Goal: Information Seeking & Learning: Compare options

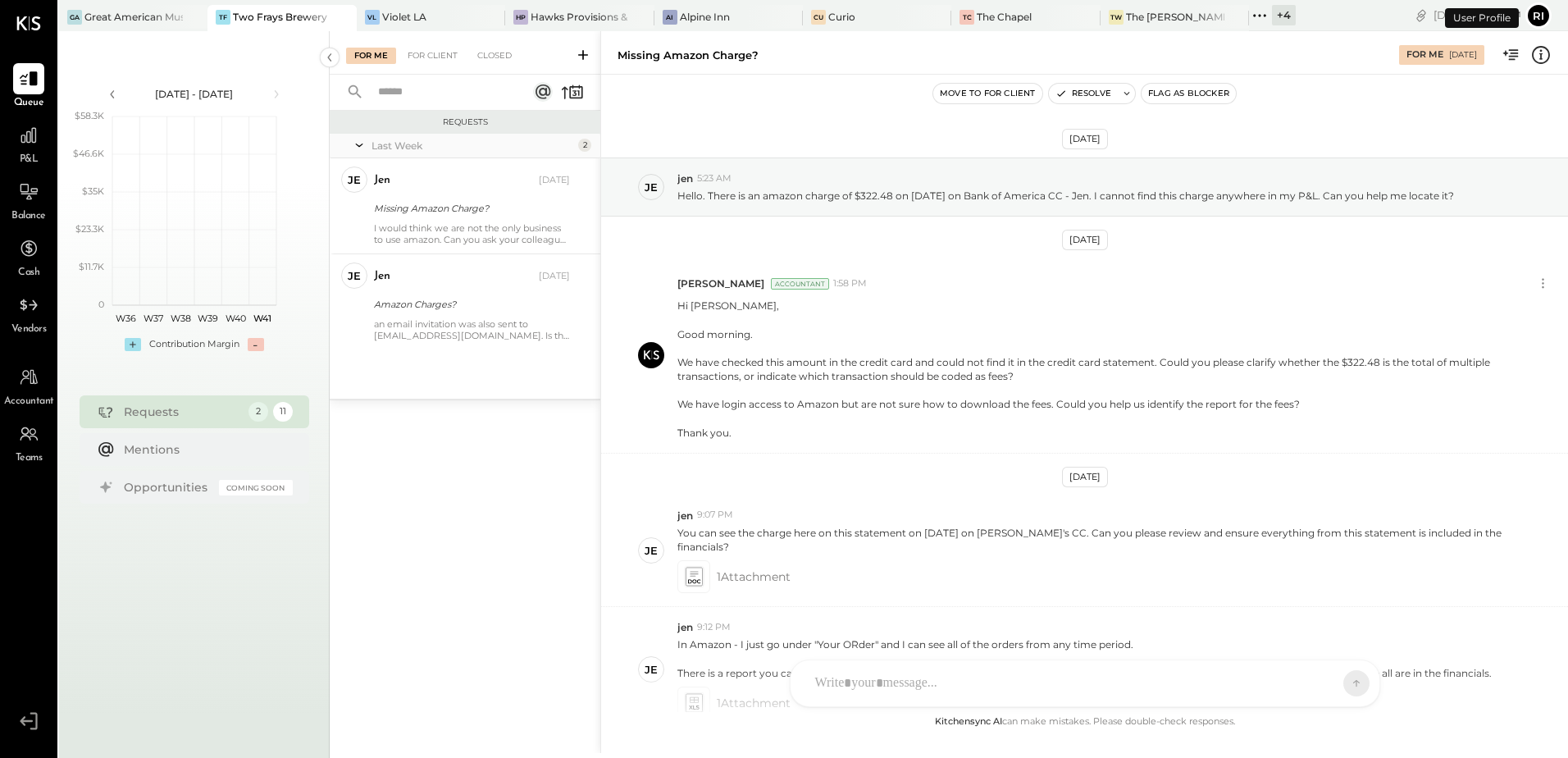
scroll to position [215, 0]
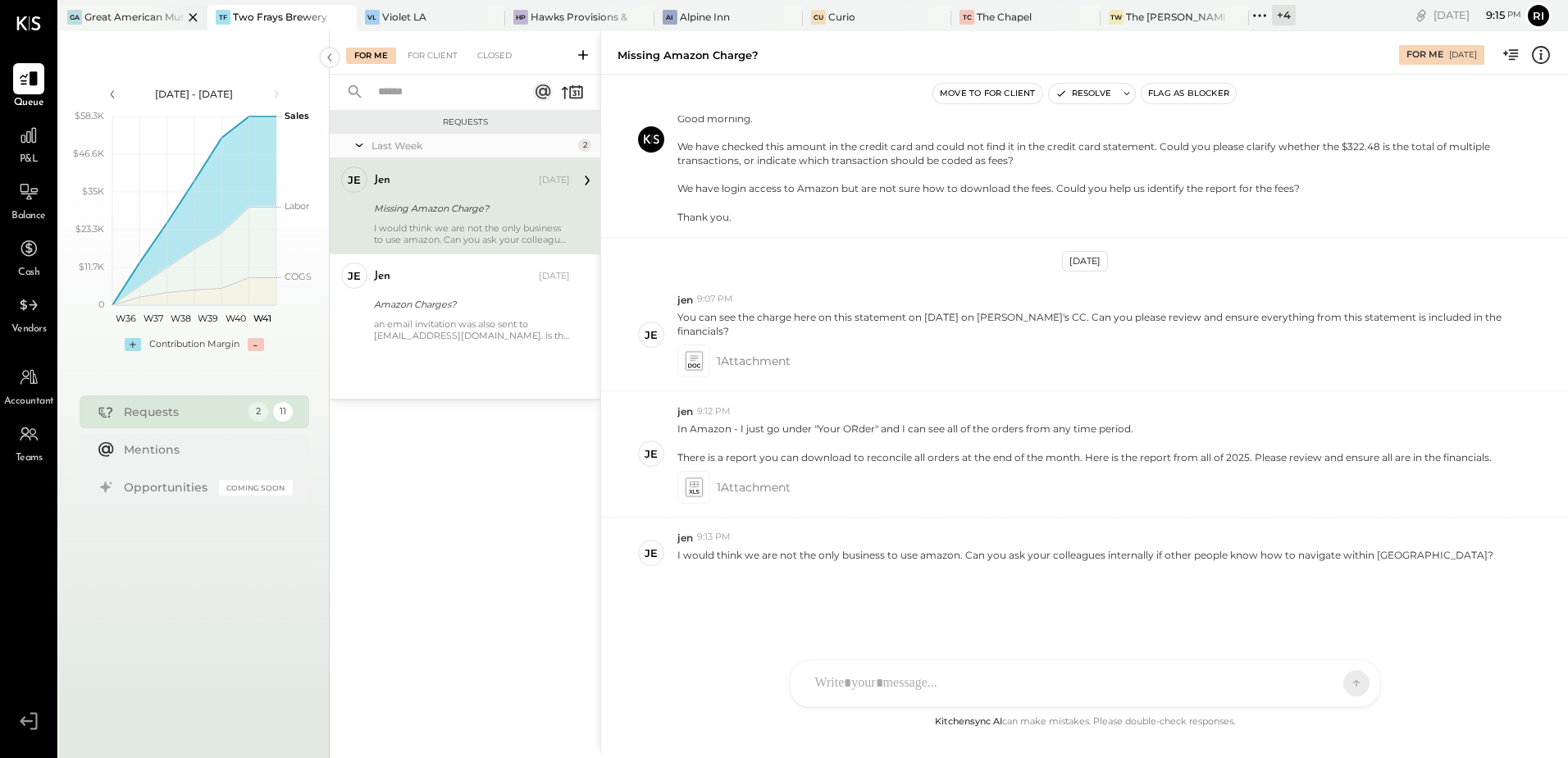
click at [132, 24] on div "Great American Music Hall" at bounding box center [134, 16] width 98 height 14
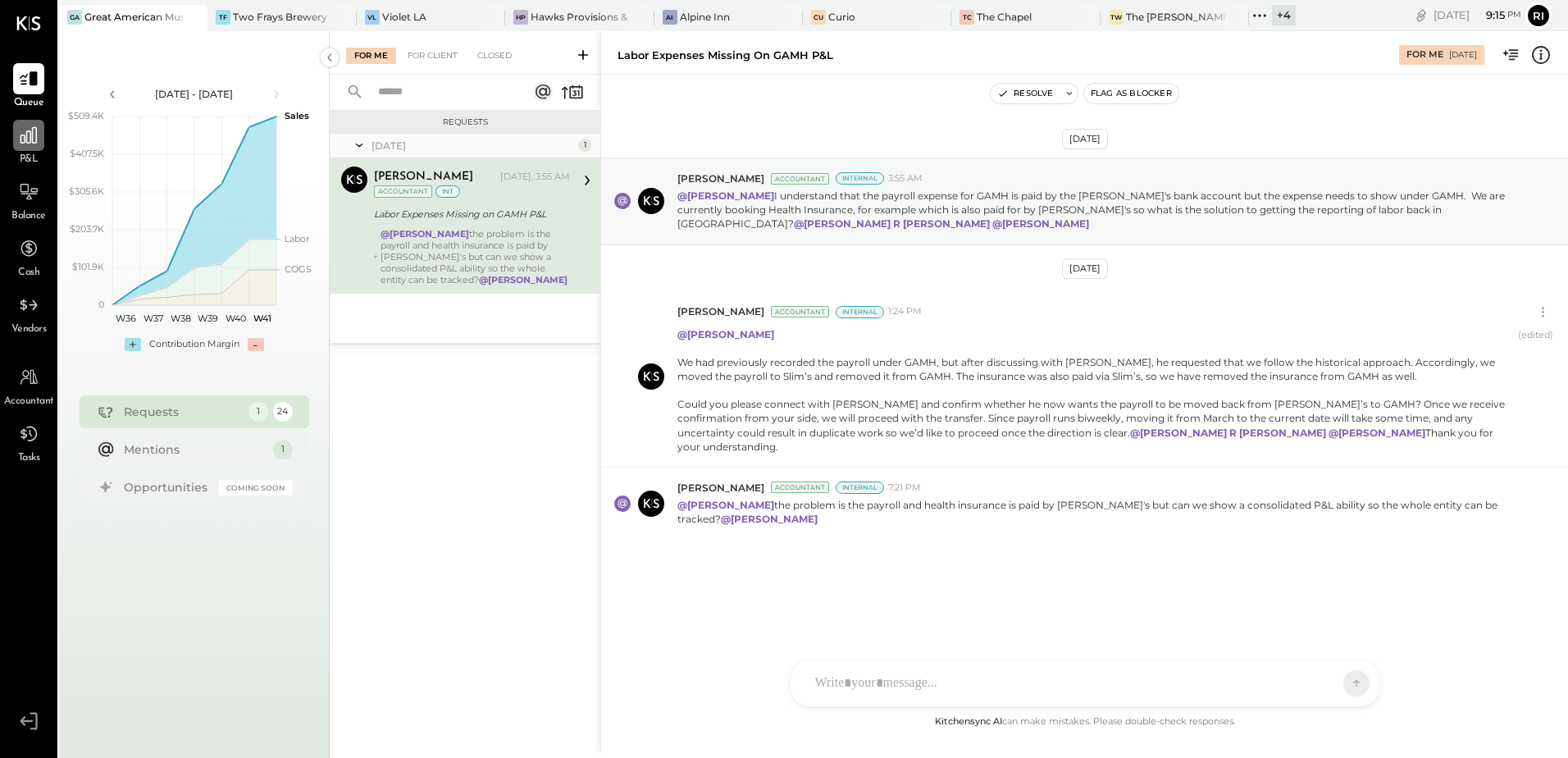
click at [27, 146] on div at bounding box center [28, 135] width 31 height 31
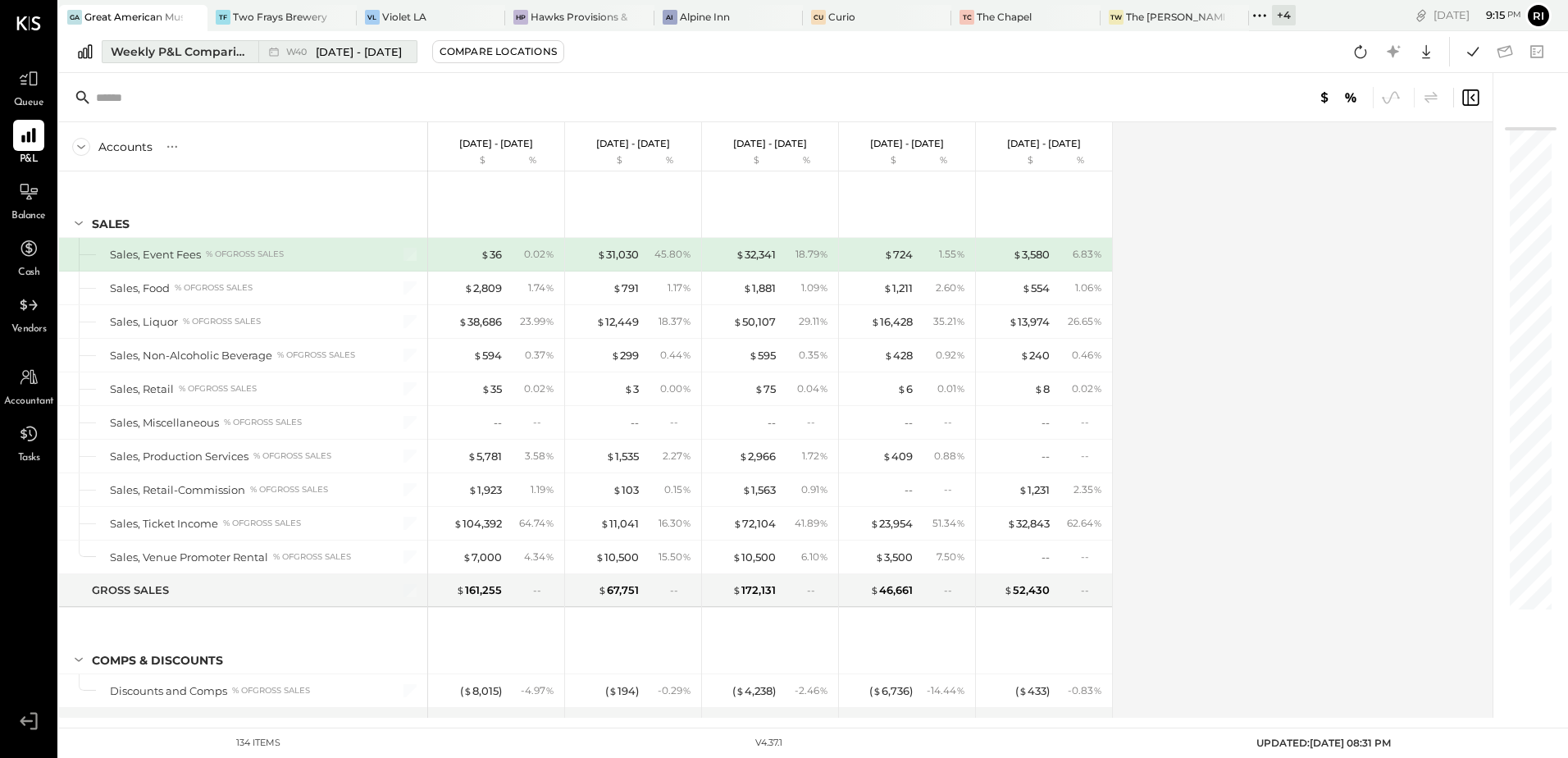
click at [152, 45] on div "Weekly P&L Comparison" at bounding box center [180, 51] width 138 height 16
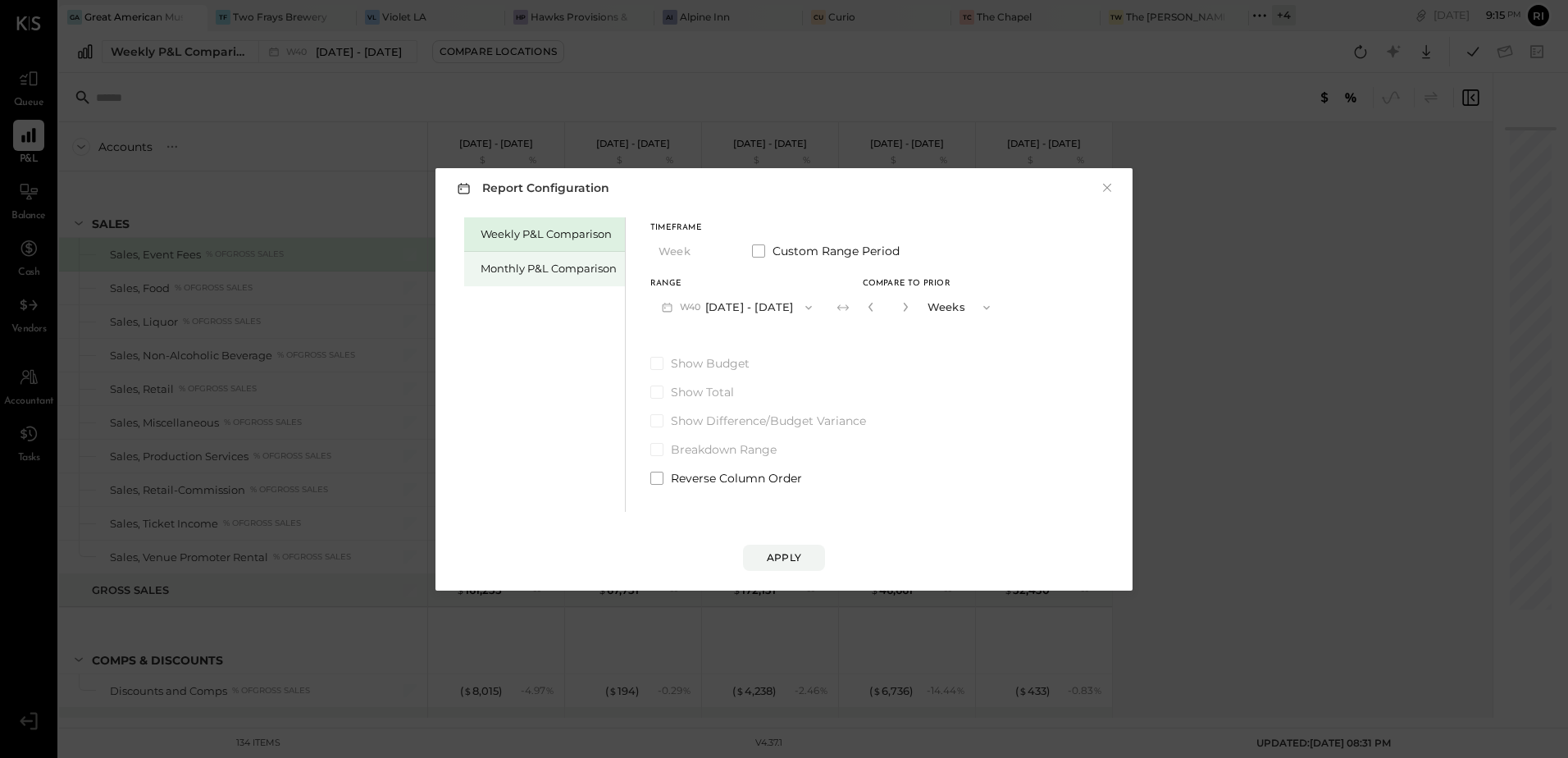
click at [561, 265] on div "Monthly P&L Comparison" at bounding box center [549, 269] width 136 height 16
click at [731, 302] on button "M10 [DATE] - [DATE]" at bounding box center [736, 307] width 171 height 30
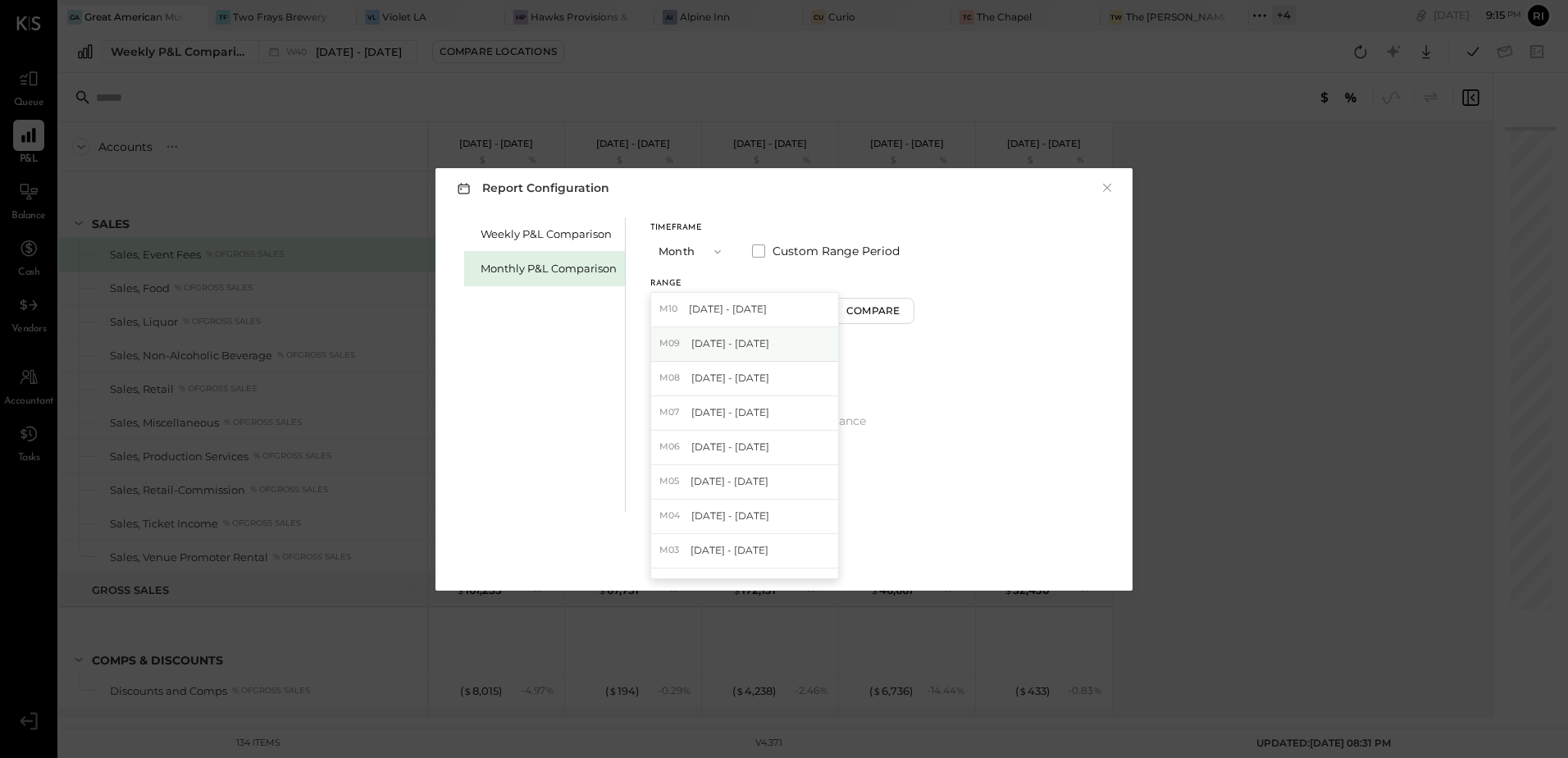
click at [712, 351] on div "M09 [DATE] - [DATE]" at bounding box center [744, 345] width 187 height 34
click at [873, 312] on div "Compare" at bounding box center [875, 310] width 53 height 14
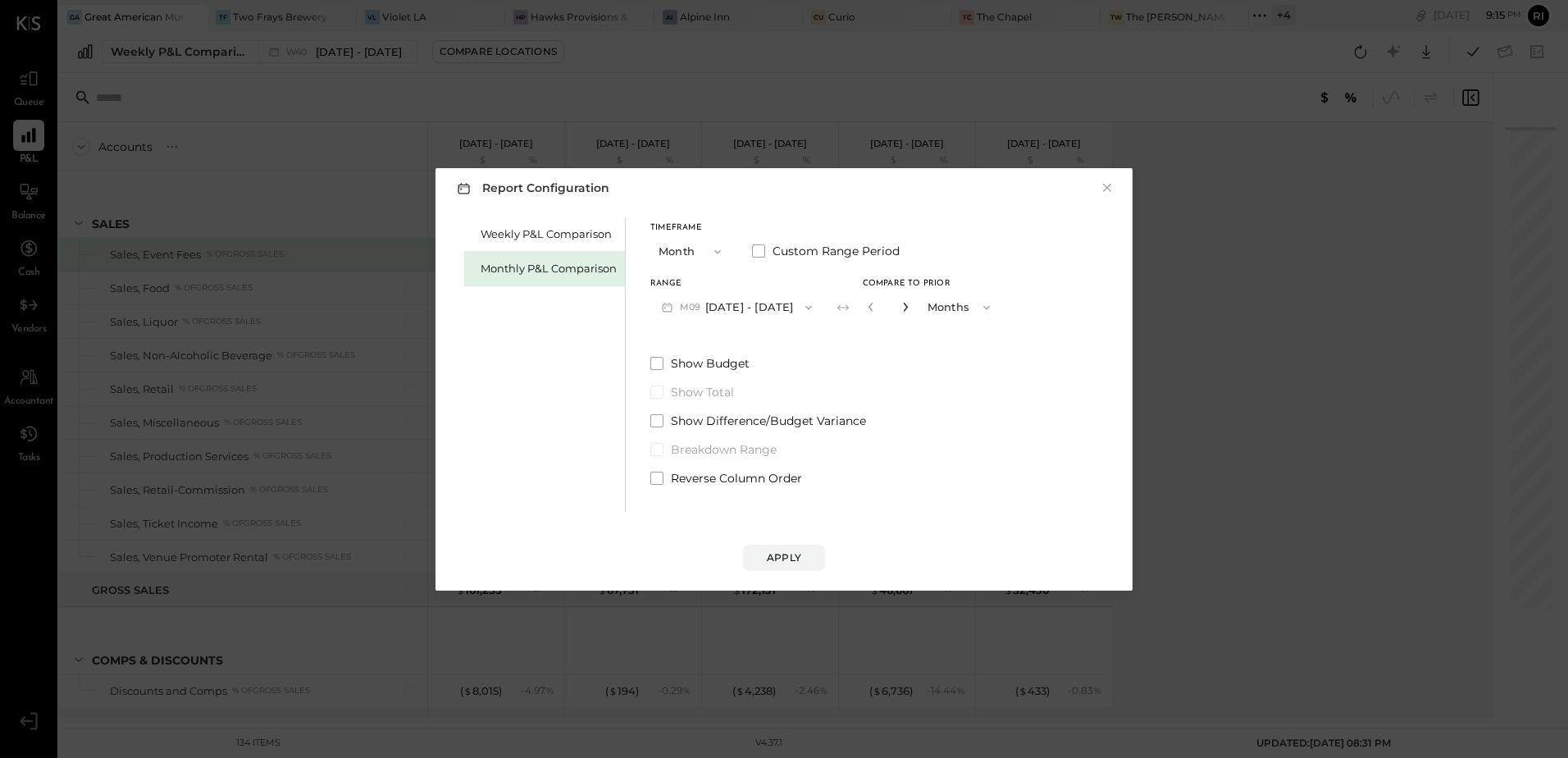
click at [903, 306] on icon "button" at bounding box center [905, 306] width 9 height 9
type input "*"
click at [786, 560] on div "Apply" at bounding box center [784, 557] width 34 height 14
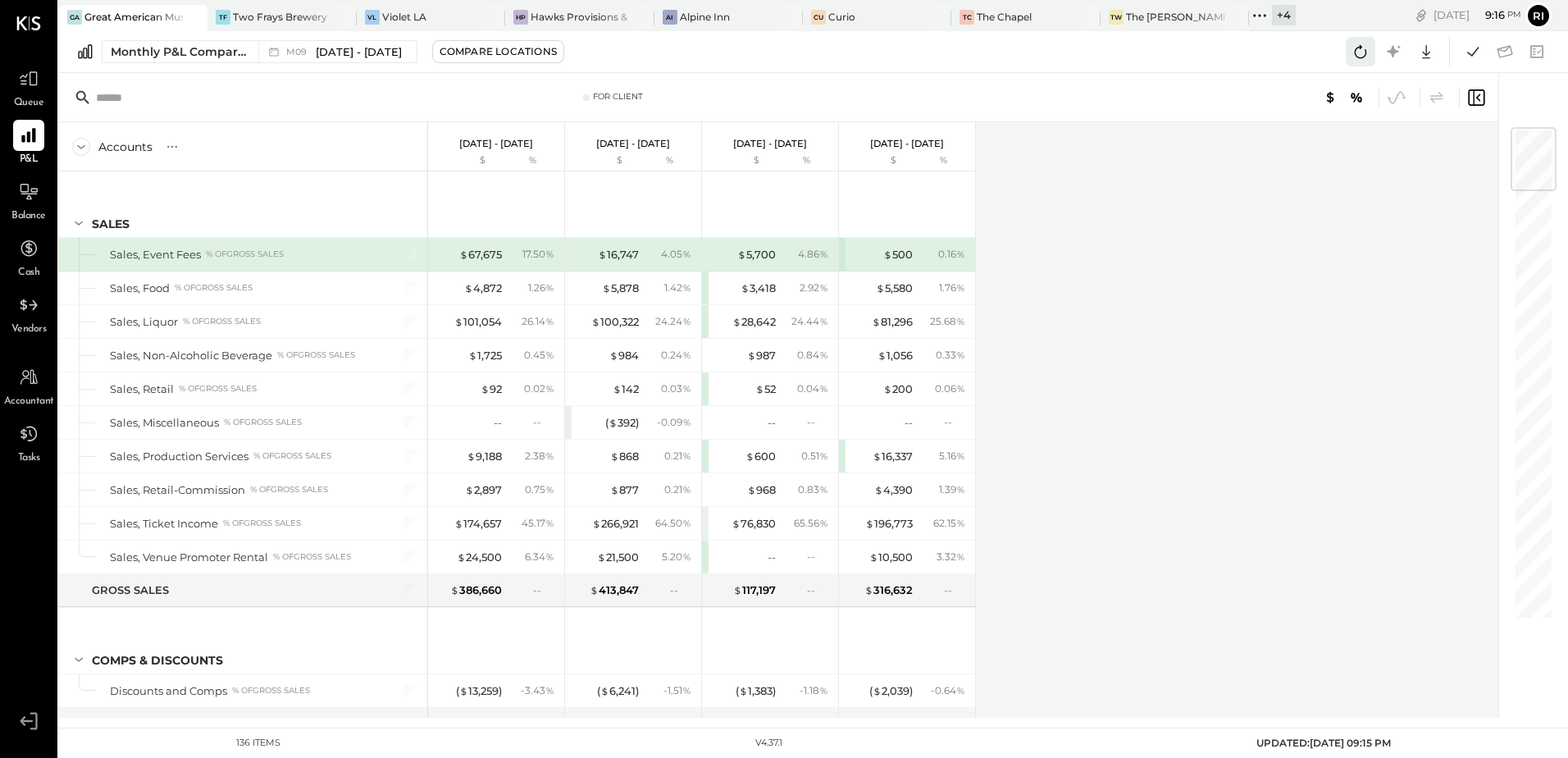
click at [1365, 53] on icon at bounding box center [1360, 52] width 22 height 22
click at [1481, 55] on icon at bounding box center [1473, 52] width 22 height 22
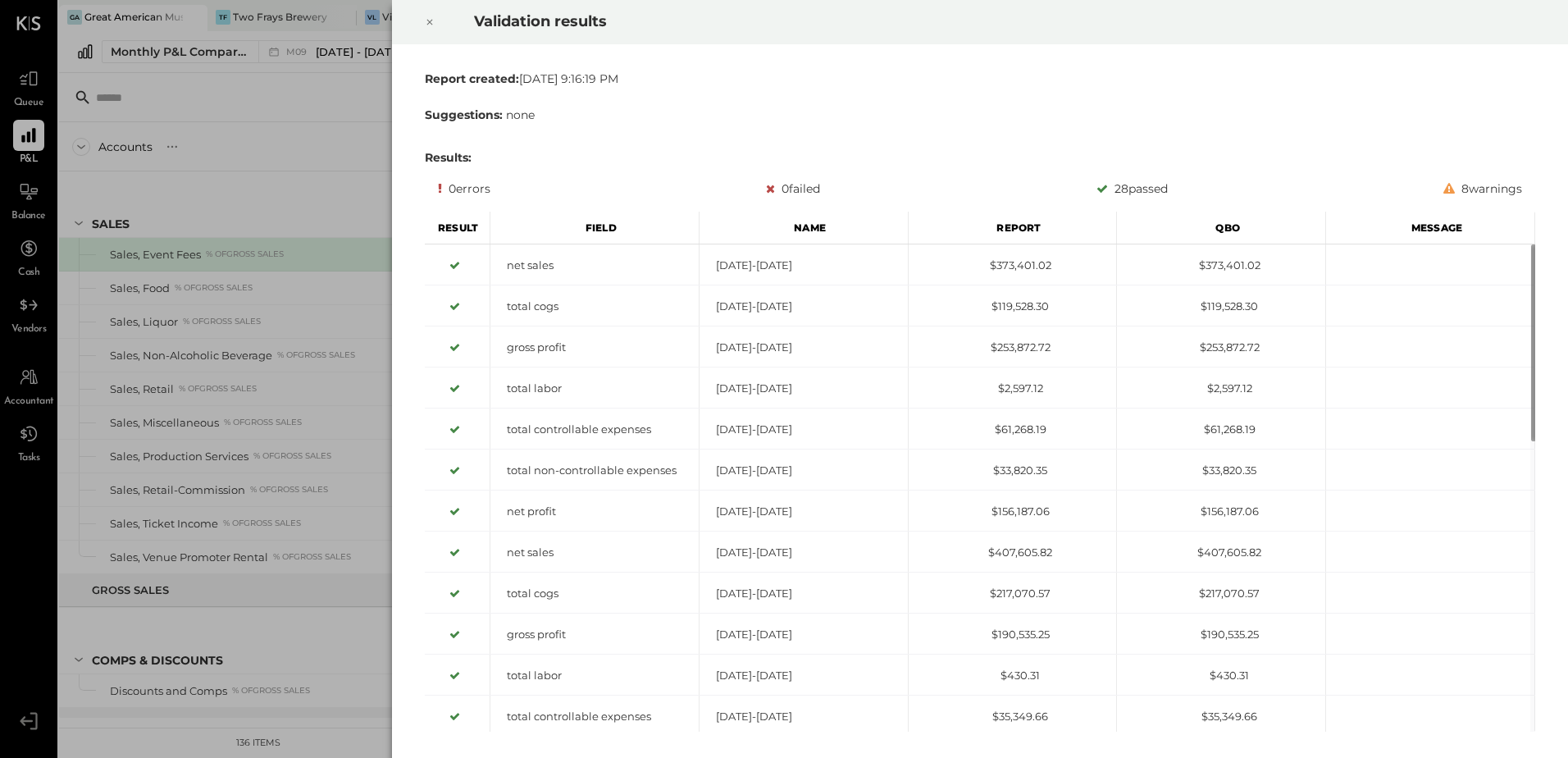
click at [426, 25] on icon at bounding box center [429, 22] width 9 height 20
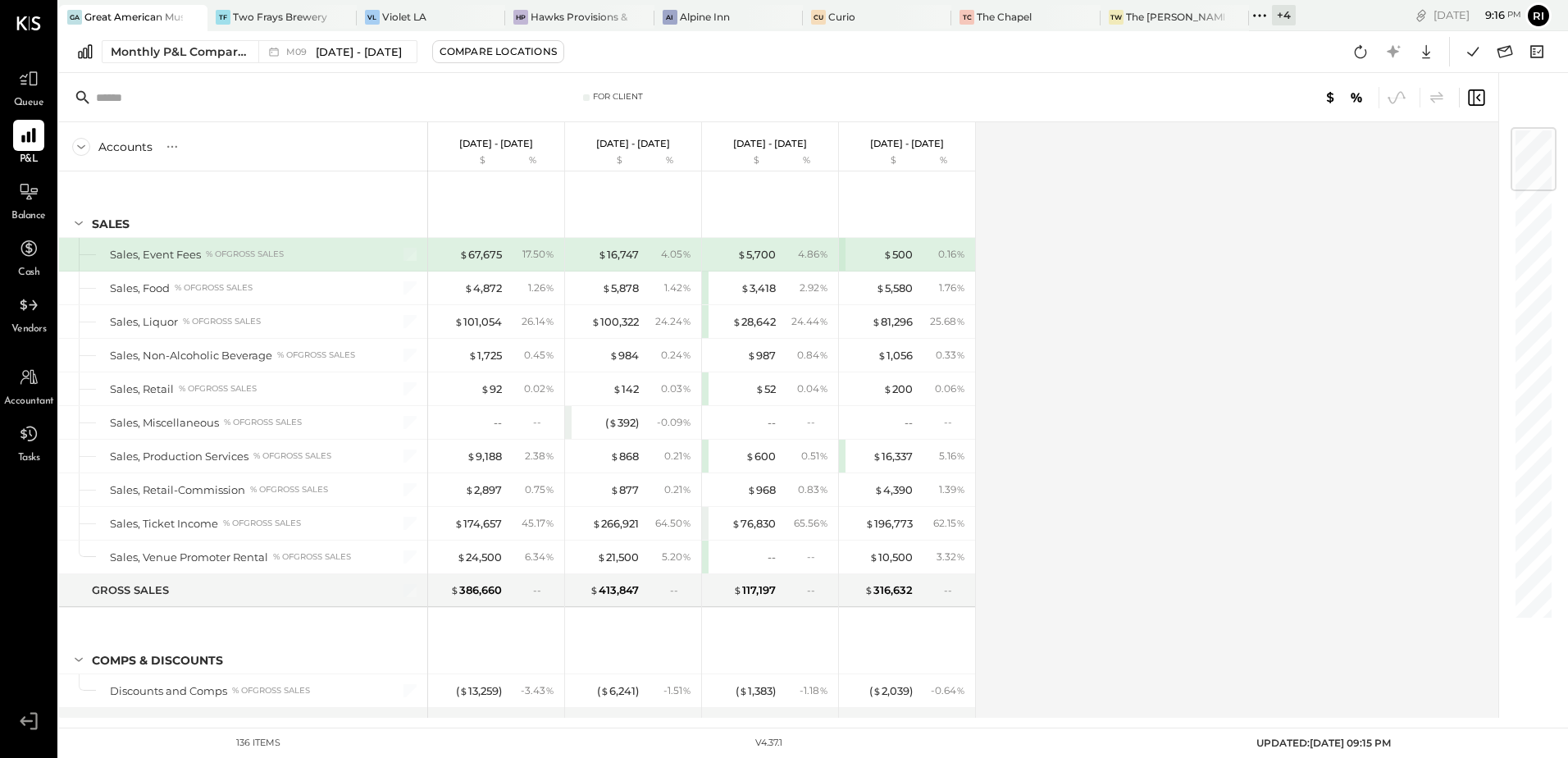
click at [1079, 257] on div "Accounts S % GL [DATE] - [DATE] $ % [DATE] - [DATE] $ % [DATE] - [DATE] $ % [DA…" at bounding box center [781, 419] width 1442 height 595
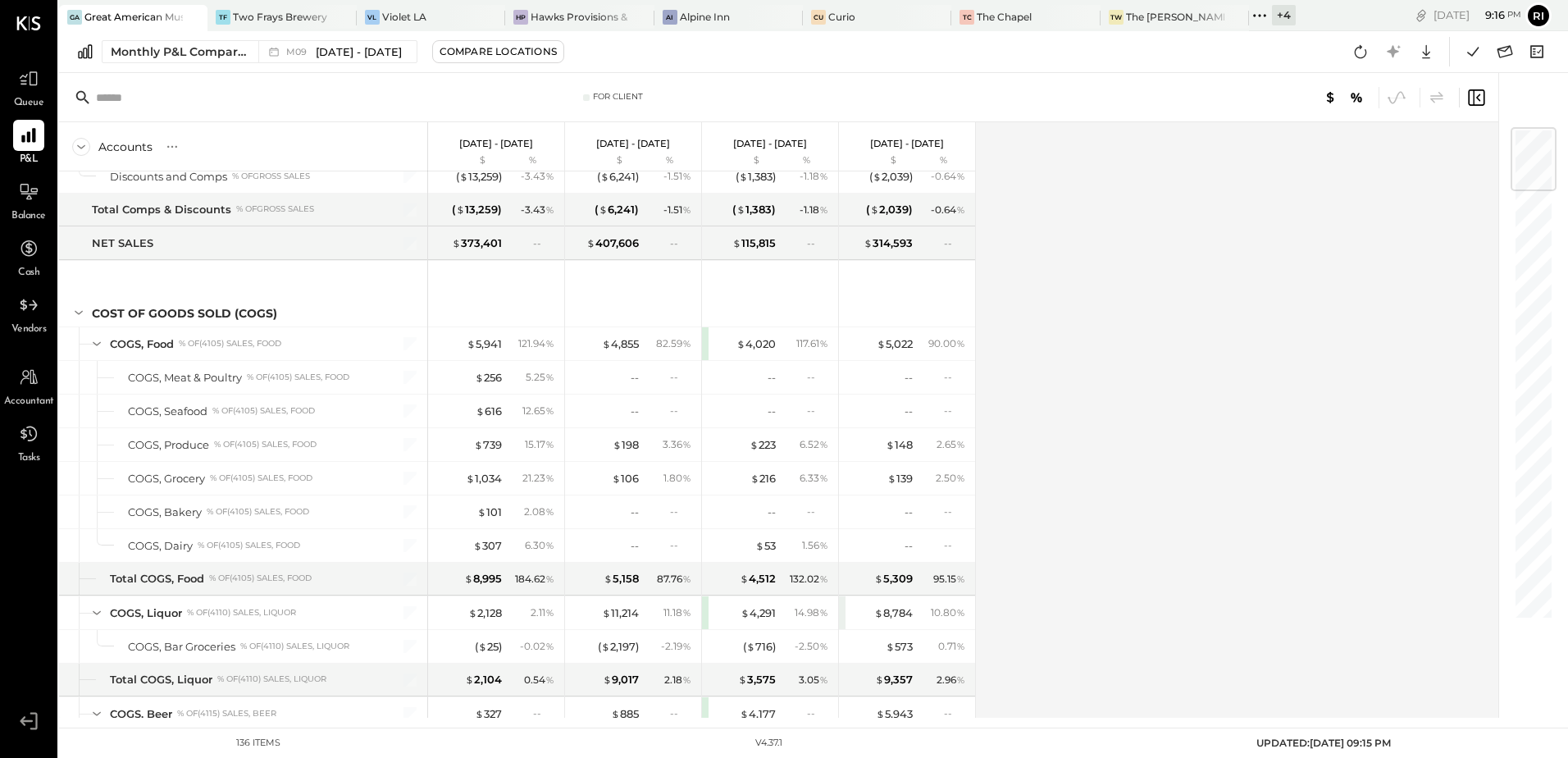
scroll to position [1220, 0]
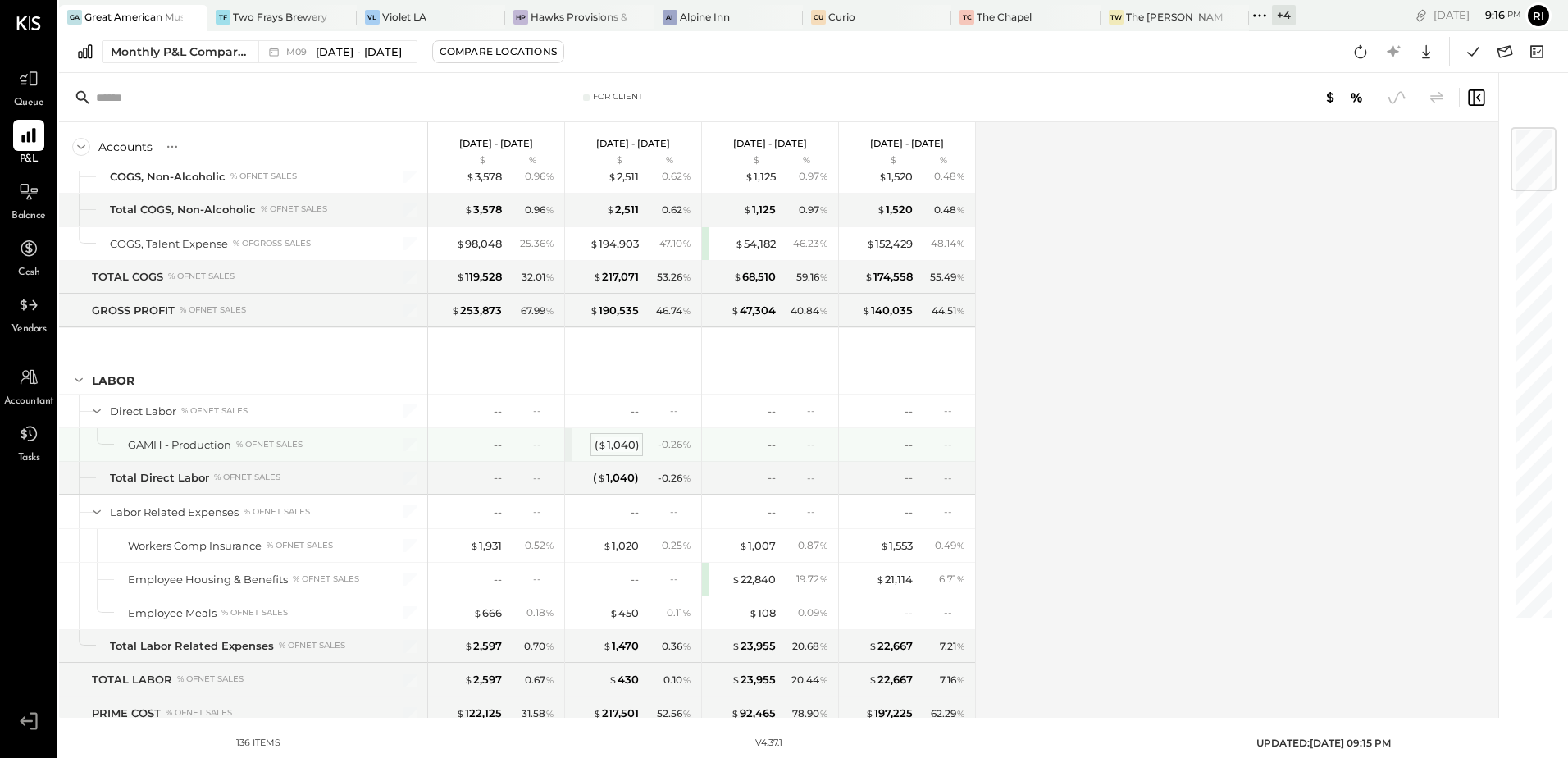
click at [620, 448] on div "( $ 1,040 )" at bounding box center [616, 444] width 44 height 16
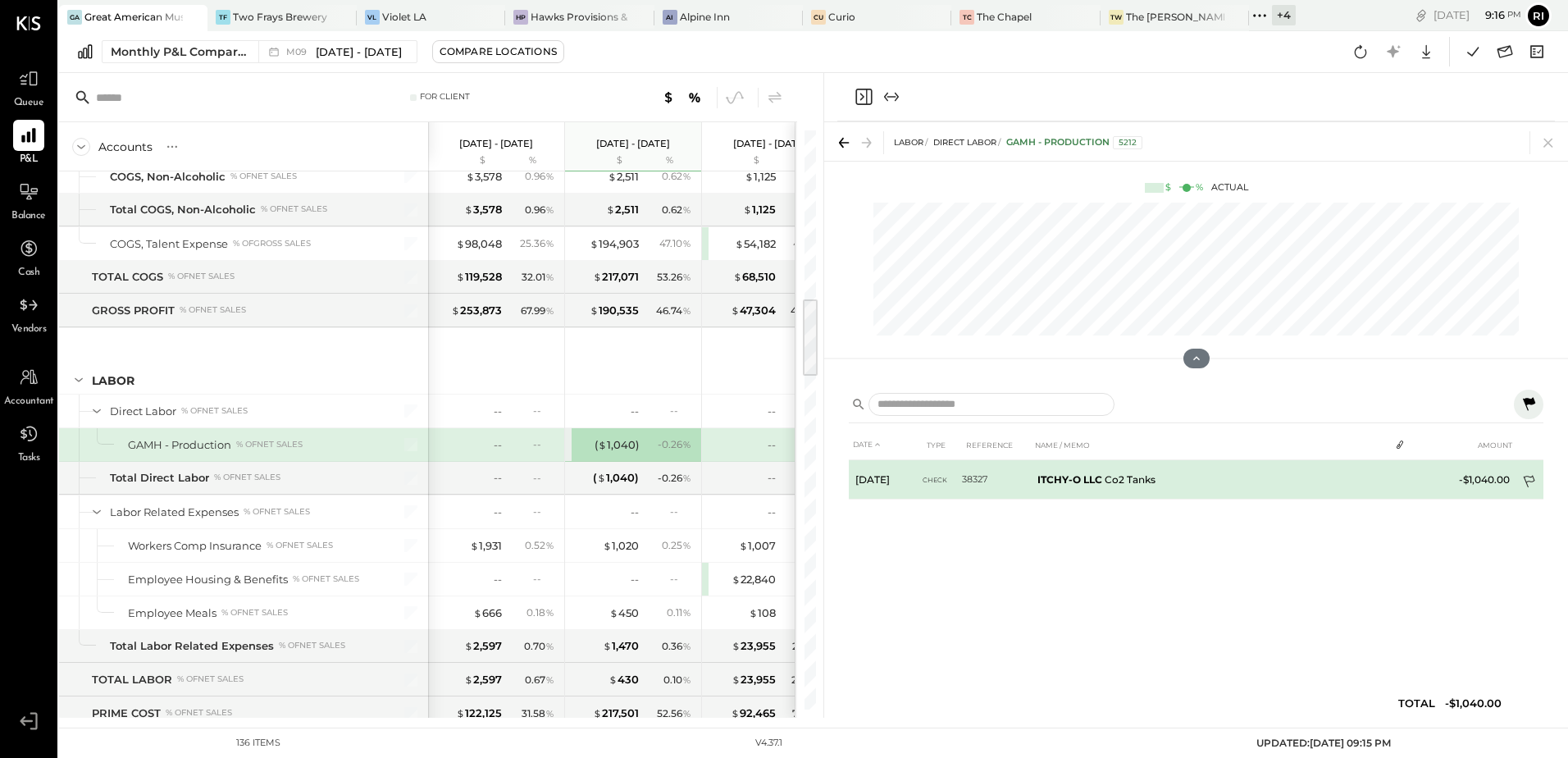
click at [1532, 475] on icon at bounding box center [1530, 482] width 16 height 16
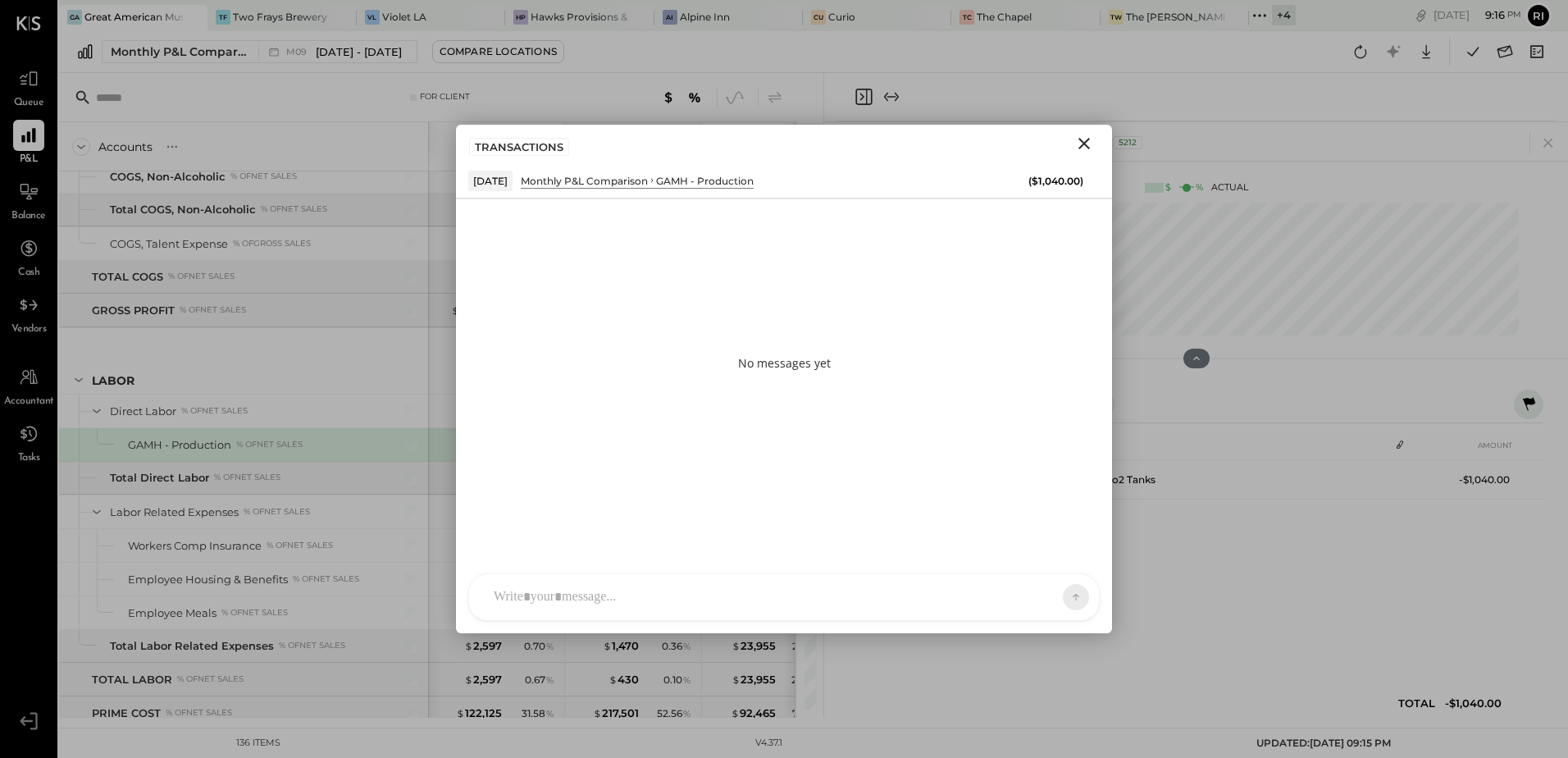
click at [574, 601] on div at bounding box center [769, 597] width 568 height 36
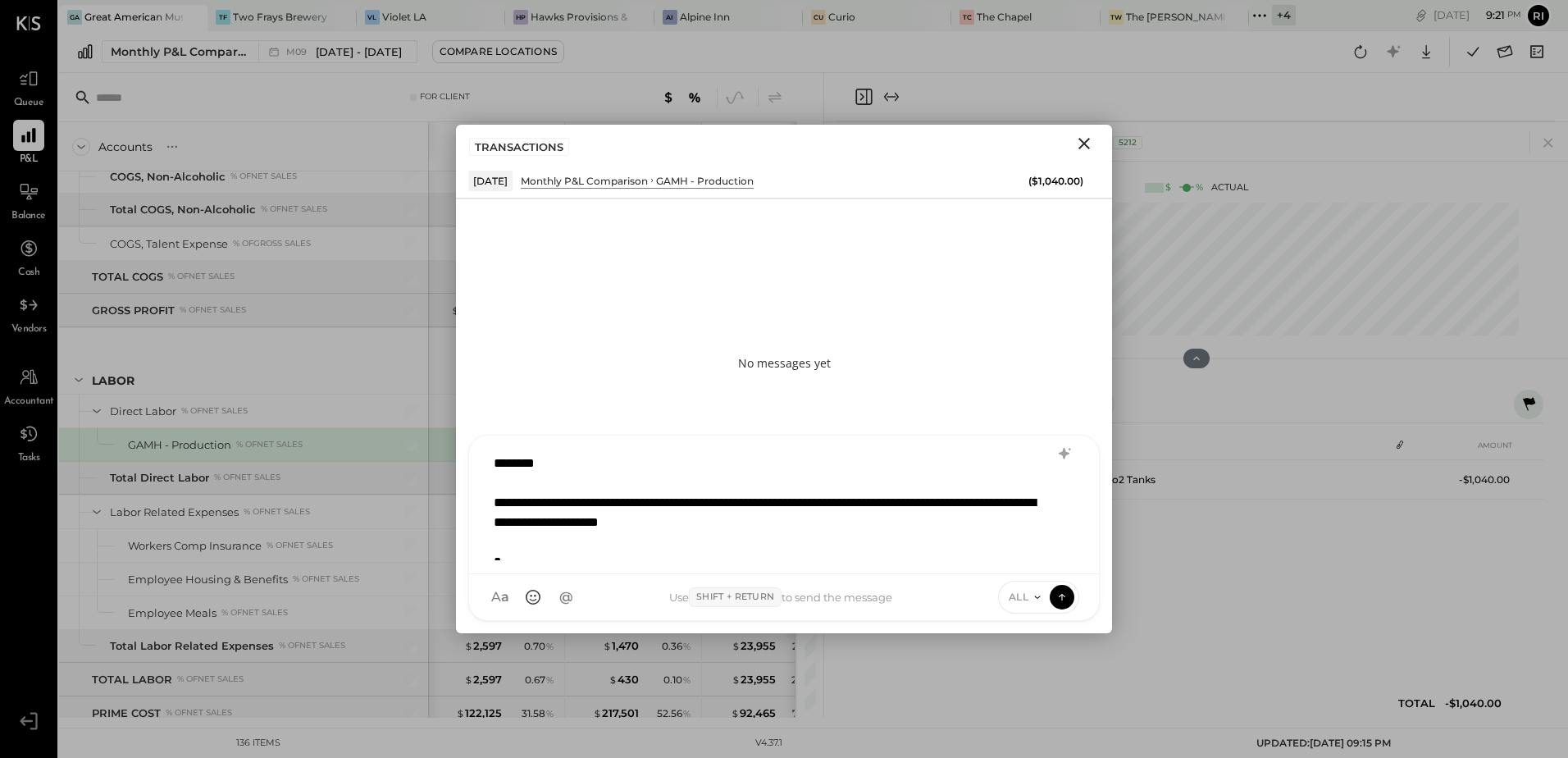
scroll to position [1, 0]
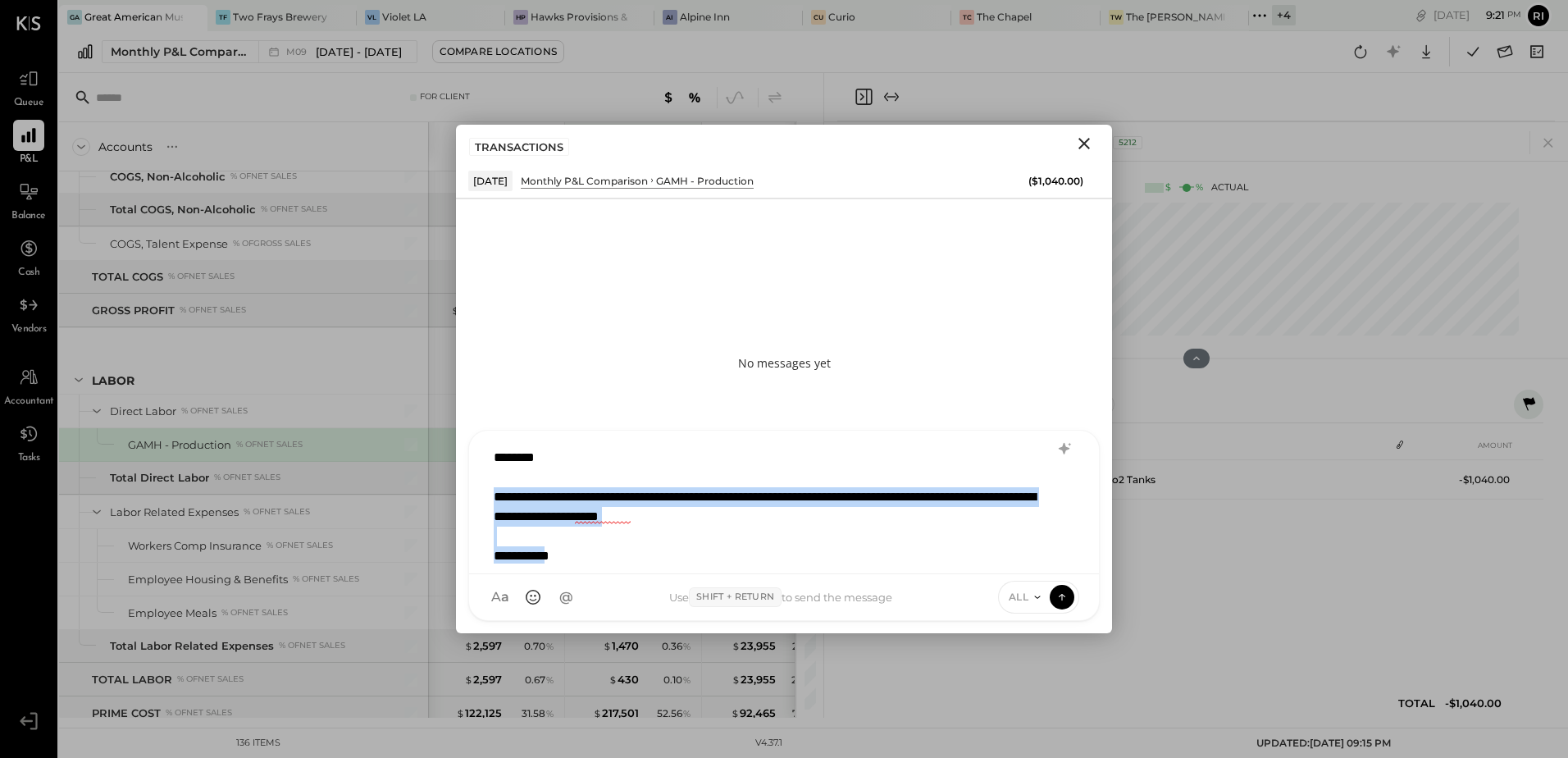
click at [500, 493] on div "**********" at bounding box center [762, 507] width 538 height 40
copy div "**********"
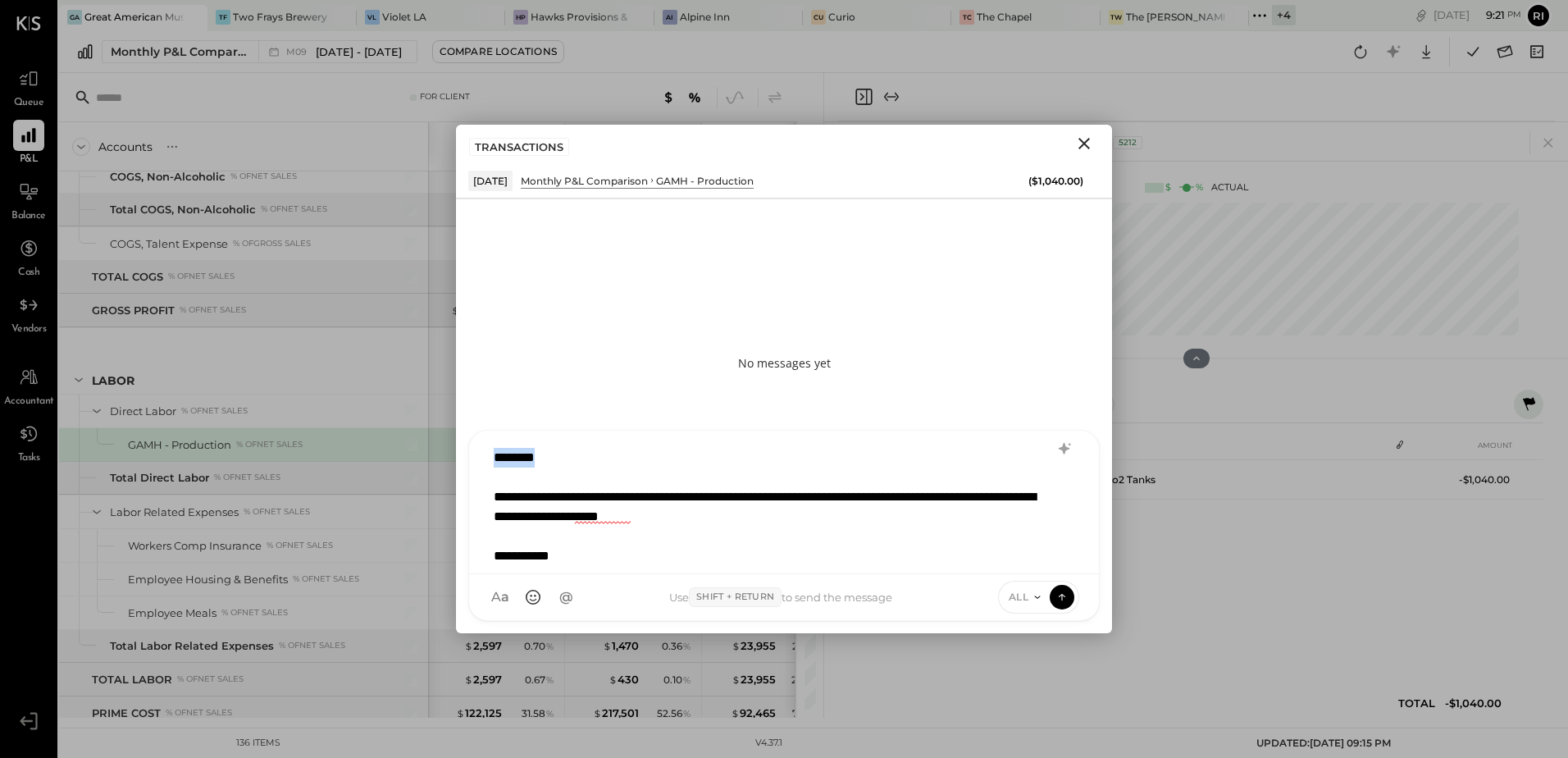
drag, startPoint x: 547, startPoint y: 458, endPoint x: 469, endPoint y: 449, distance: 78.5
click at [469, 449] on div "**********" at bounding box center [784, 525] width 632 height 191
type input "*"
click at [603, 445] on span "matt" at bounding box center [626, 441] width 128 height 16
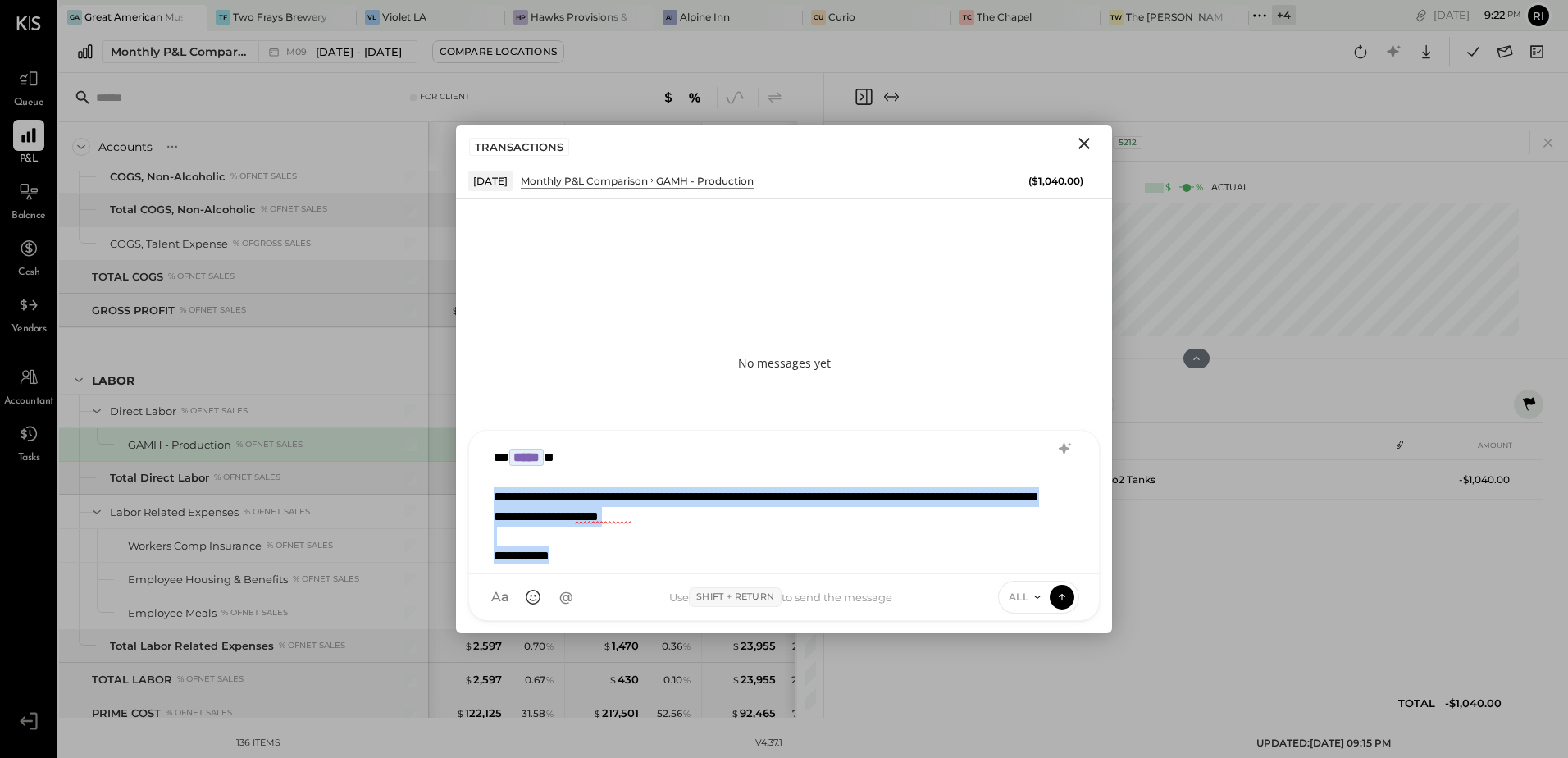
scroll to position [3, 0]
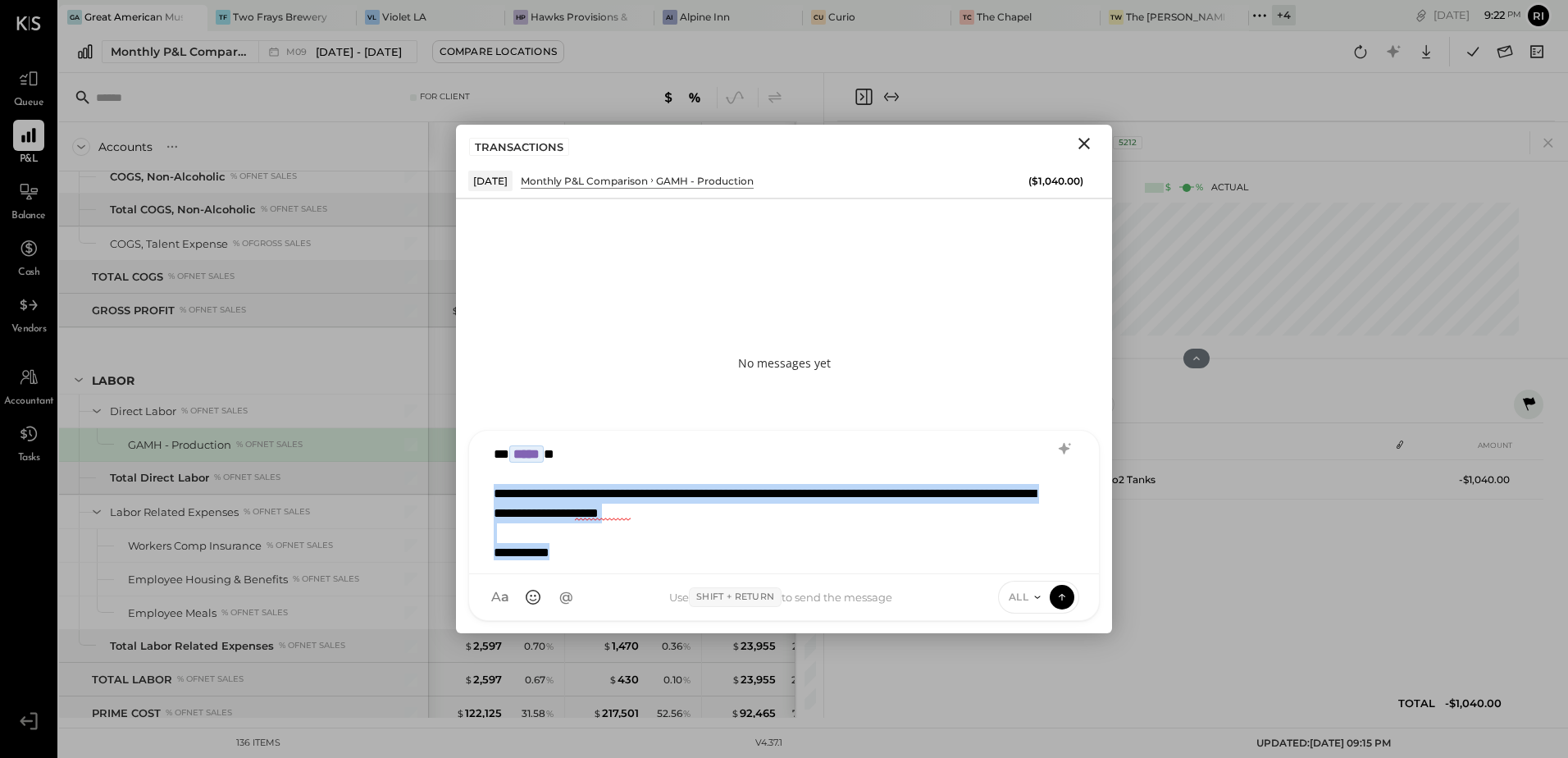
drag, startPoint x: 497, startPoint y: 491, endPoint x: 582, endPoint y: 568, distance: 114.7
click at [582, 568] on div "**********" at bounding box center [784, 502] width 630 height 144
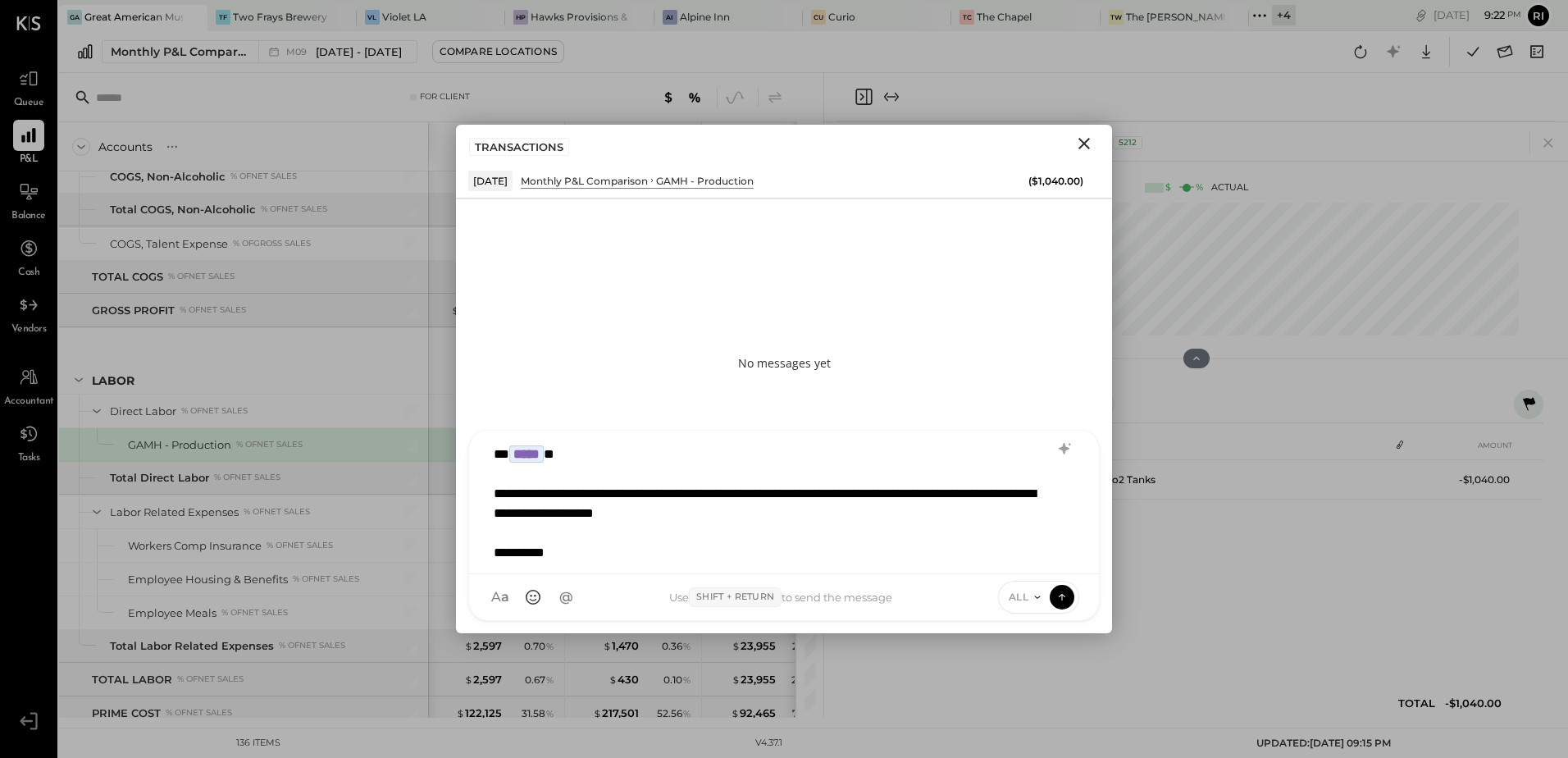
scroll to position [0, 0]
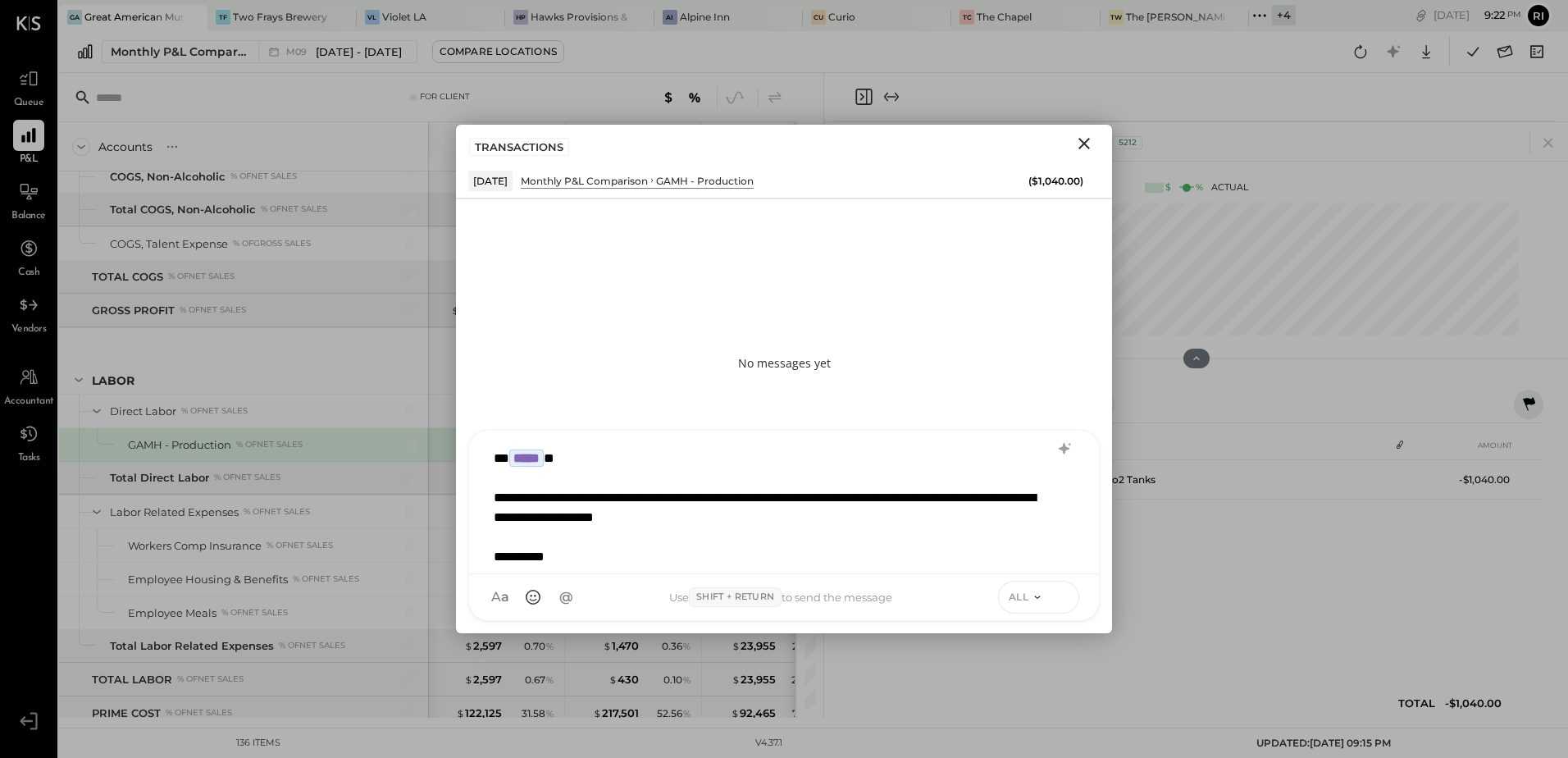
click at [1062, 603] on icon at bounding box center [1061, 596] width 15 height 16
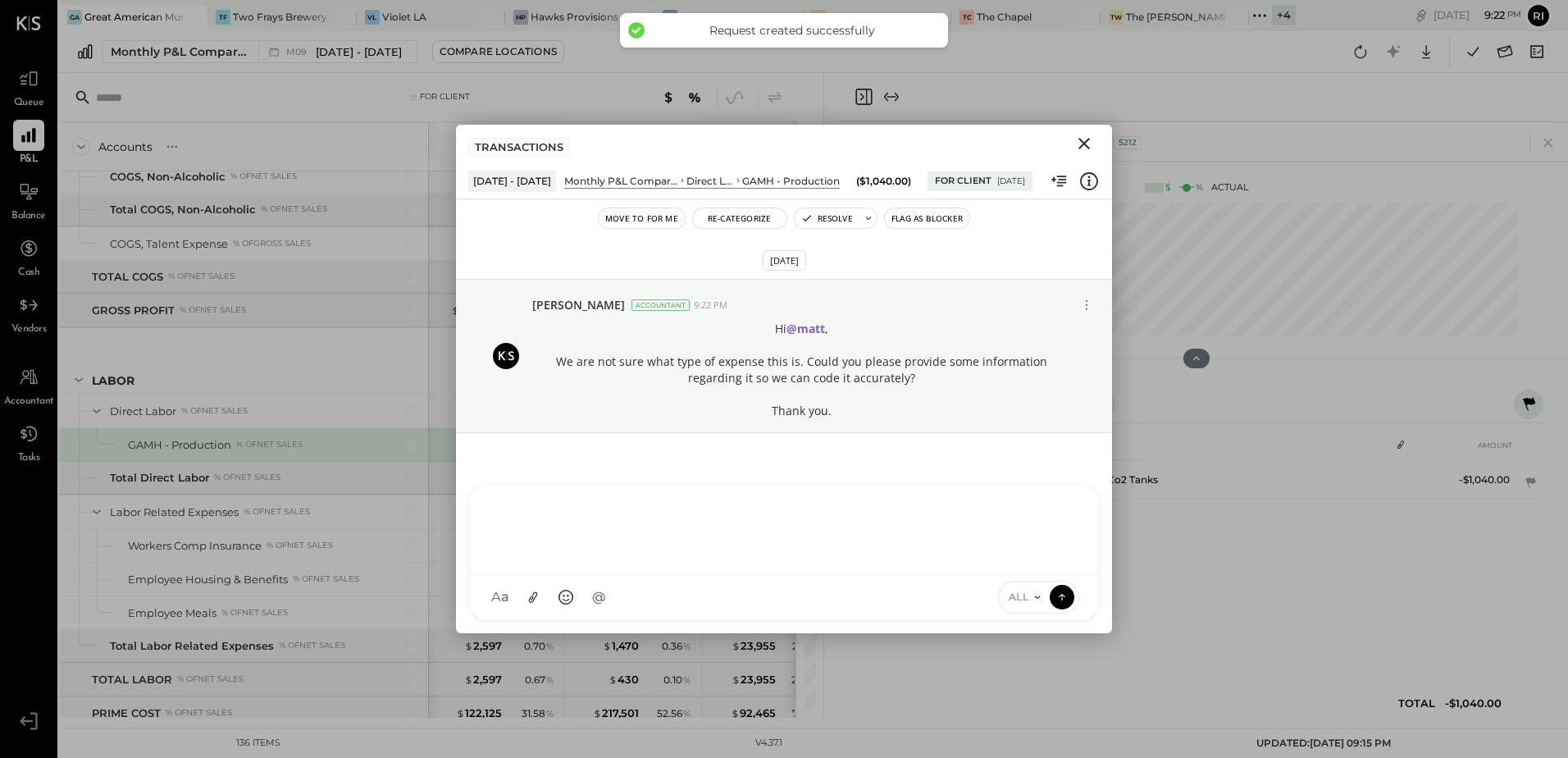
click at [892, 212] on button "Flag as Blocker" at bounding box center [927, 218] width 84 height 20
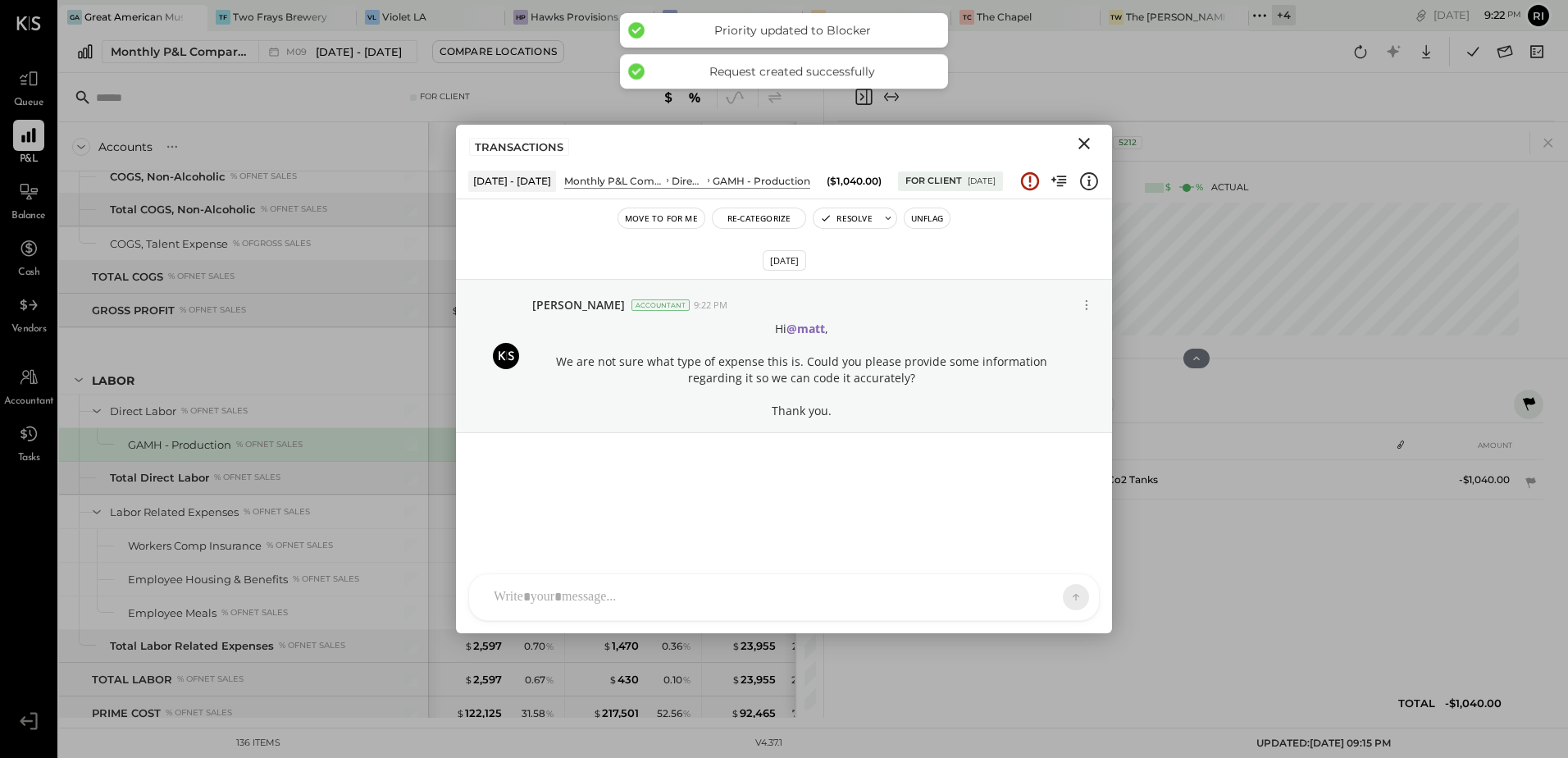
click at [1092, 144] on icon "Close" at bounding box center [1084, 143] width 20 height 20
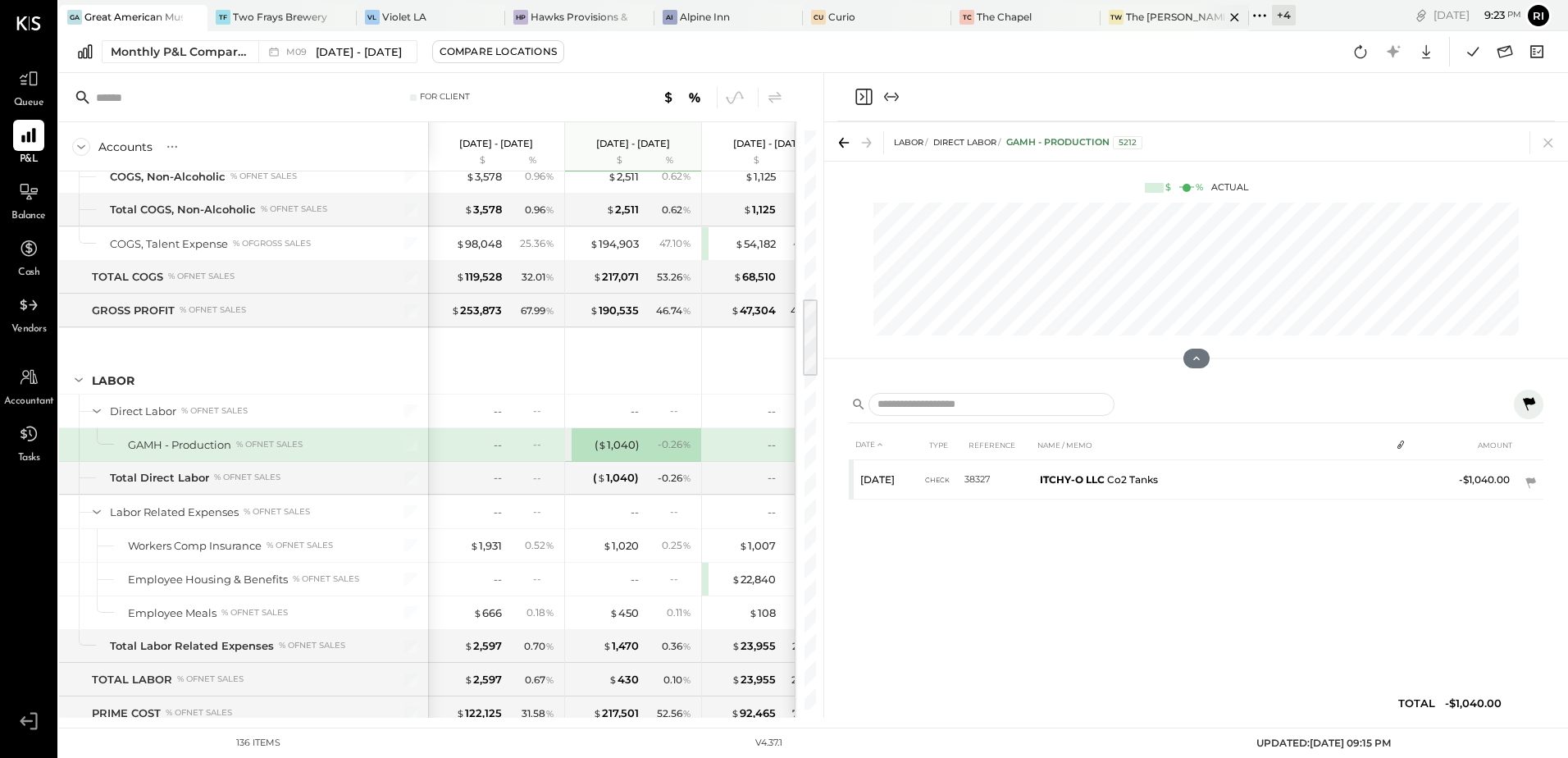
scroll to position [1756, 0]
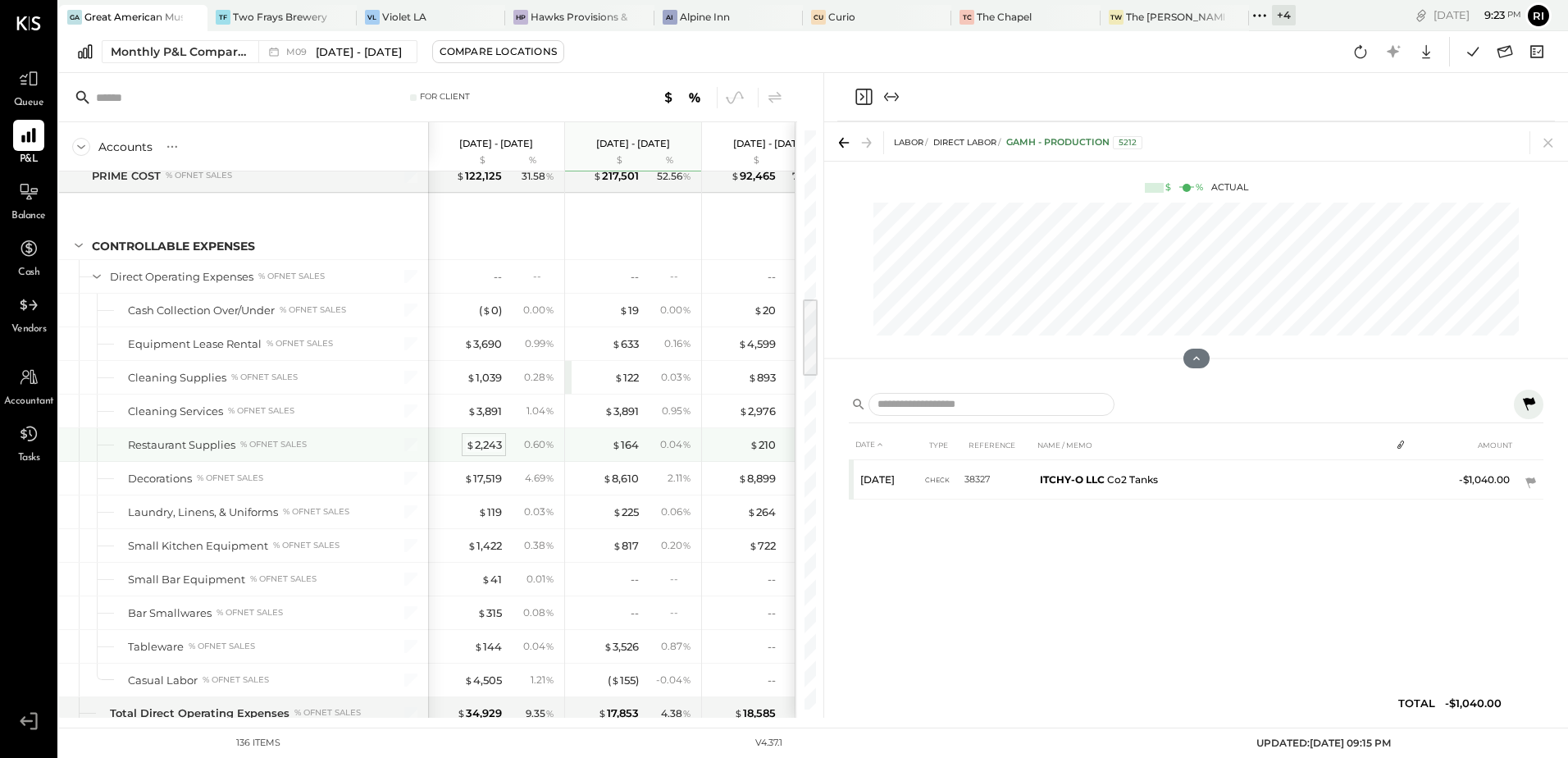
click at [483, 443] on div "$ 2,243" at bounding box center [484, 444] width 36 height 16
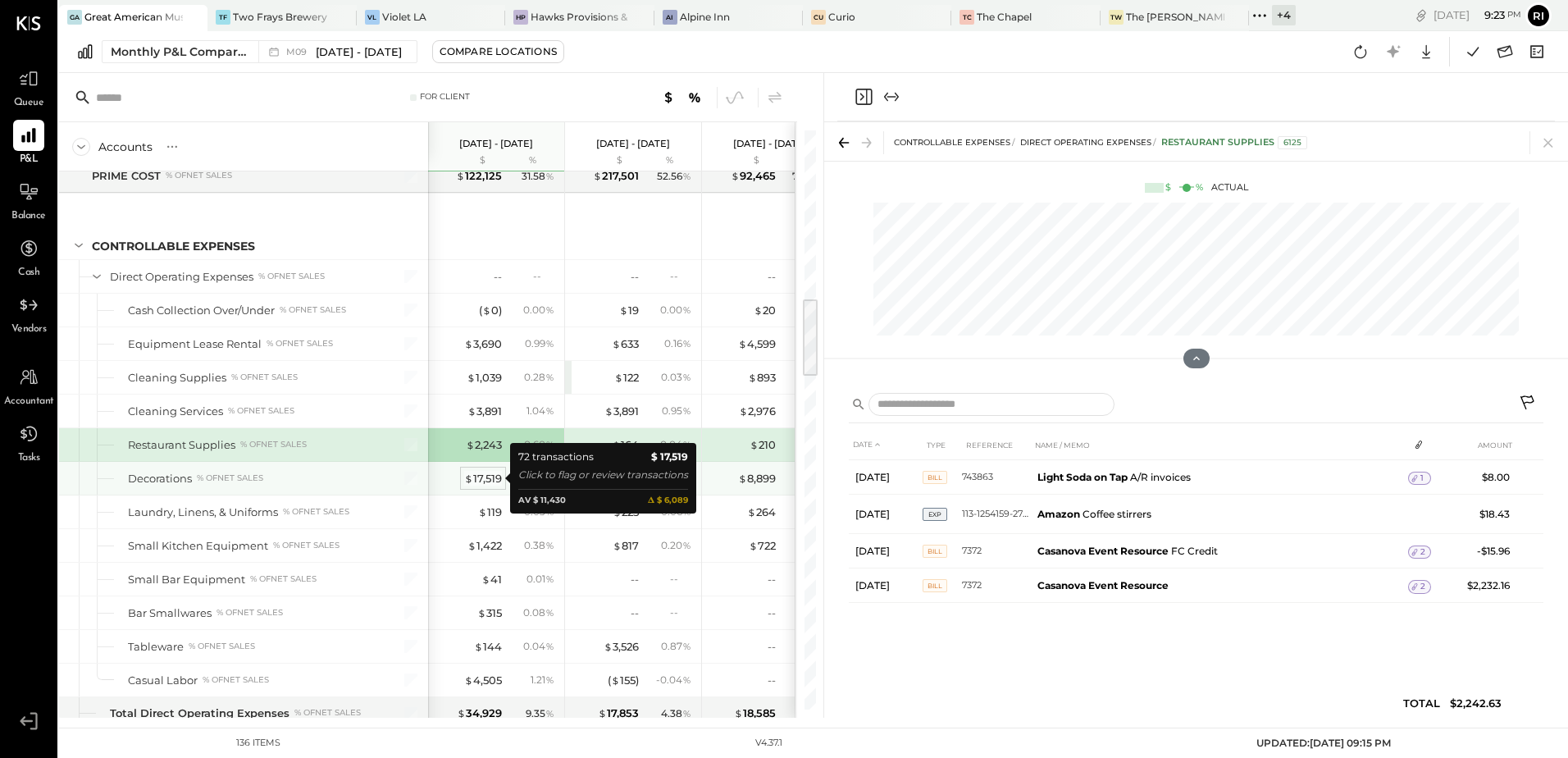
click at [495, 480] on div "$ 17,519" at bounding box center [483, 479] width 38 height 16
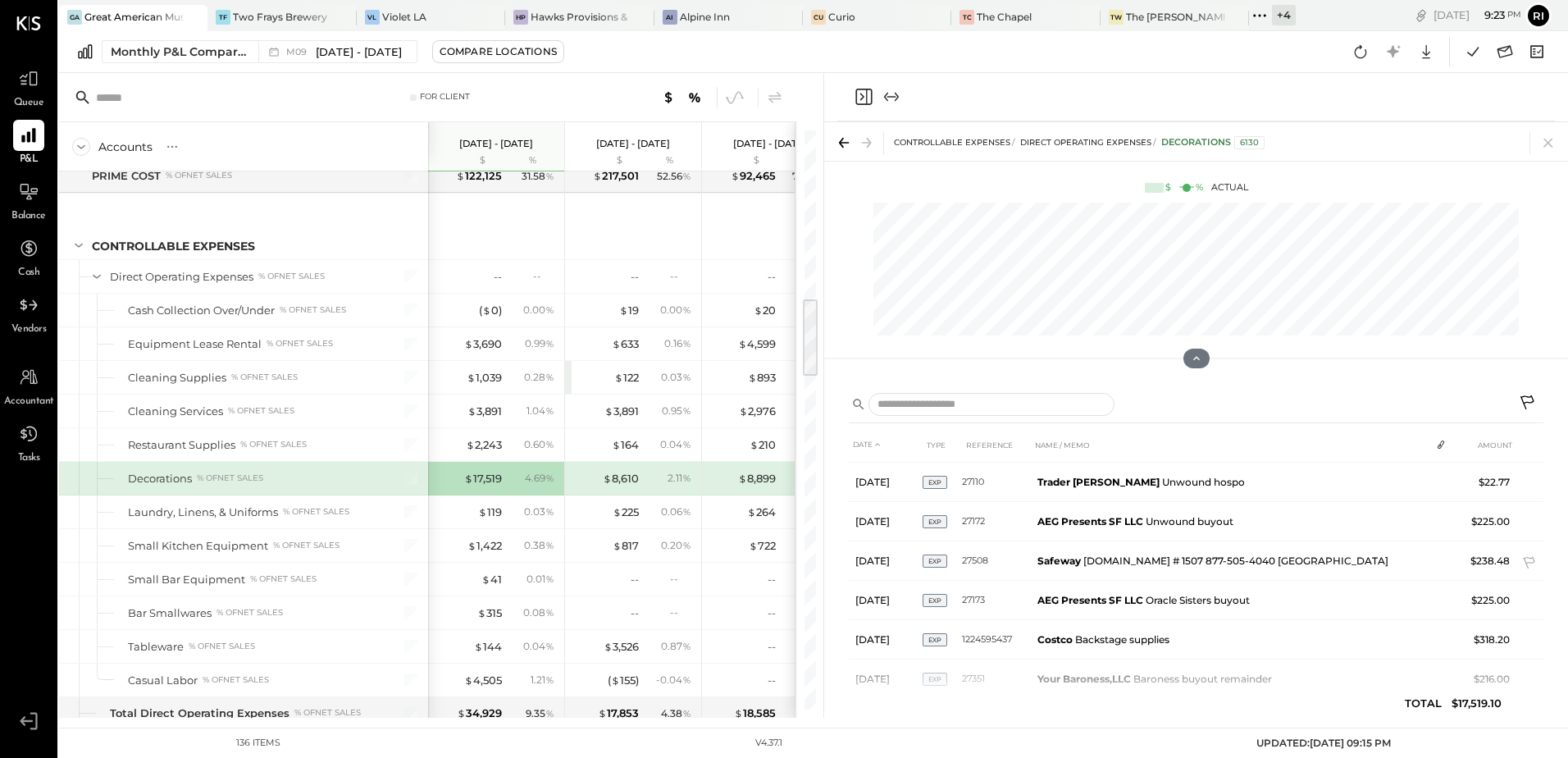
scroll to position [1019, 0]
click at [36, 185] on icon at bounding box center [28, 191] width 22 height 22
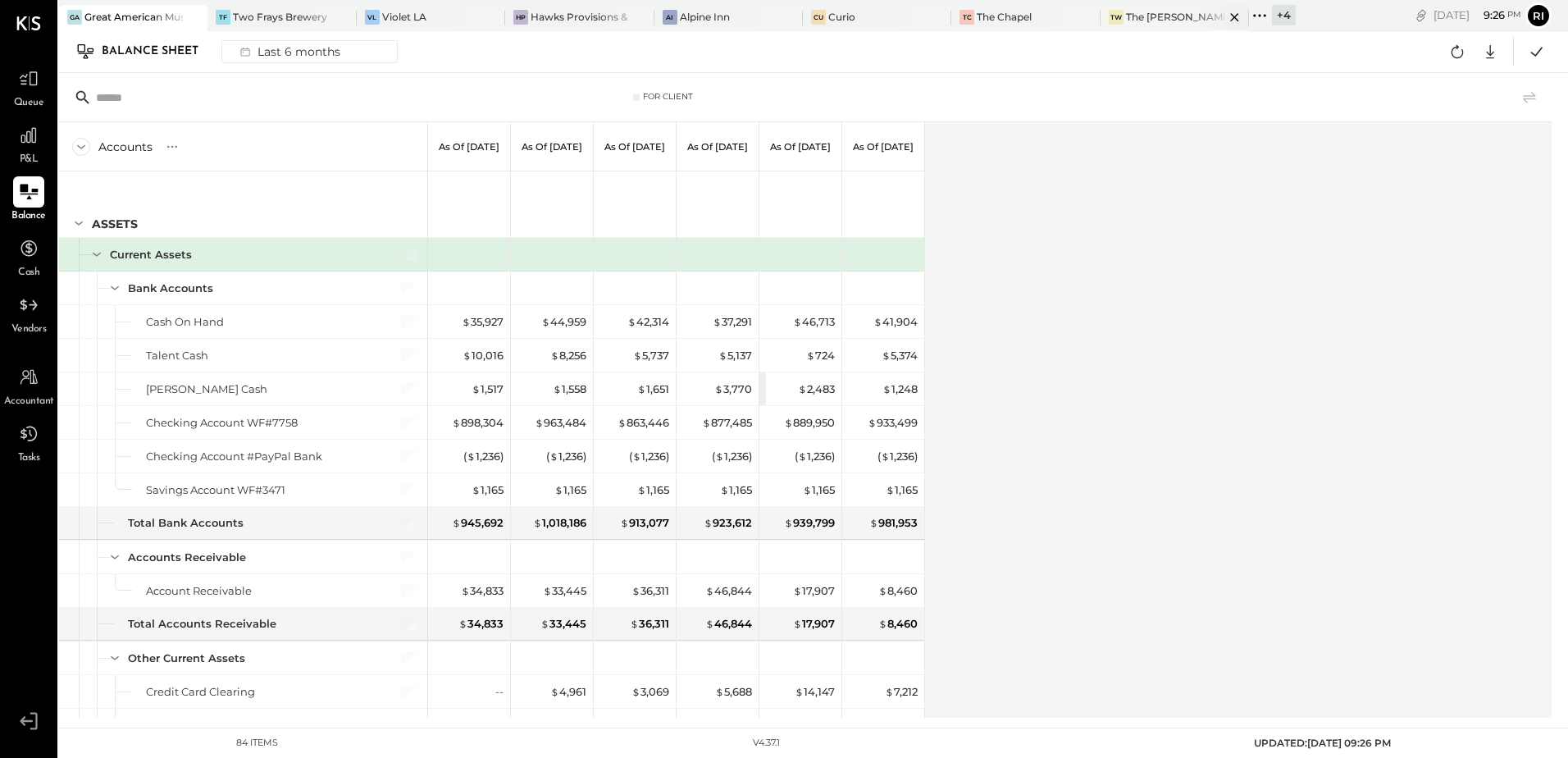
scroll to position [516, 0]
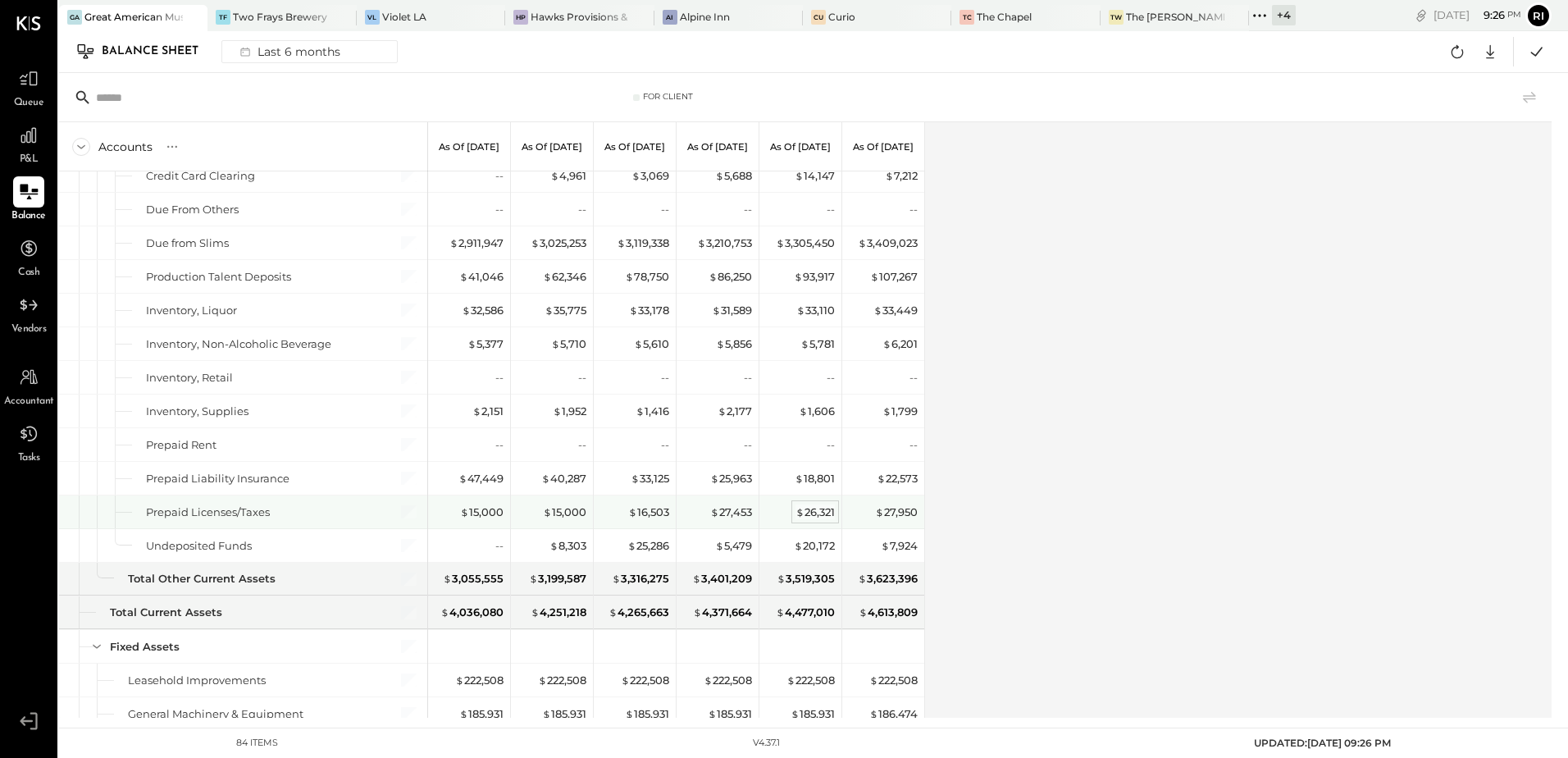
click at [804, 512] on div "$ 26,321" at bounding box center [816, 513] width 40 height 16
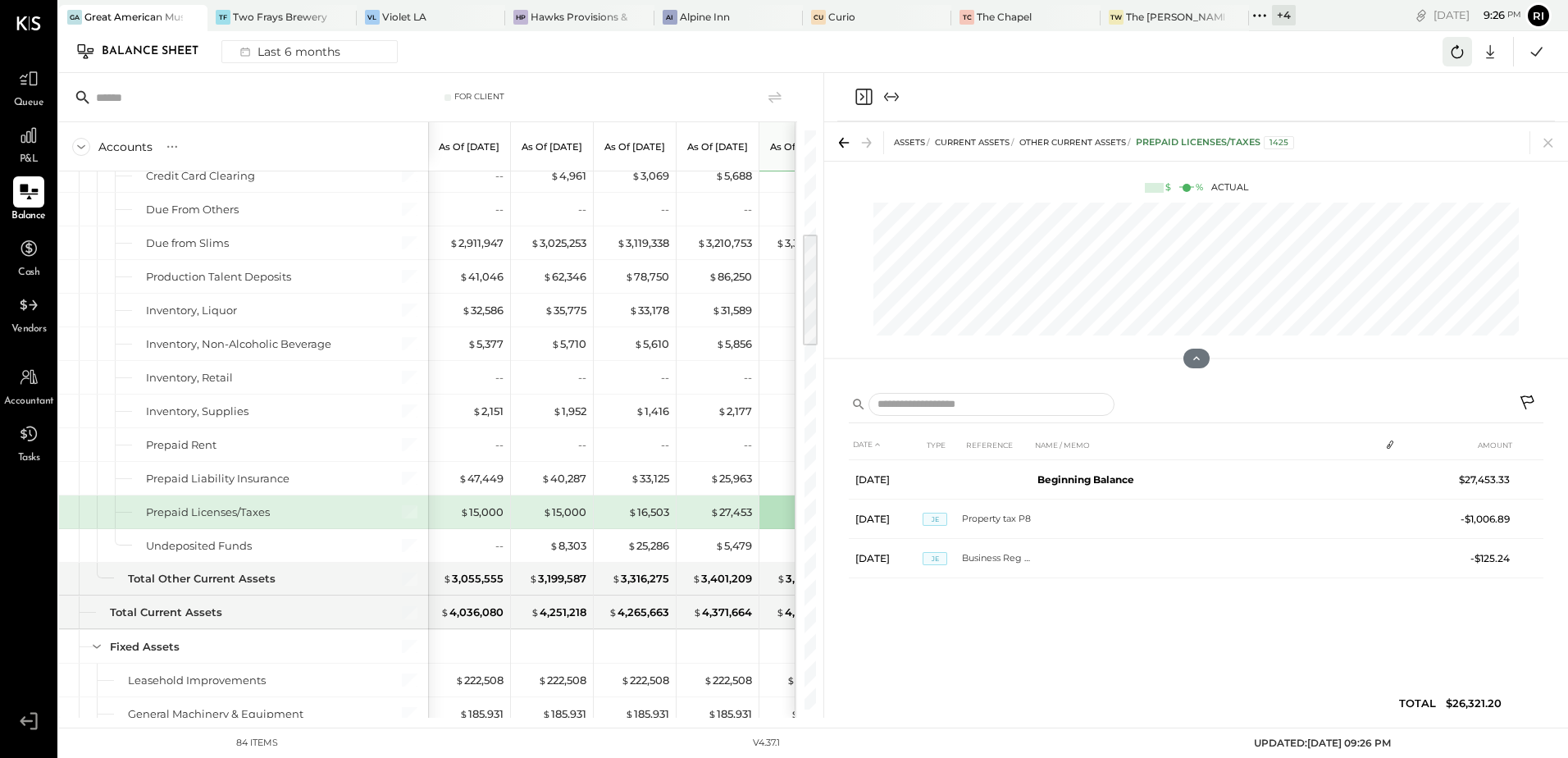
click at [1461, 53] on icon at bounding box center [1458, 52] width 22 height 22
click at [1548, 140] on icon at bounding box center [1548, 142] width 23 height 23
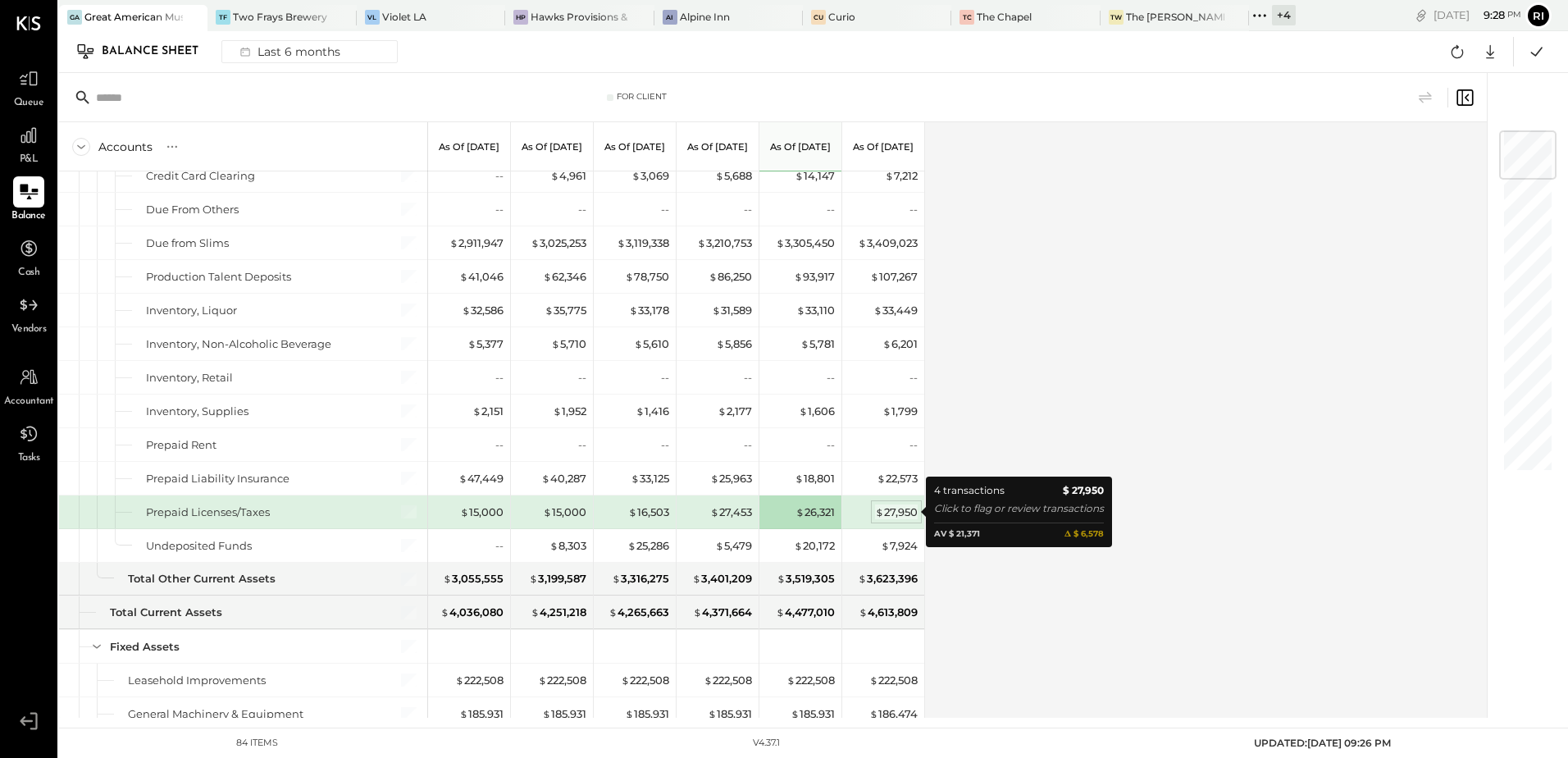
click at [899, 511] on div "$ 27,950" at bounding box center [897, 513] width 43 height 16
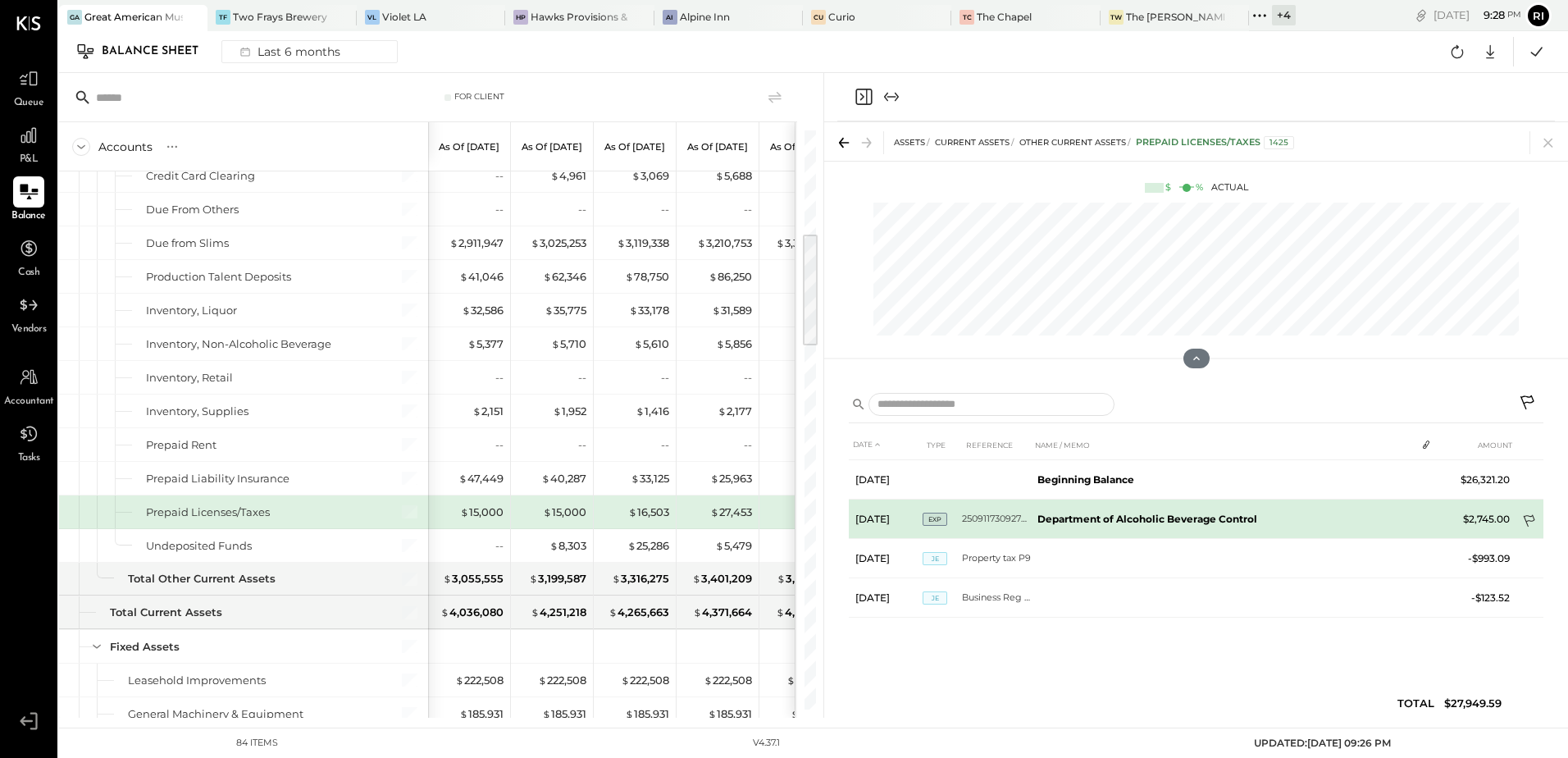
click at [1532, 516] on icon at bounding box center [1528, 521] width 11 height 12
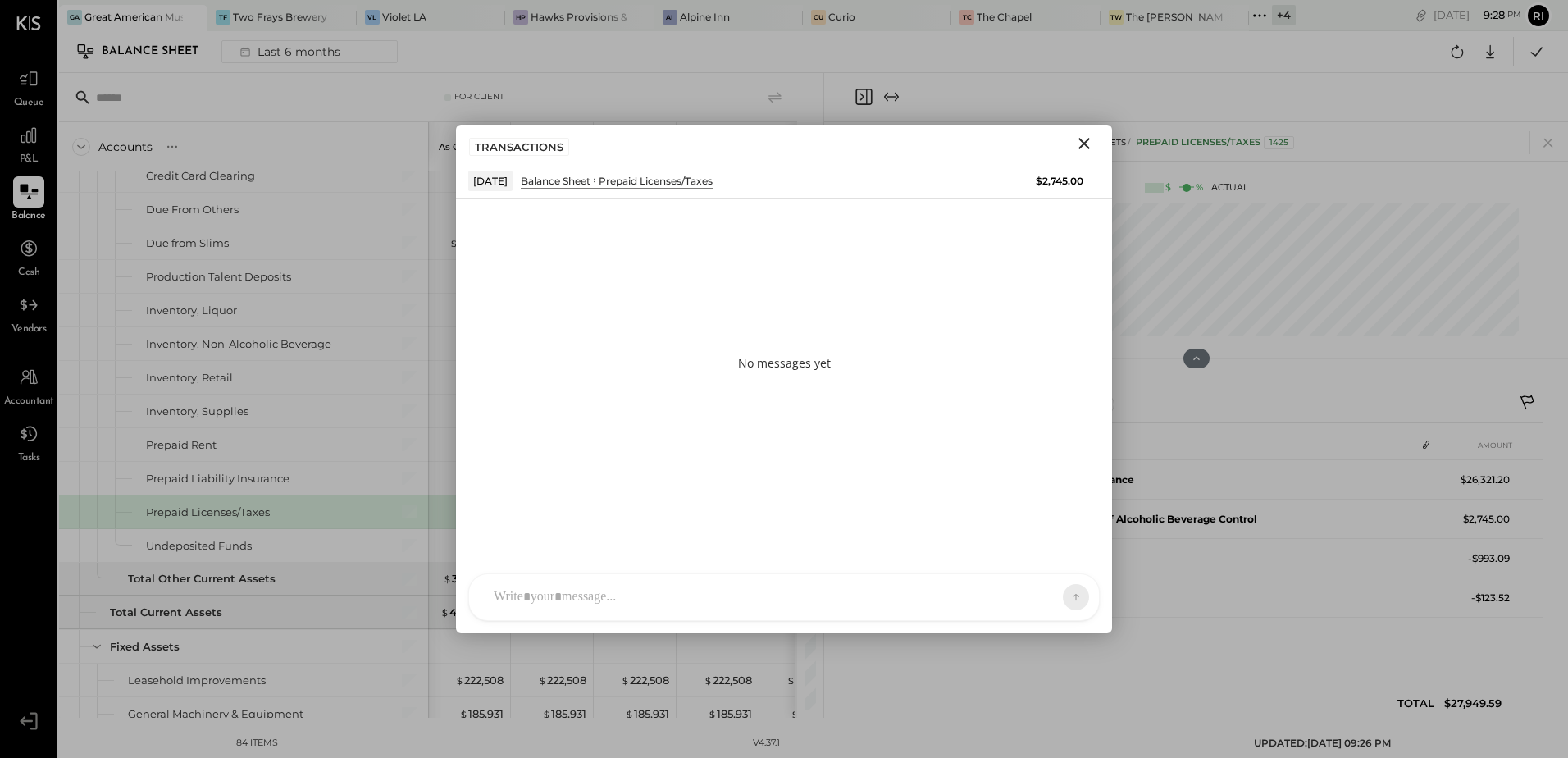
click at [707, 598] on div at bounding box center [769, 597] width 568 height 36
type input "**"
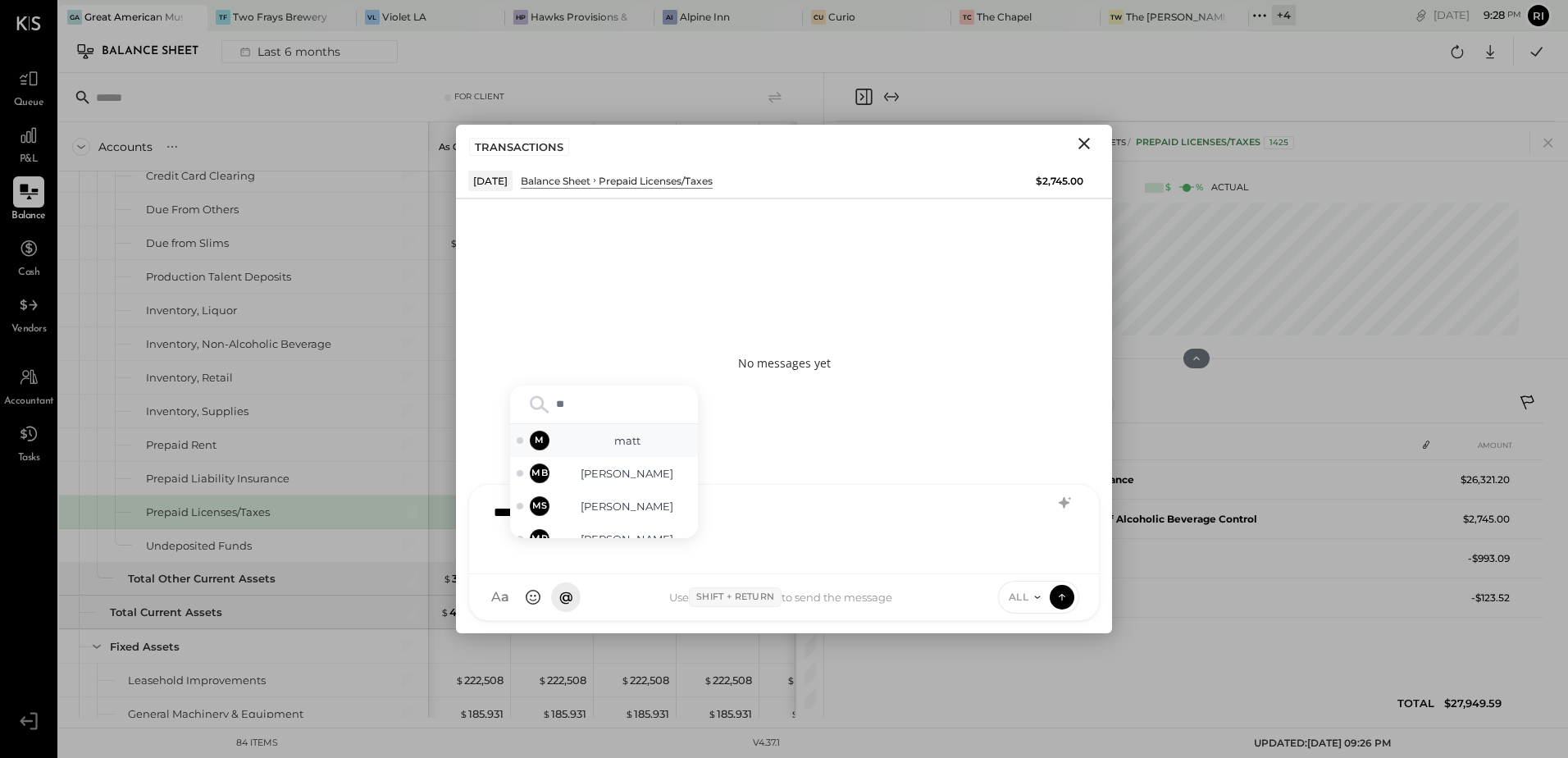
click at [622, 438] on span "matt" at bounding box center [626, 441] width 128 height 16
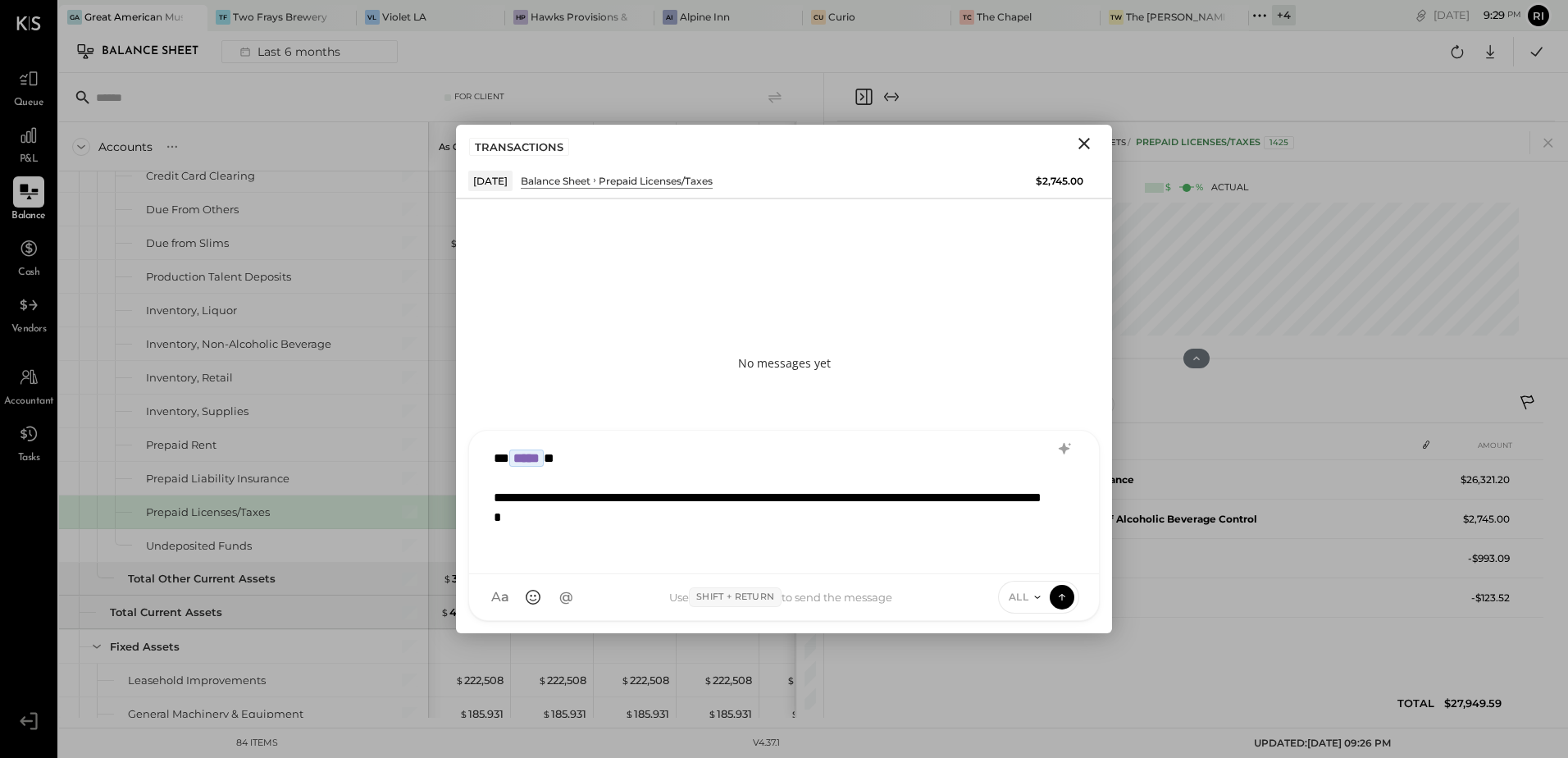
scroll to position [1, 0]
click at [1063, 592] on icon at bounding box center [1061, 596] width 15 height 16
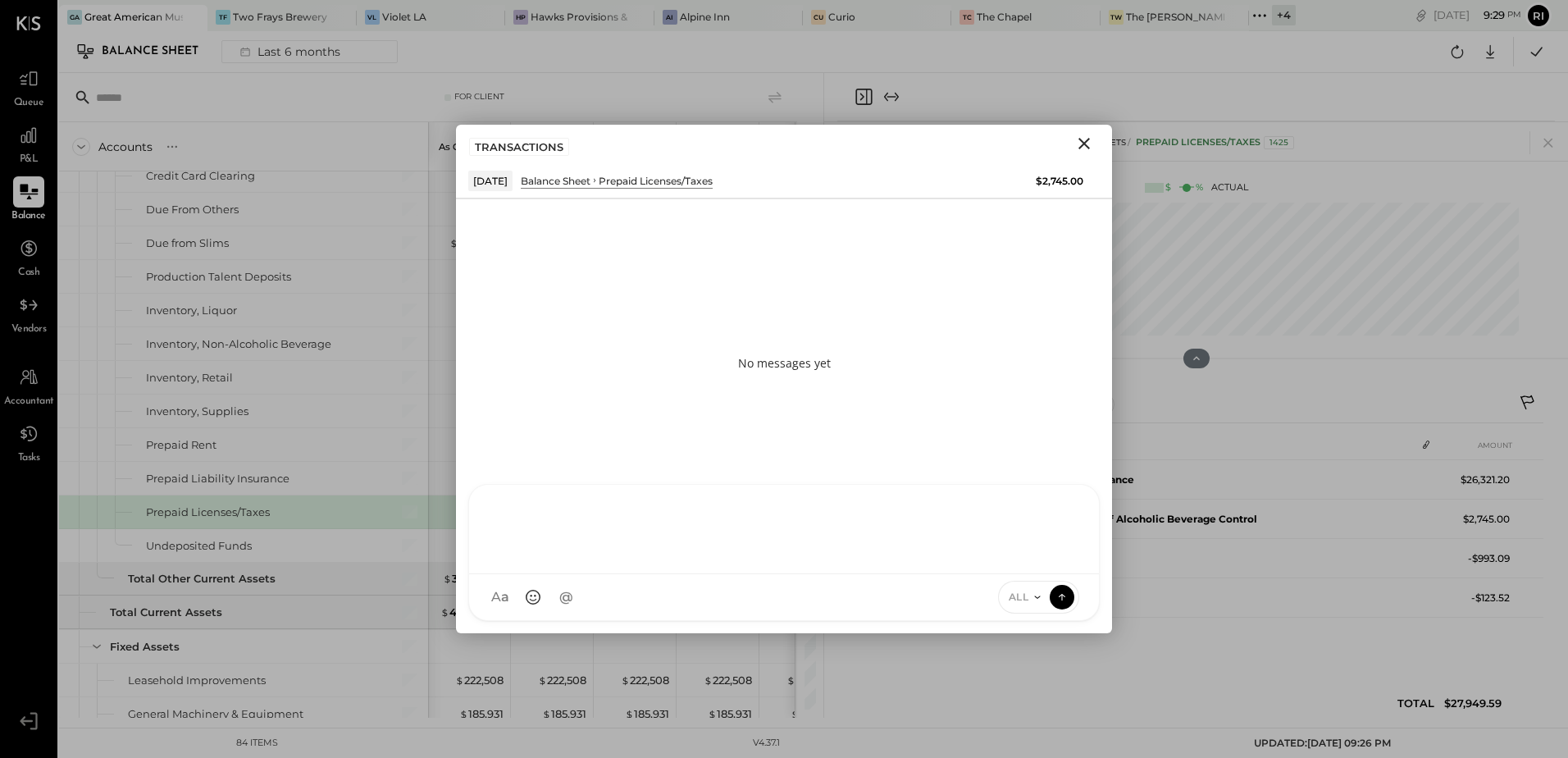
scroll to position [0, 0]
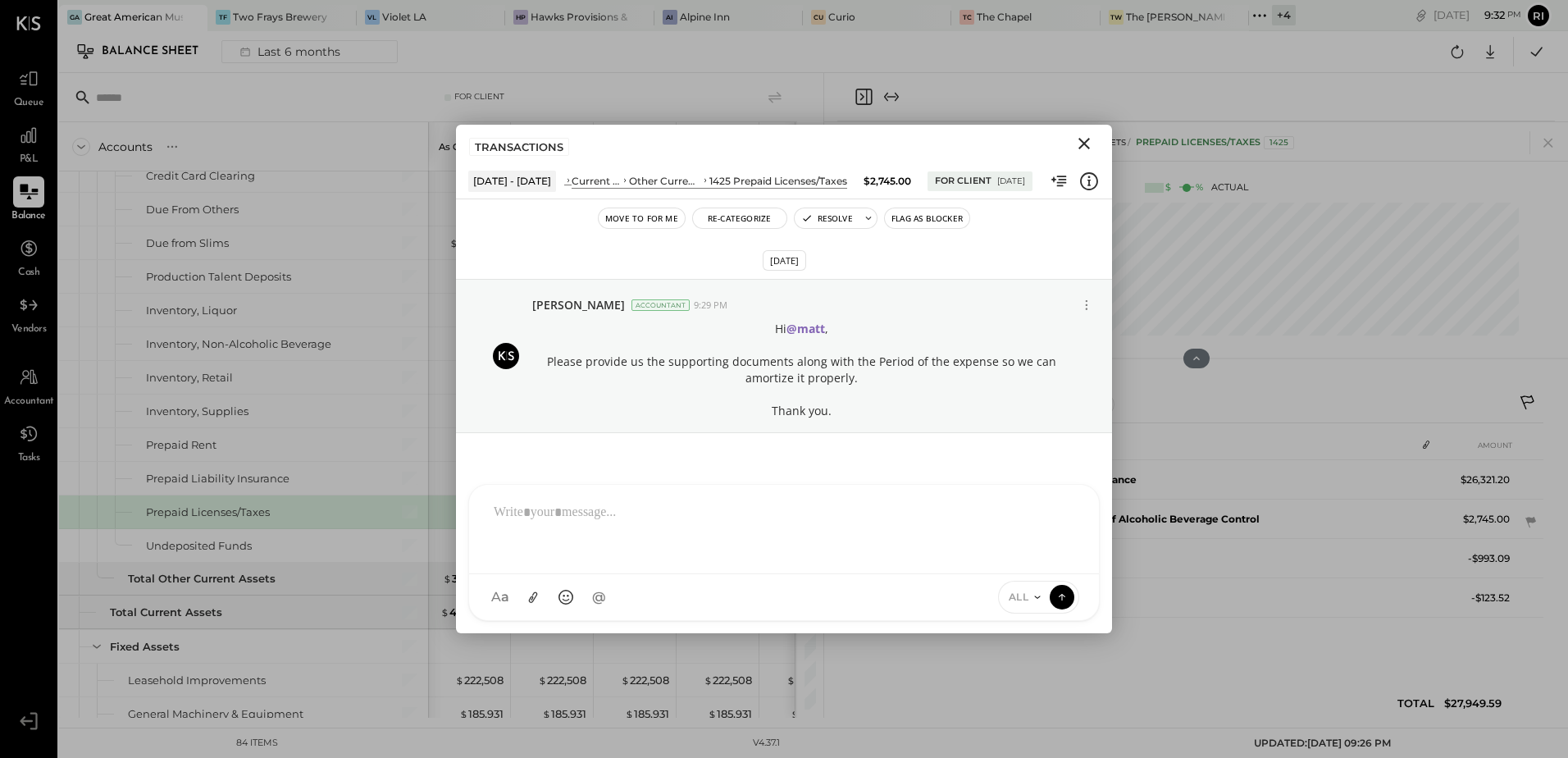
click at [1079, 149] on icon "Close" at bounding box center [1084, 143] width 20 height 20
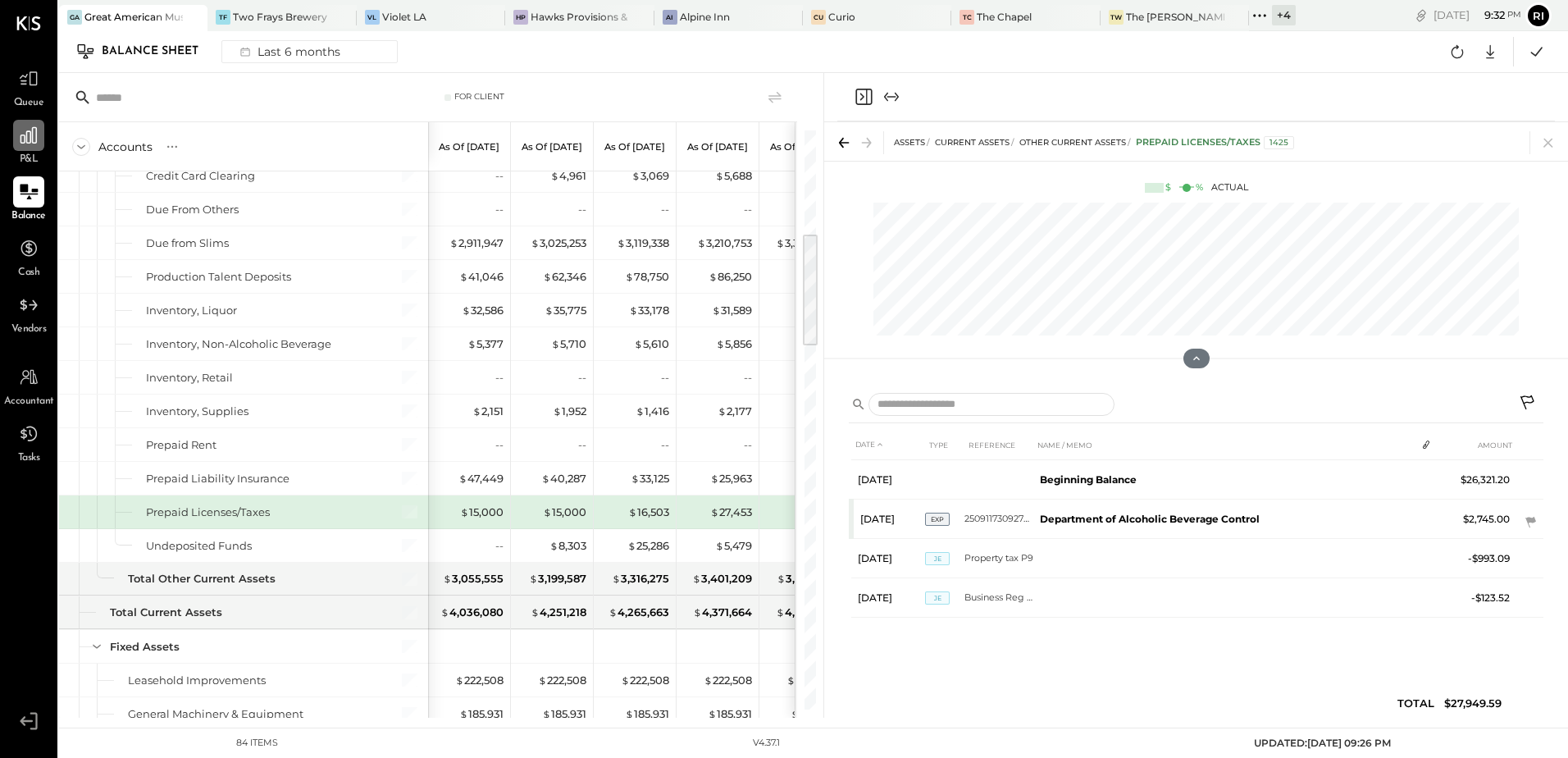
click at [39, 146] on icon at bounding box center [28, 135] width 22 height 22
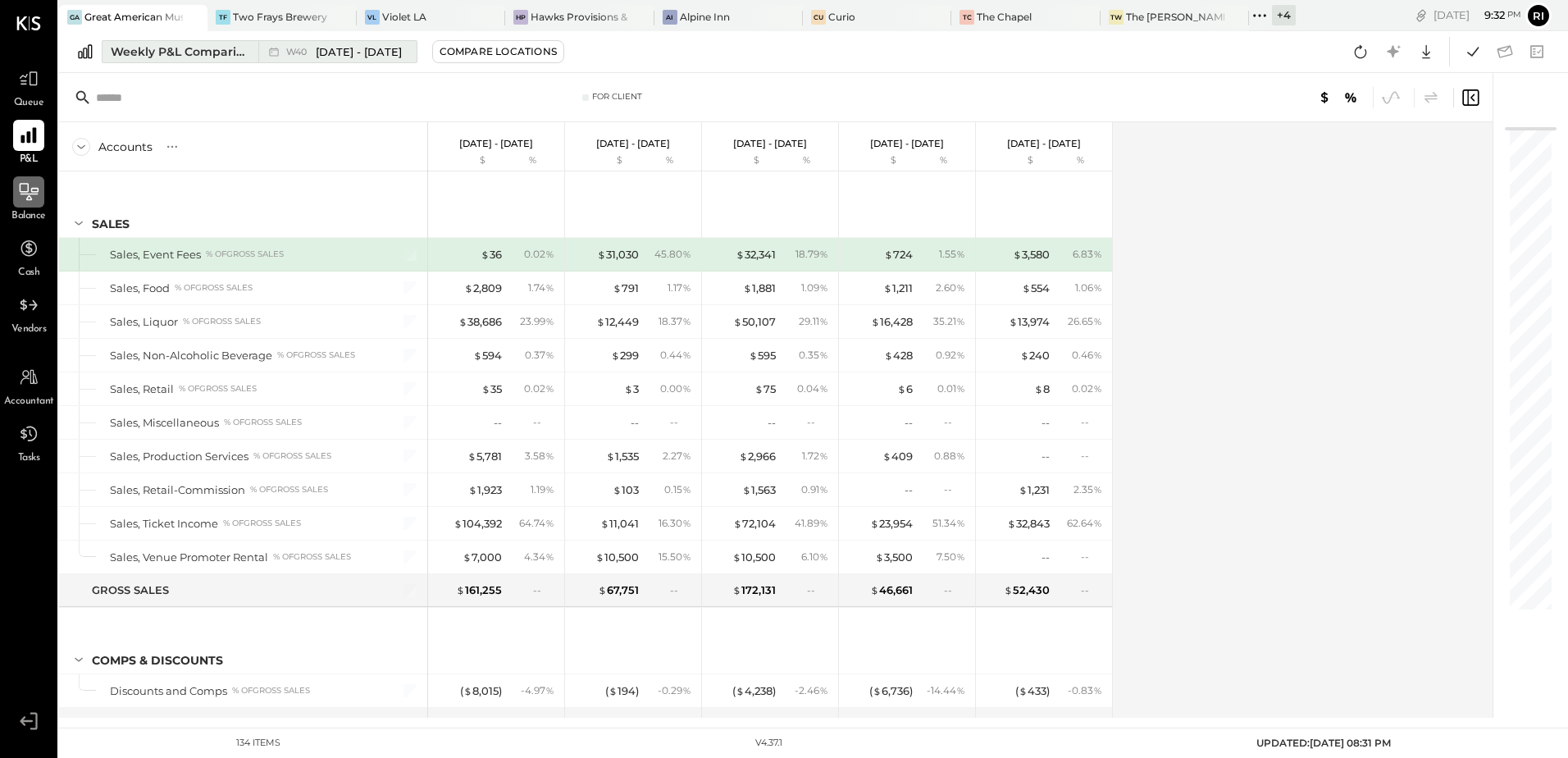
click at [298, 41] on div "W40 [DATE] - [DATE]" at bounding box center [333, 52] width 150 height 22
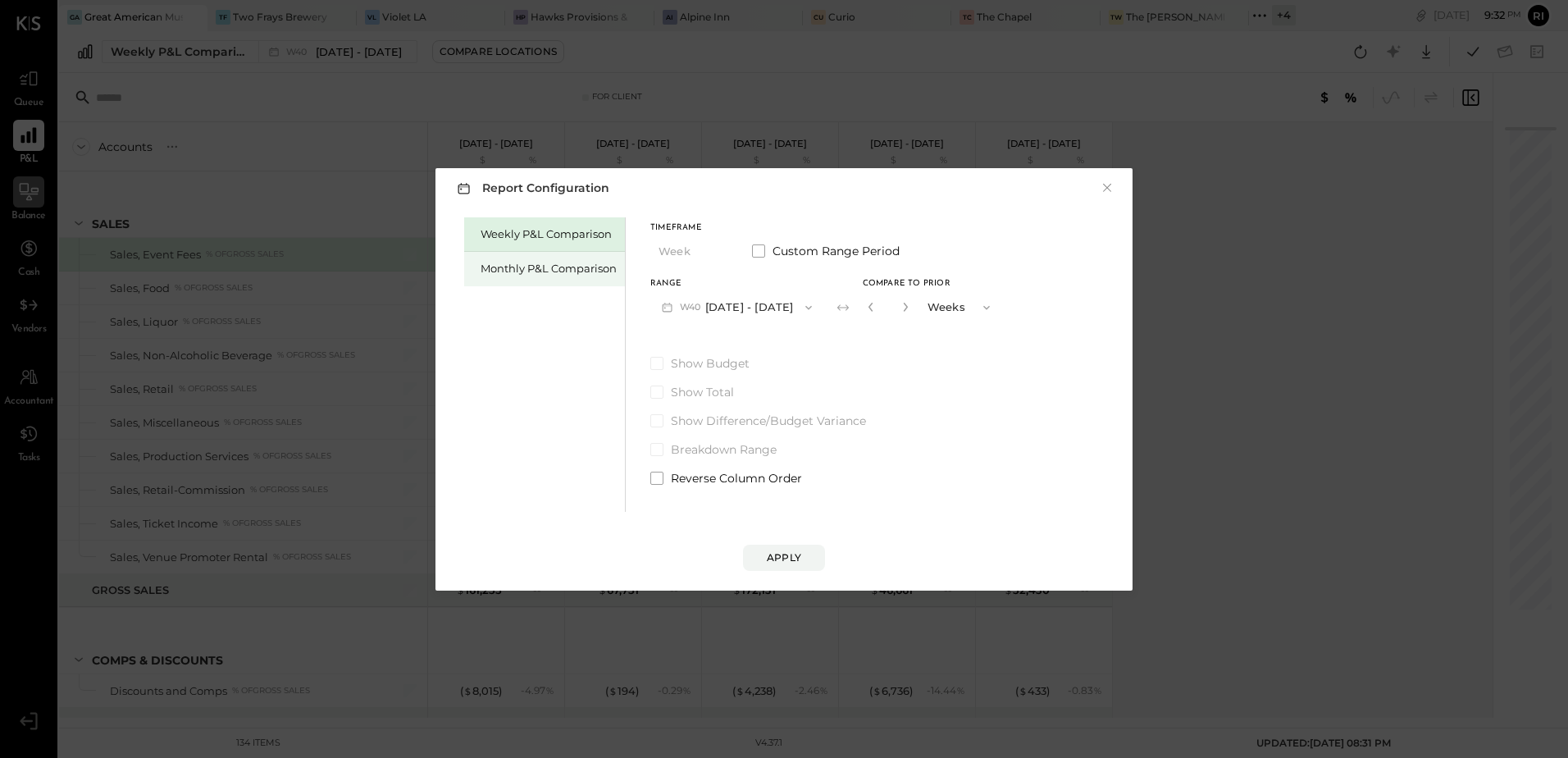
click at [553, 262] on div "Monthly P&L Comparison" at bounding box center [549, 269] width 136 height 16
click at [710, 304] on button "M10 [DATE] - [DATE]" at bounding box center [736, 307] width 171 height 30
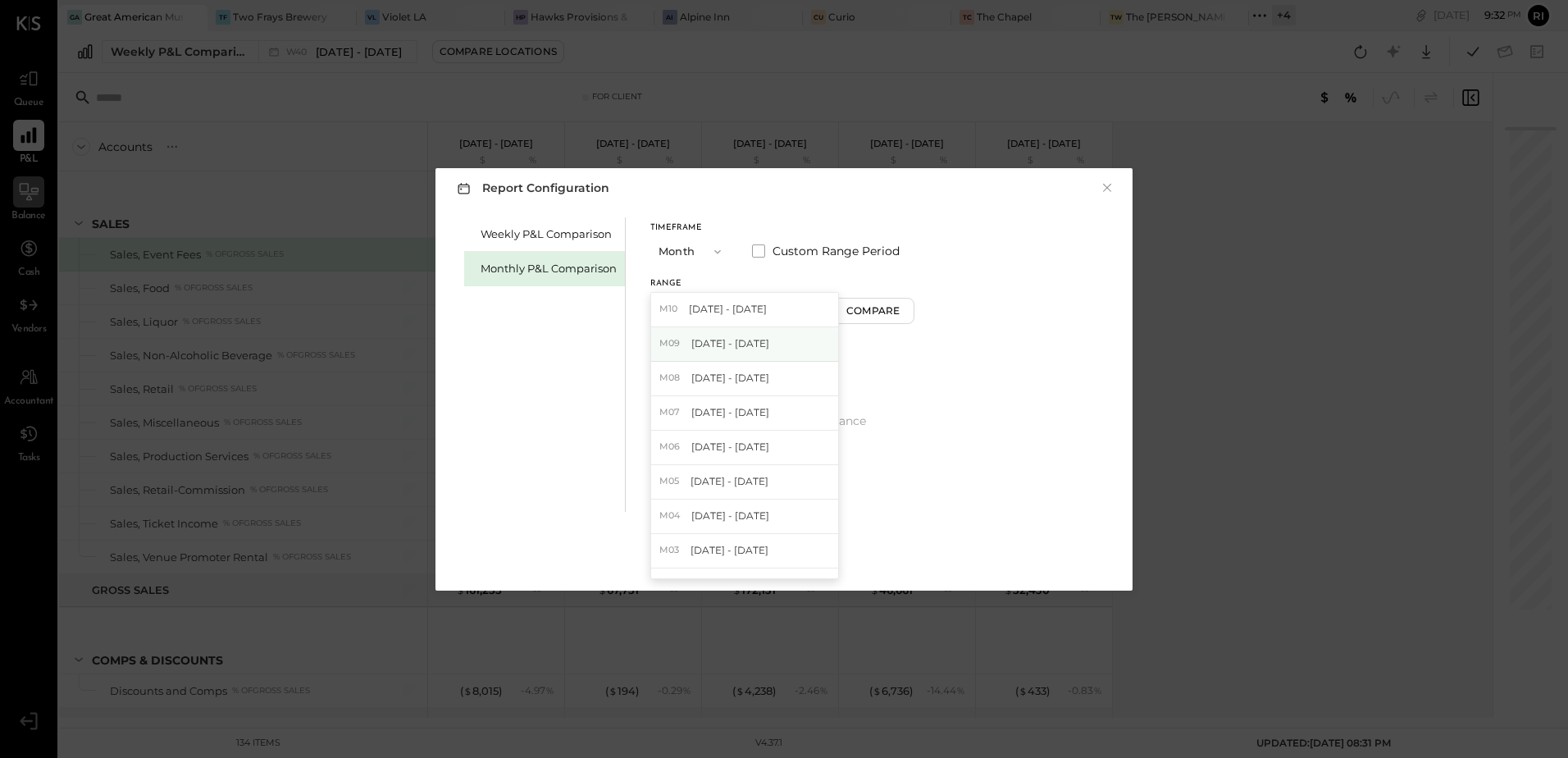
click at [714, 343] on span "[DATE] - [DATE]" at bounding box center [731, 343] width 78 height 14
click at [792, 554] on div "Apply" at bounding box center [784, 557] width 34 height 14
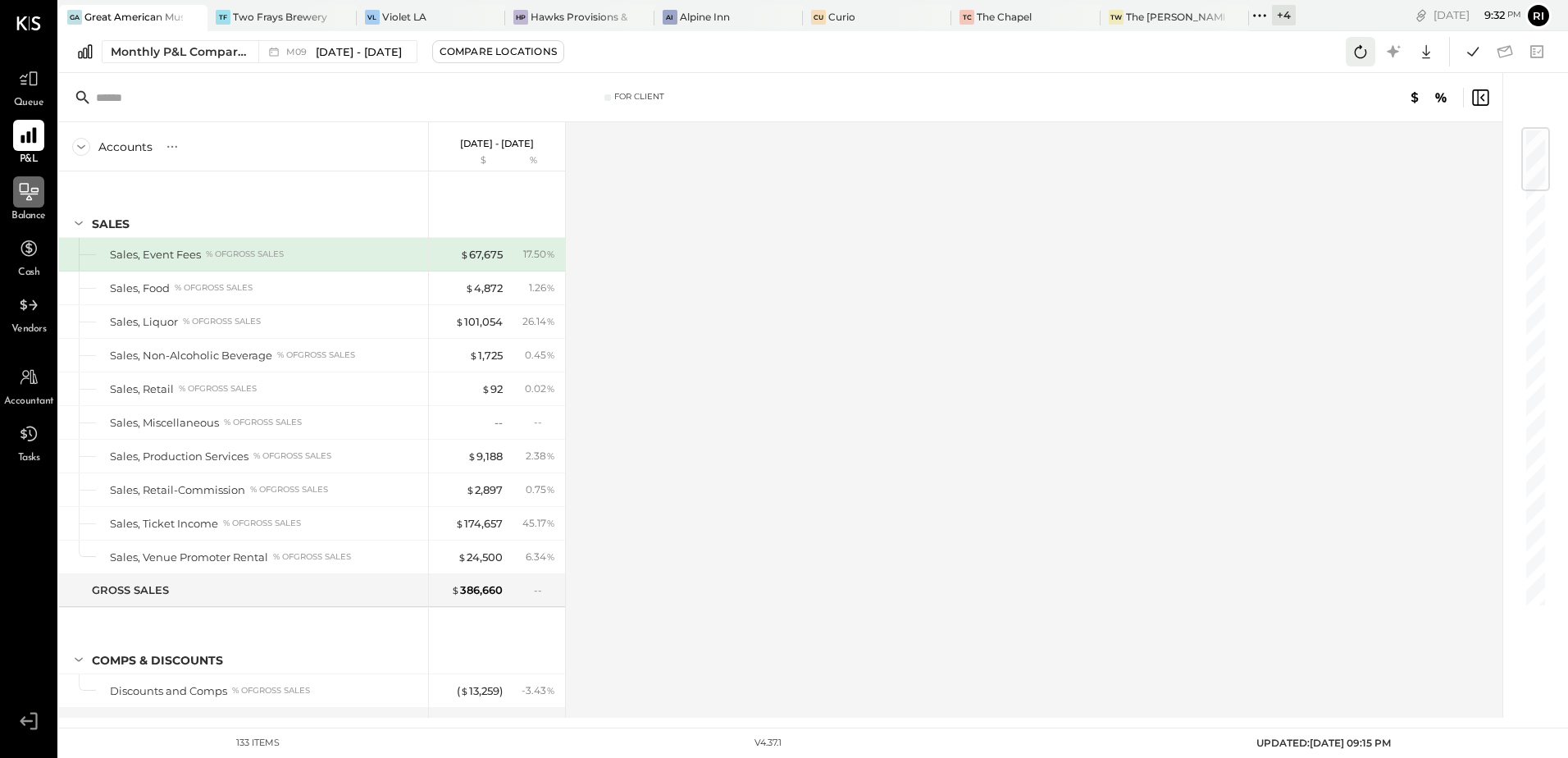
click at [1362, 44] on icon at bounding box center [1360, 52] width 22 height 22
click at [781, 301] on div "Accounts S % GL [DATE] - [DATE] $ % SALES Sales, Event Fees % of GROSS SALES Sa…" at bounding box center [782, 419] width 1447 height 595
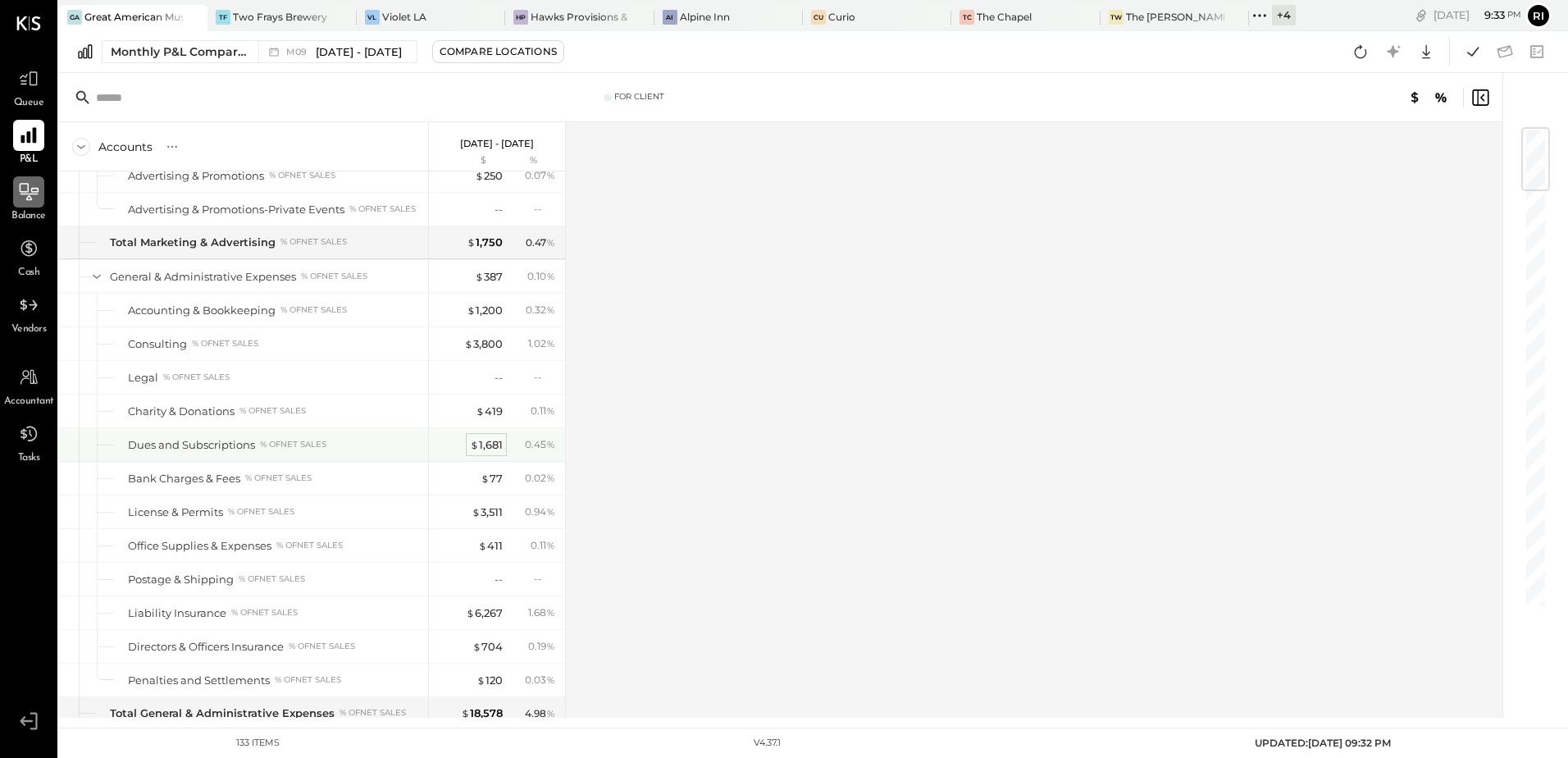
click at [495, 449] on div "$ 1,681" at bounding box center [487, 444] width 33 height 16
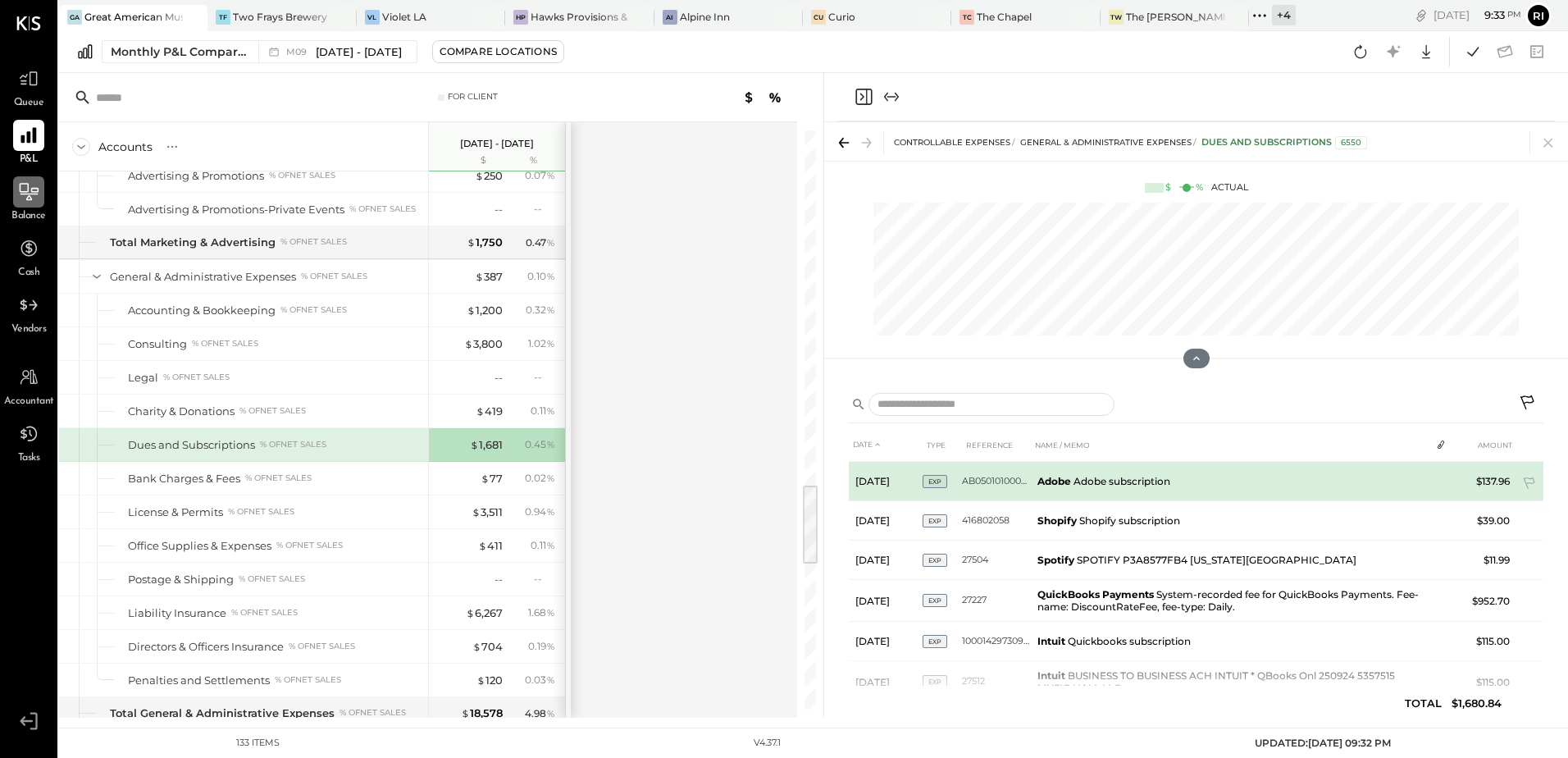
scroll to position [125, 0]
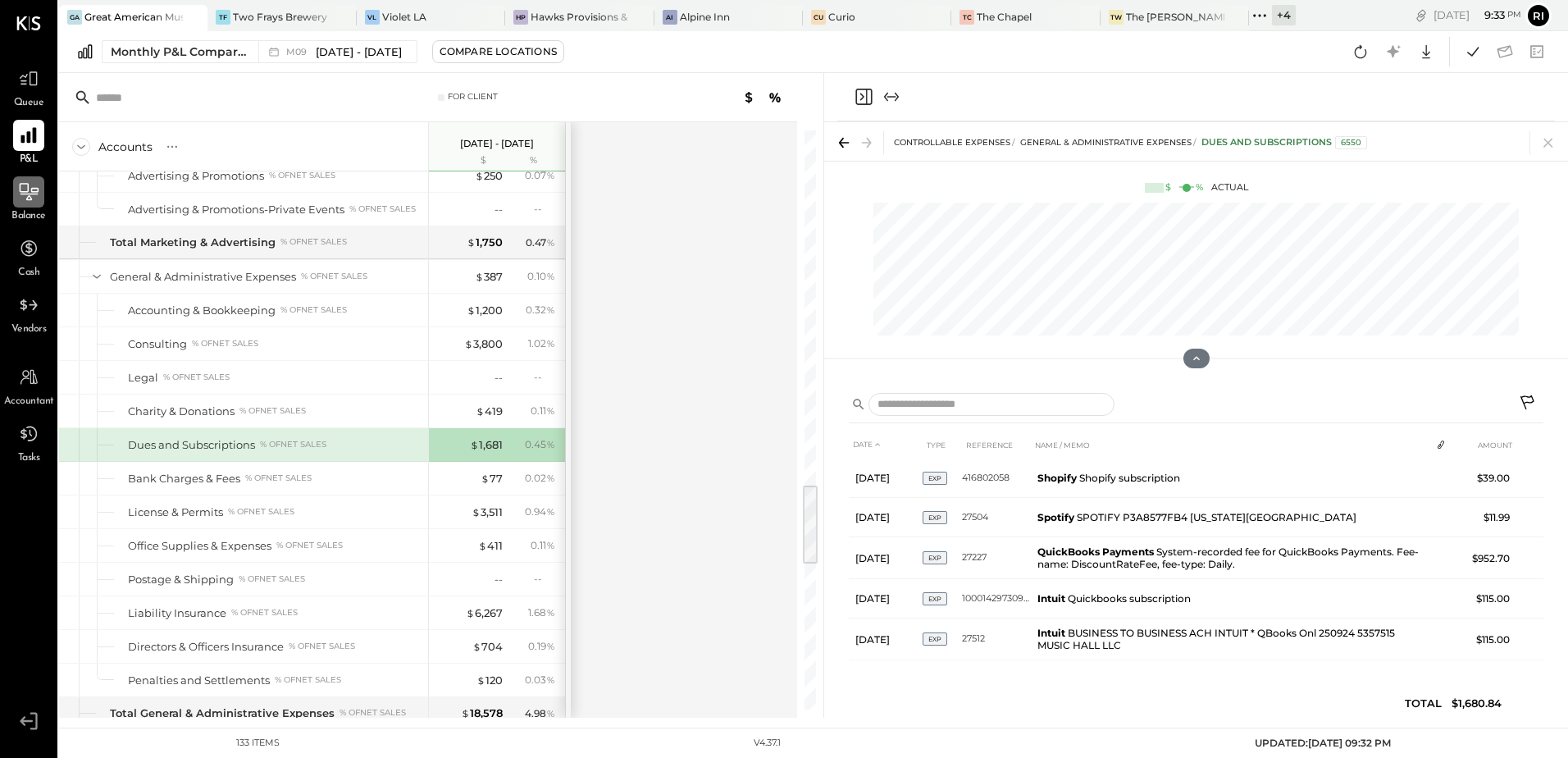
click at [1528, 401] on icon at bounding box center [1528, 404] width 20 height 20
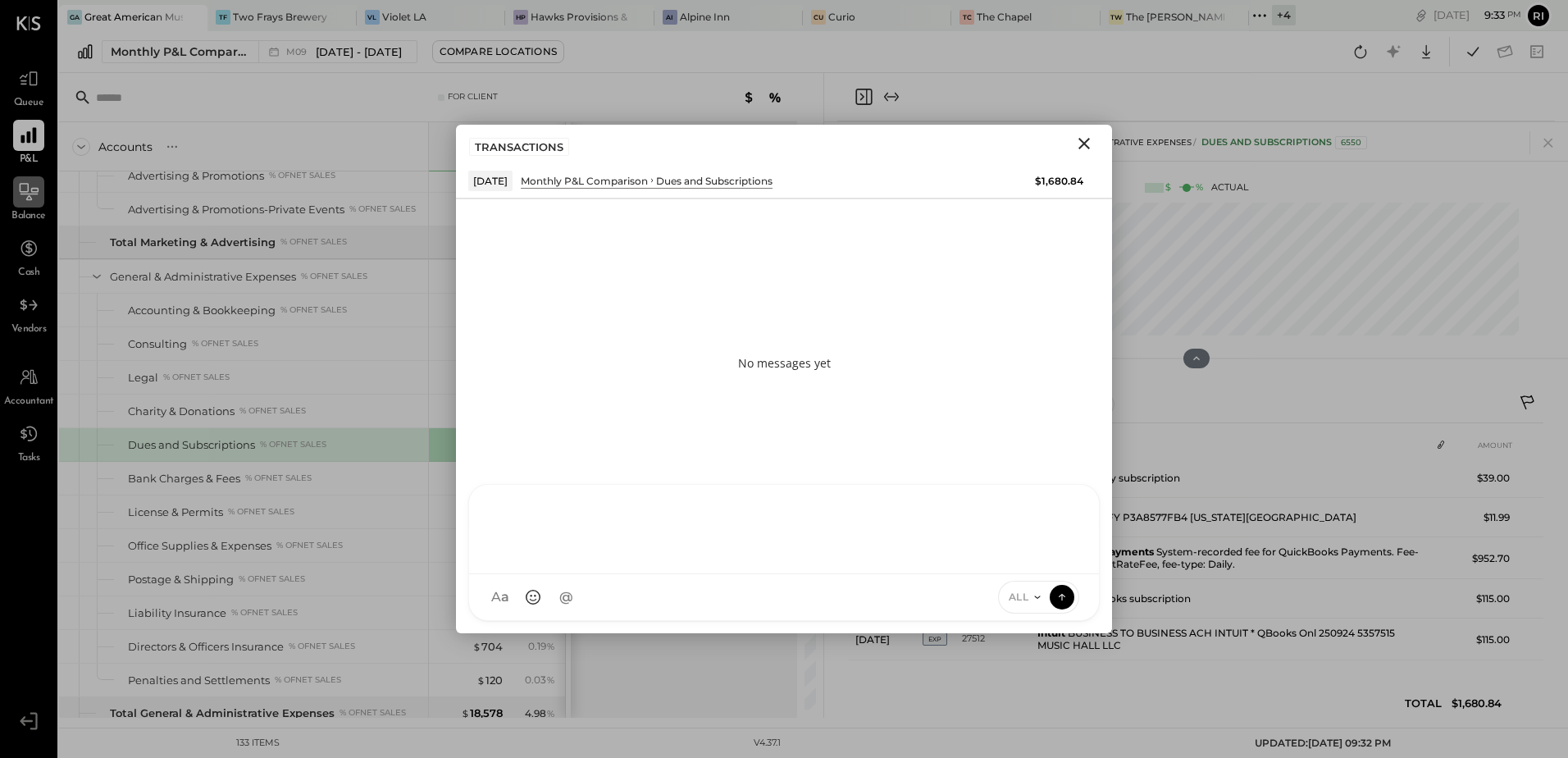
click at [608, 605] on div "NS [PERSON_NAME] FB [PERSON_NAME] CR [PERSON_NAME] R [PERSON_NAME] JS [PERSON_N…" at bounding box center [784, 552] width 632 height 137
type input "****"
click at [602, 523] on span "matt" at bounding box center [626, 522] width 128 height 16
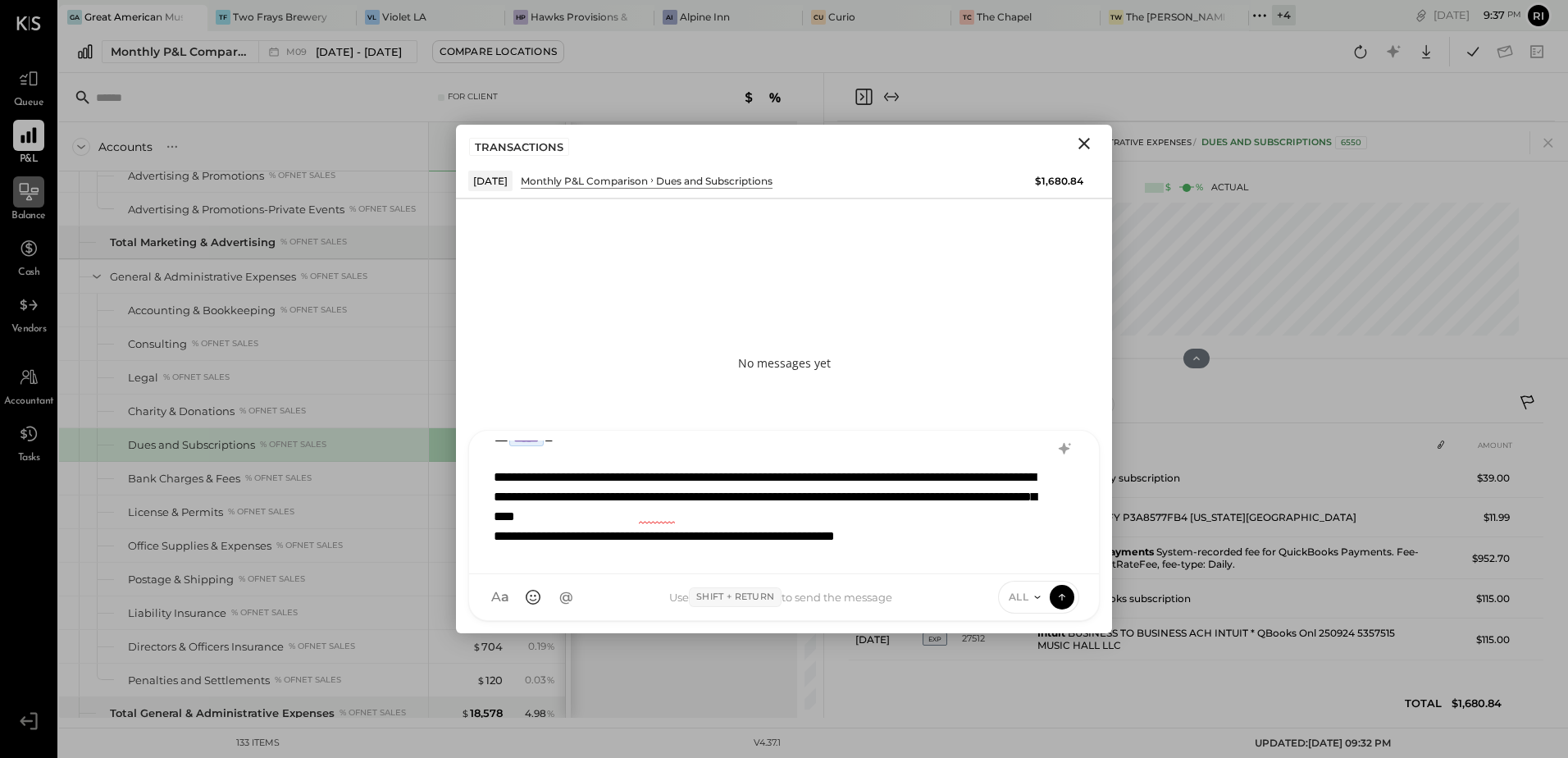
scroll to position [40, 0]
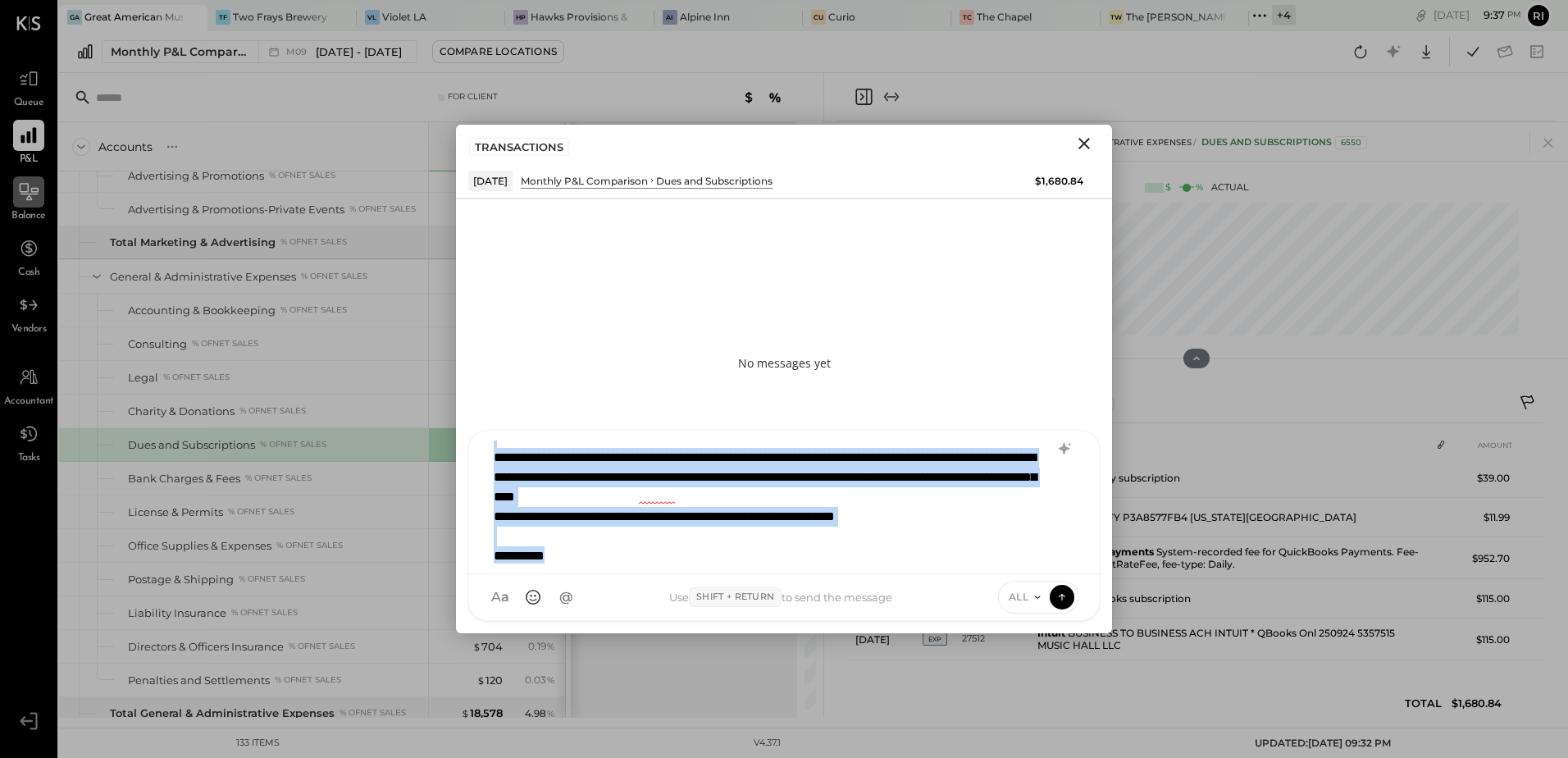
copy div "**********"
click at [638, 507] on div "**********" at bounding box center [762, 516] width 538 height 20
drag, startPoint x: 565, startPoint y: 562, endPoint x: 472, endPoint y: 432, distance: 159.8
click at [472, 432] on div "**********" at bounding box center [784, 502] width 630 height 144
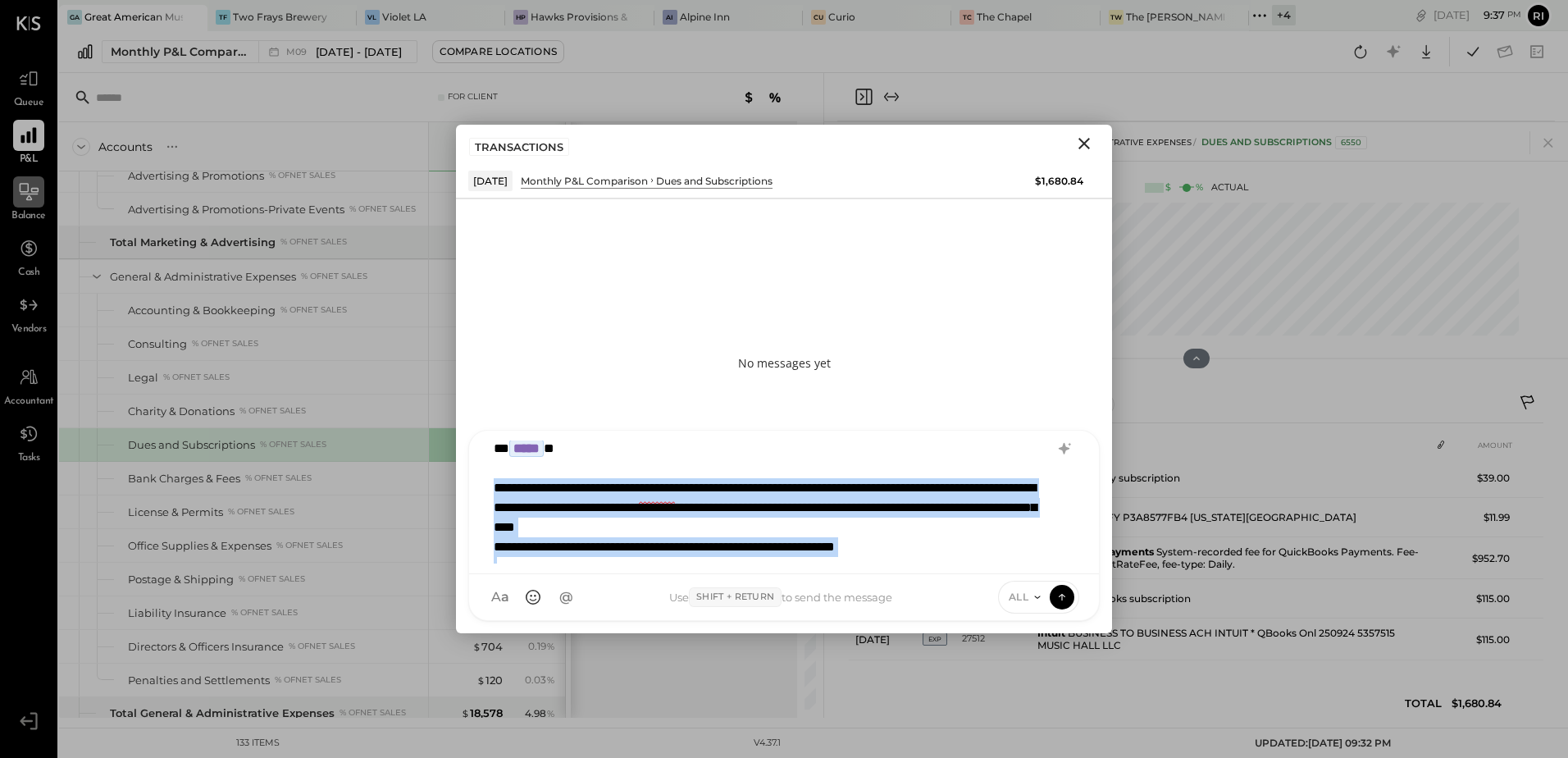
scroll to position [3, 0]
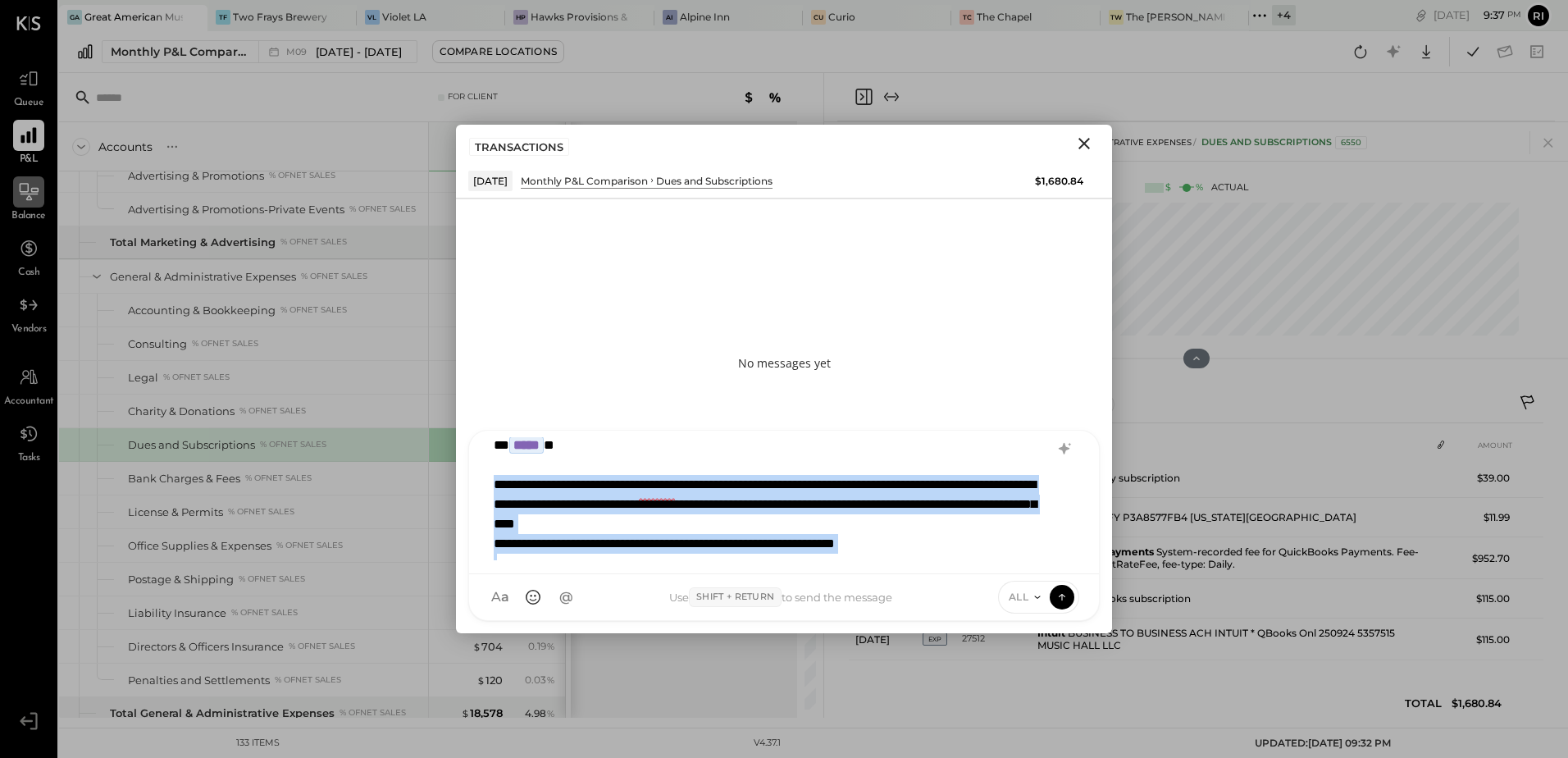
drag, startPoint x: 488, startPoint y: 483, endPoint x: 646, endPoint y: 569, distance: 179.9
click at [646, 569] on div "**********" at bounding box center [784, 502] width 630 height 144
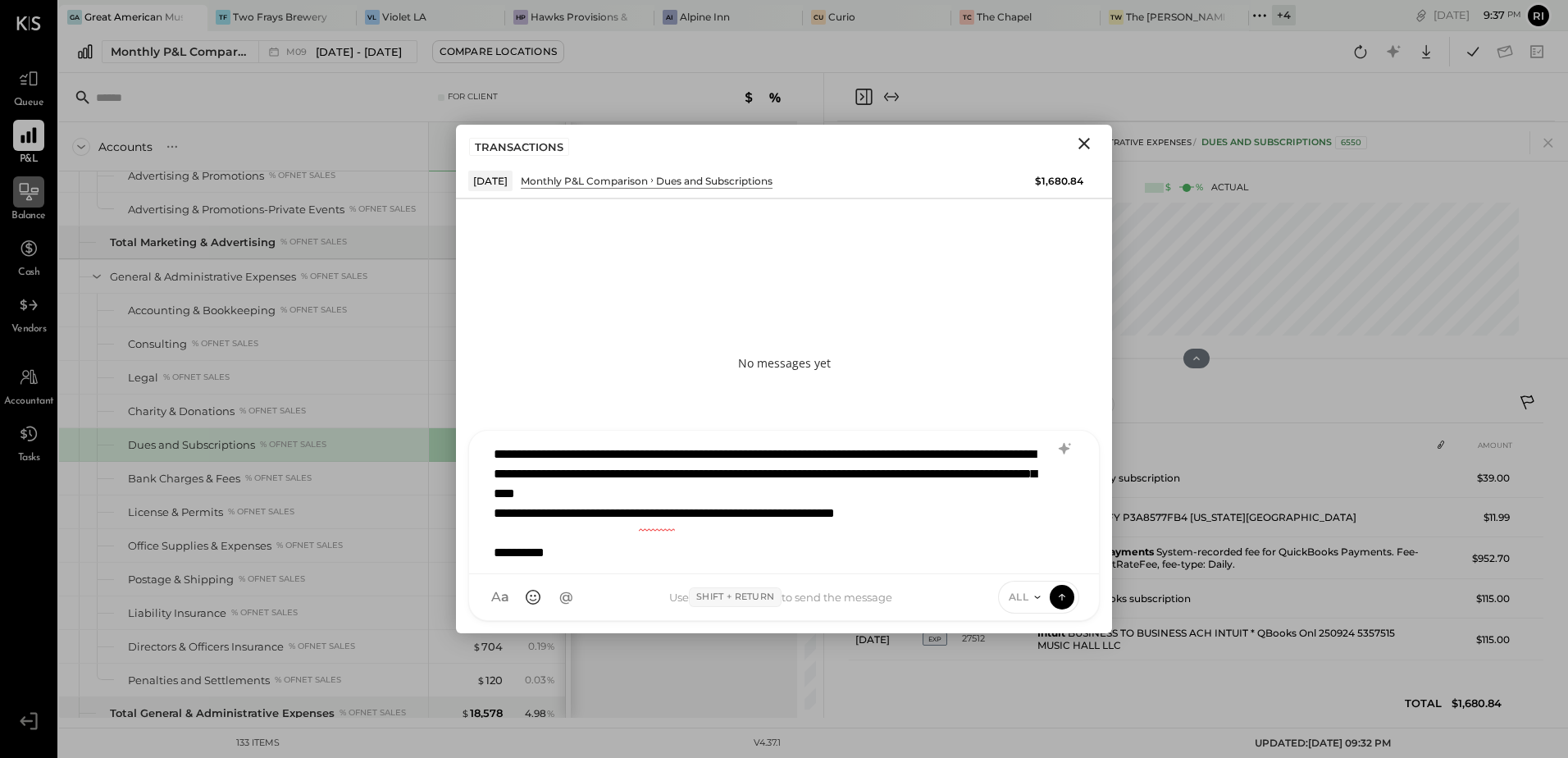
scroll to position [0, 0]
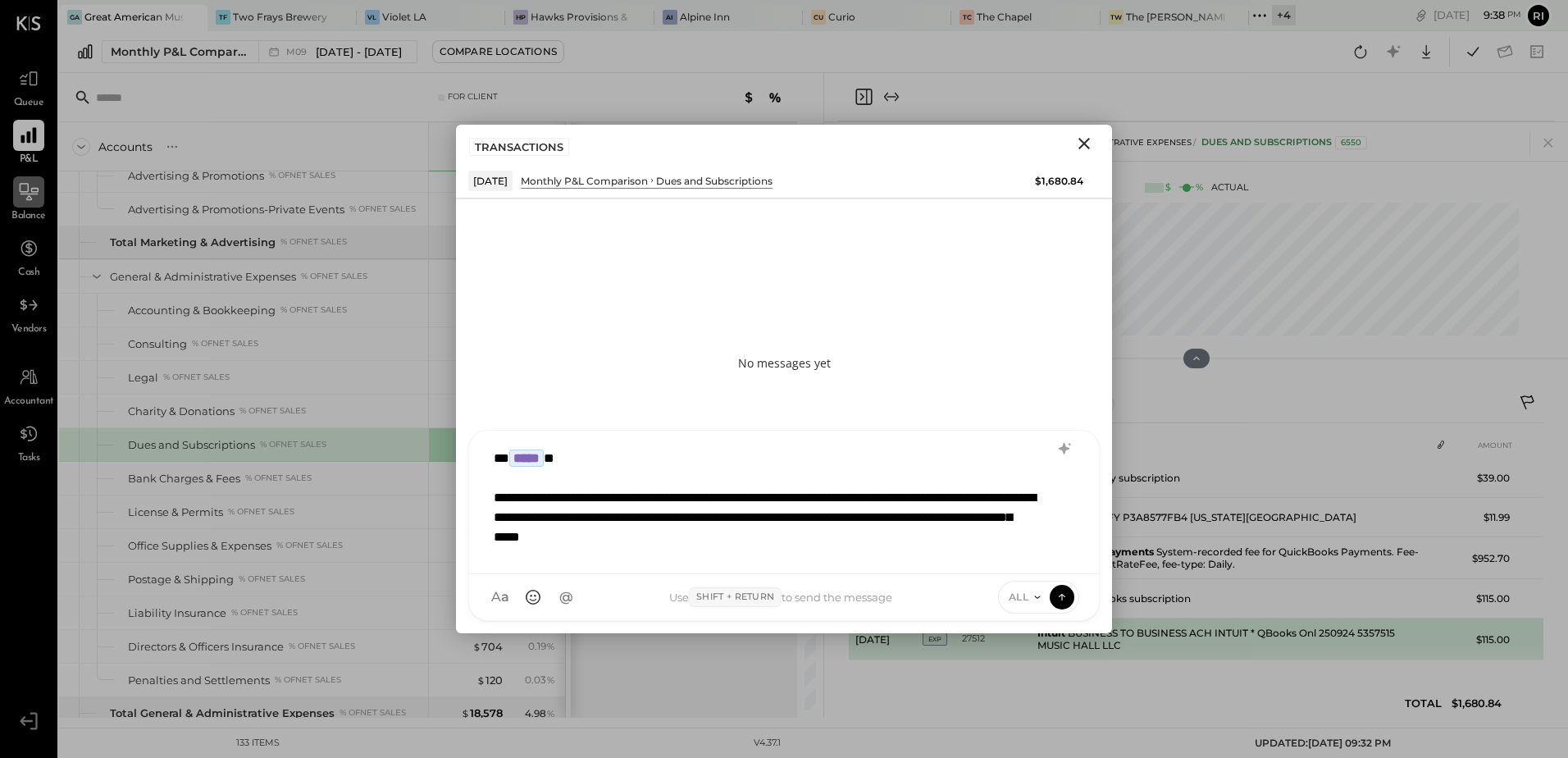
drag, startPoint x: 737, startPoint y: 500, endPoint x: 929, endPoint y: 649, distance: 243.0
click at [742, 506] on div "**********" at bounding box center [762, 557] width 538 height 138
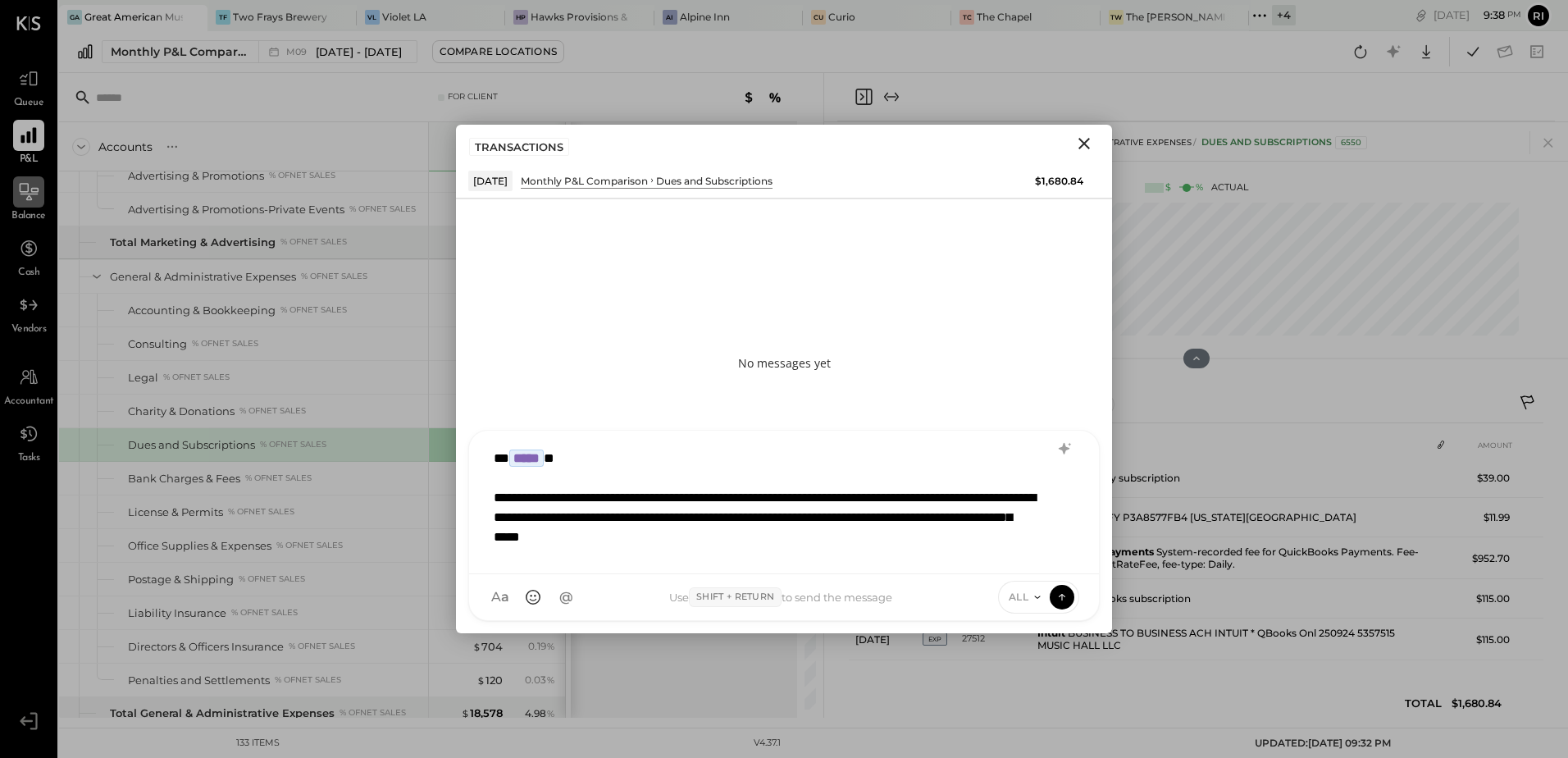
click at [894, 537] on div "**********" at bounding box center [762, 557] width 538 height 138
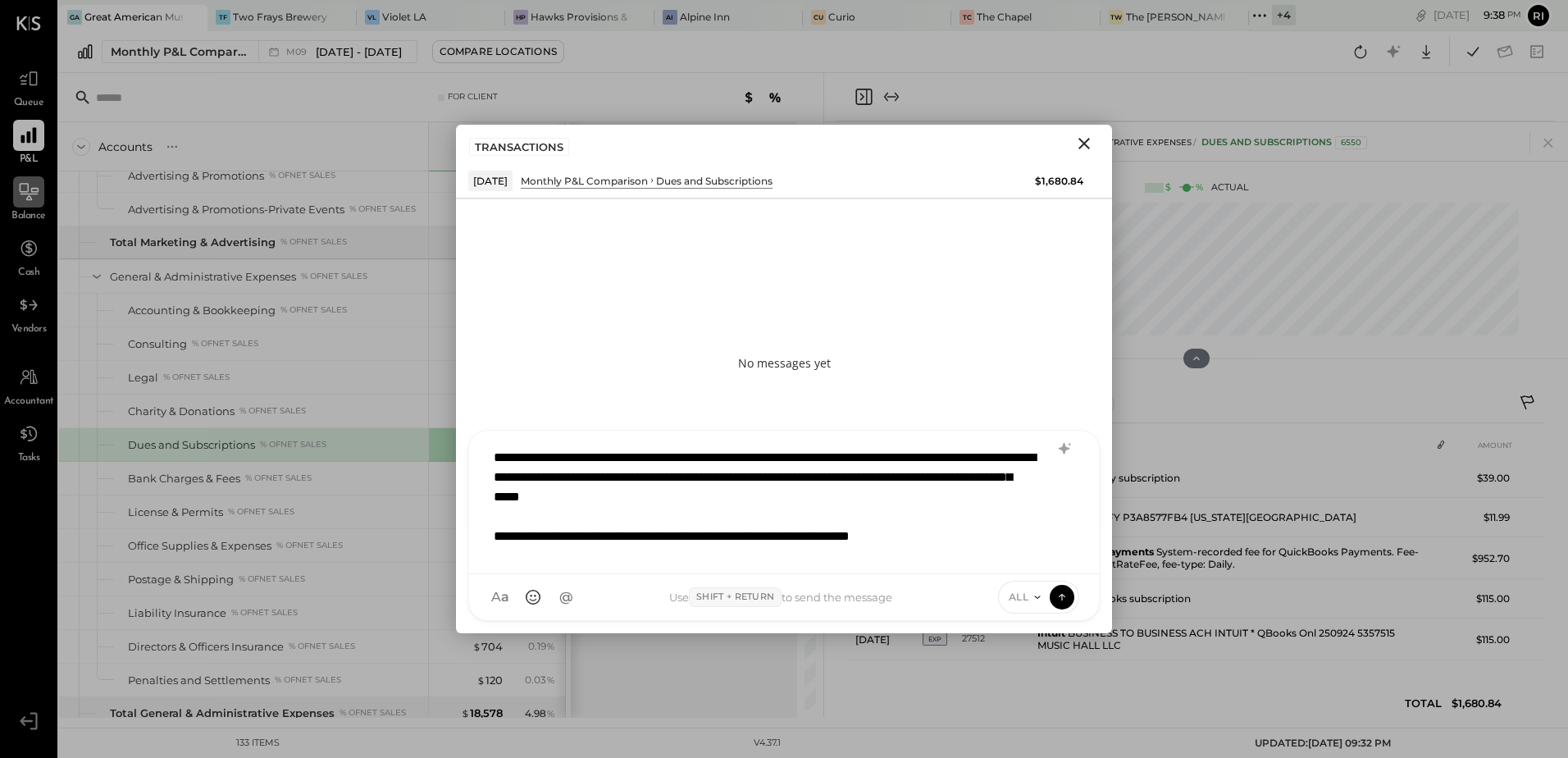
scroll to position [60, 0]
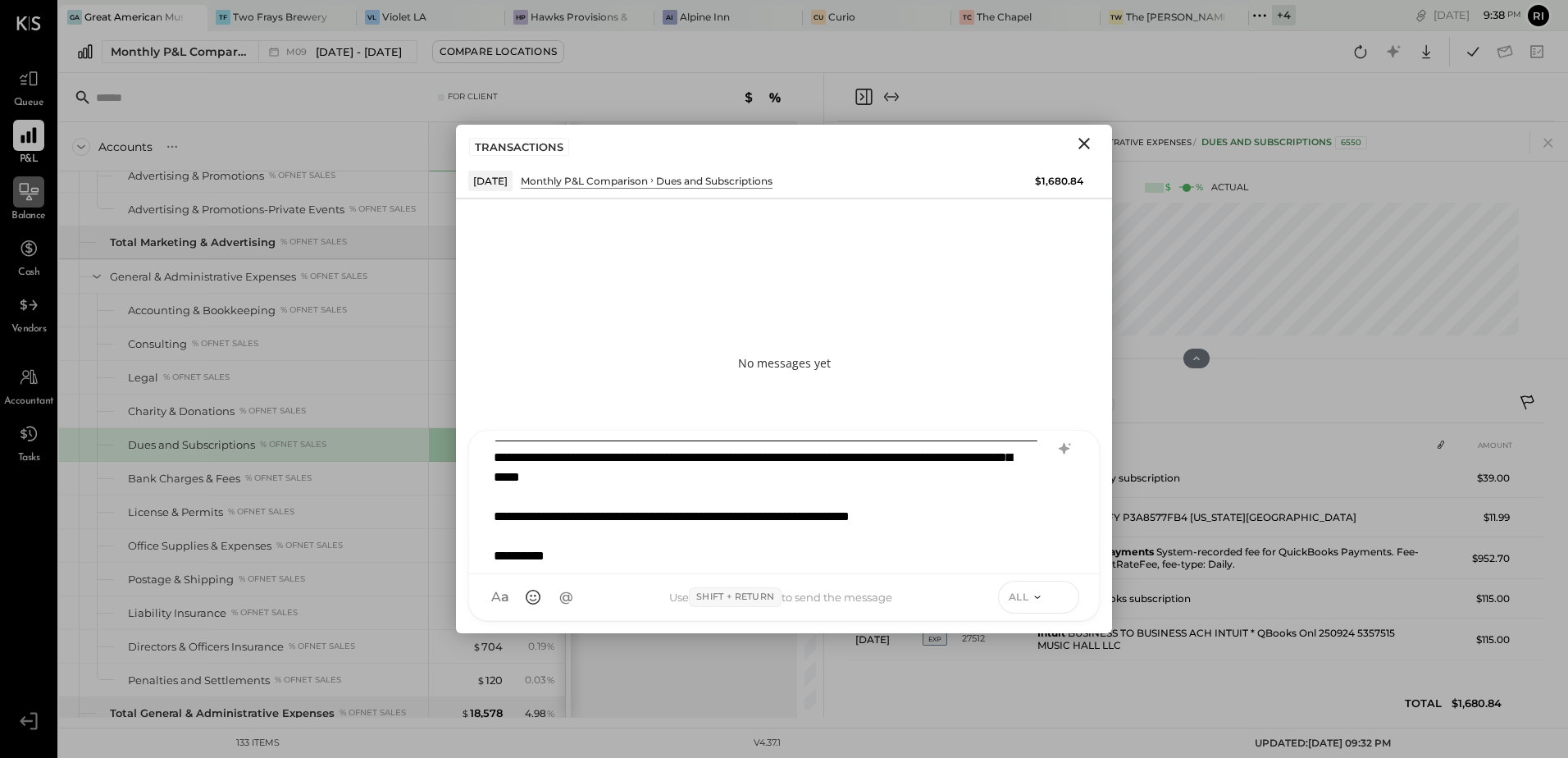
click at [1059, 597] on icon at bounding box center [1061, 596] width 15 height 16
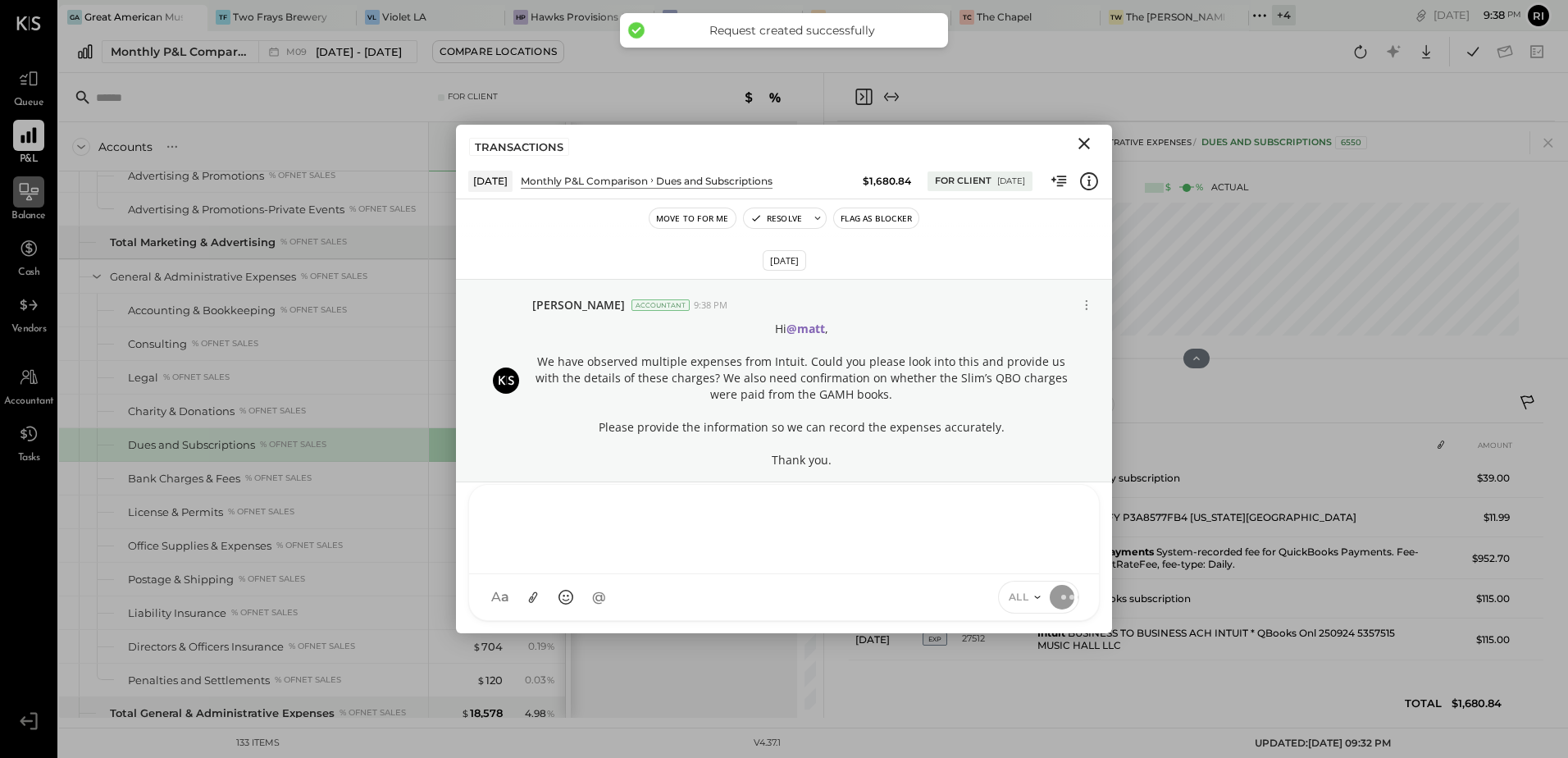
click at [892, 217] on button "Flag as Blocker" at bounding box center [876, 218] width 84 height 20
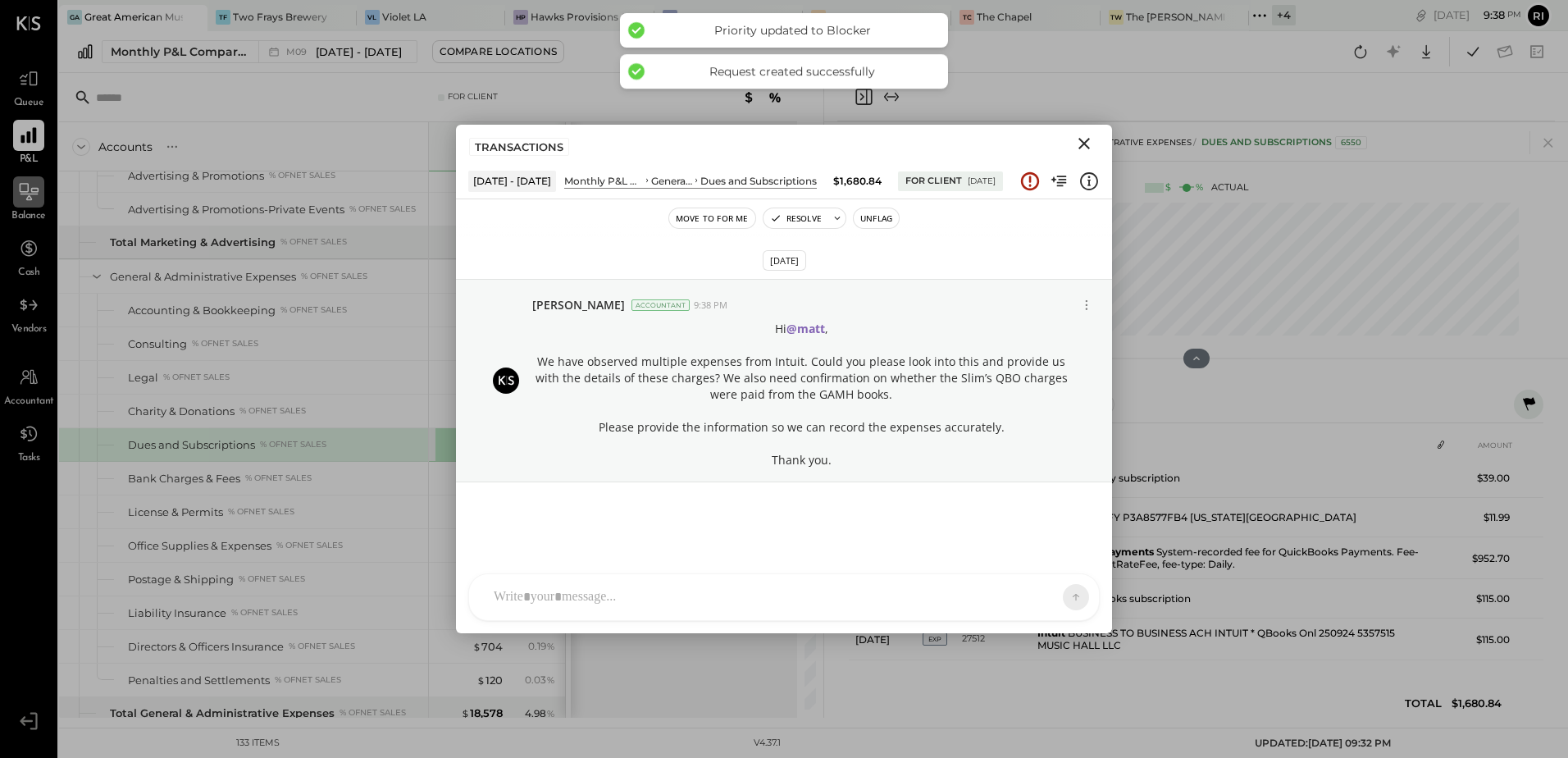
click at [1087, 137] on icon "Close" at bounding box center [1084, 143] width 20 height 20
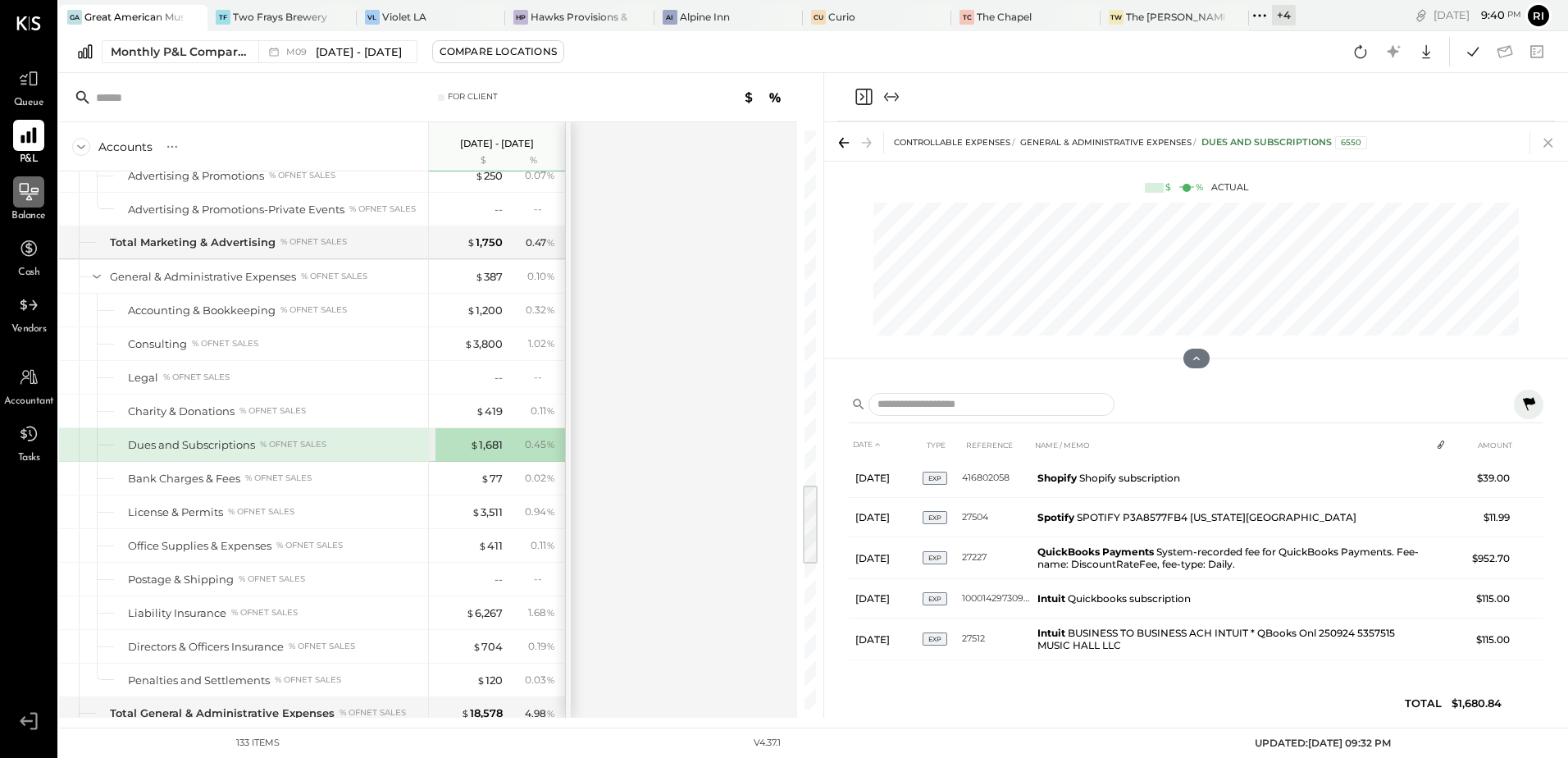
click at [1548, 145] on icon at bounding box center [1548, 142] width 23 height 23
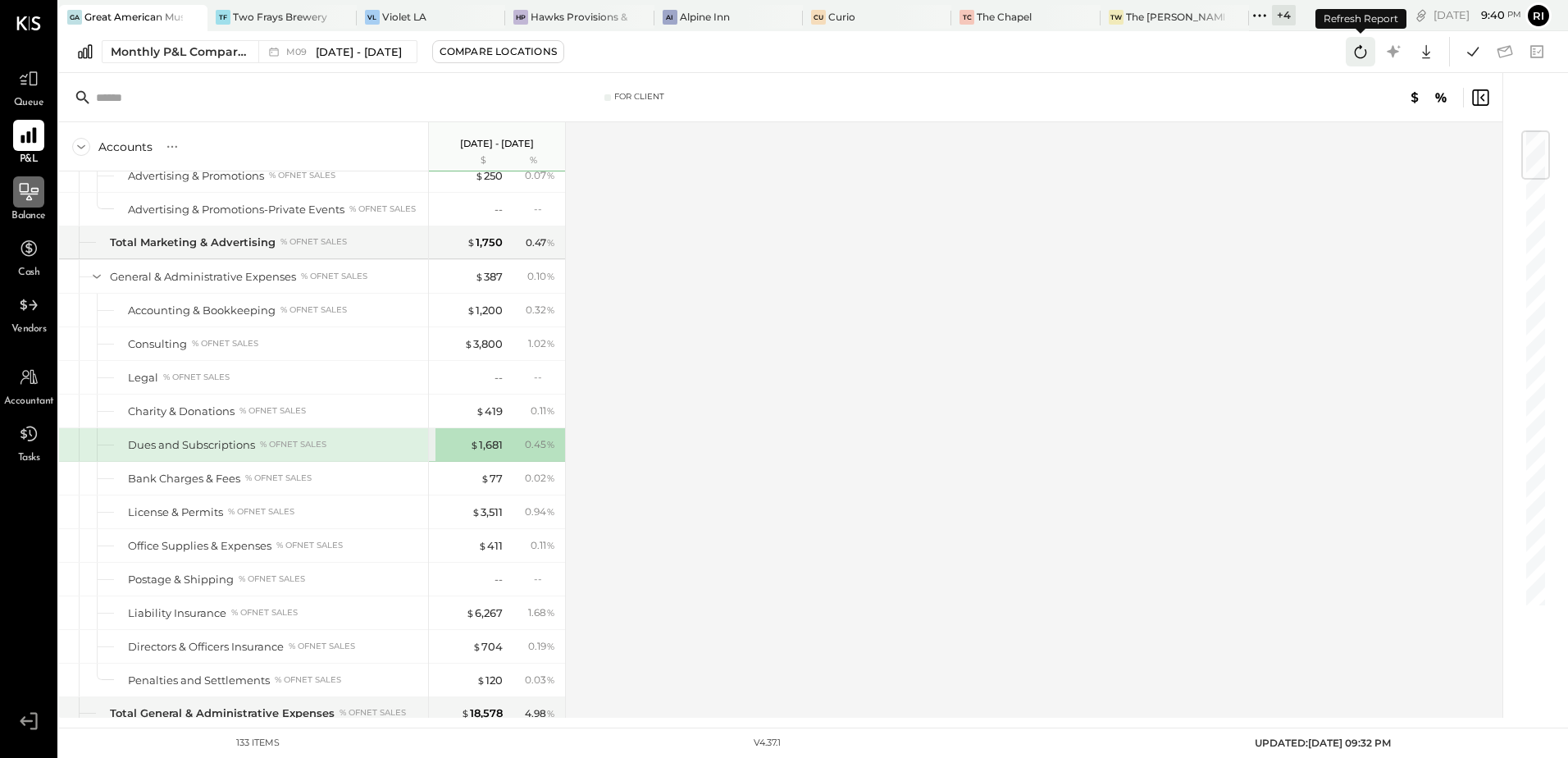
click at [1361, 51] on icon at bounding box center [1360, 52] width 22 height 22
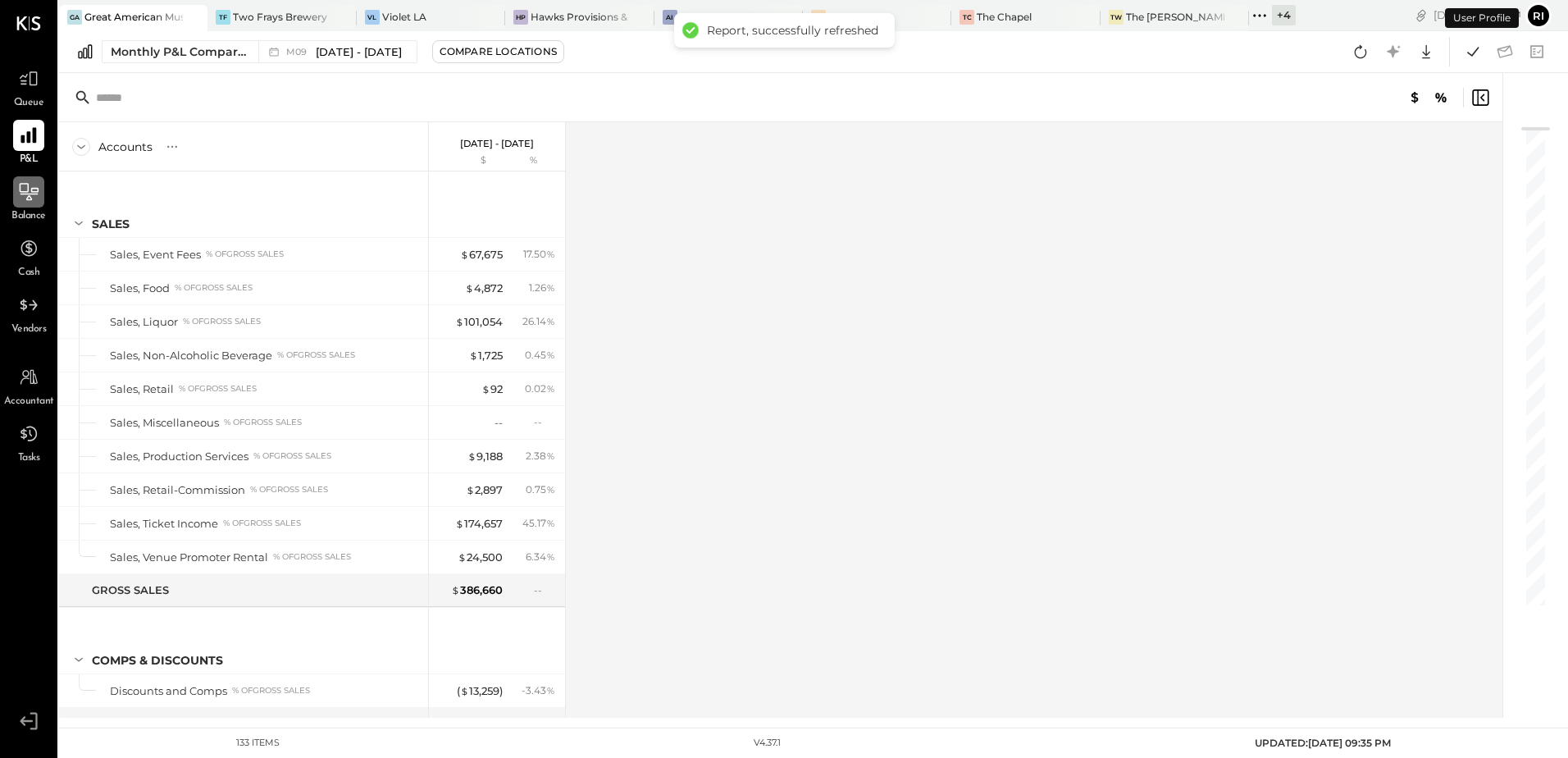
scroll to position [2480, 0]
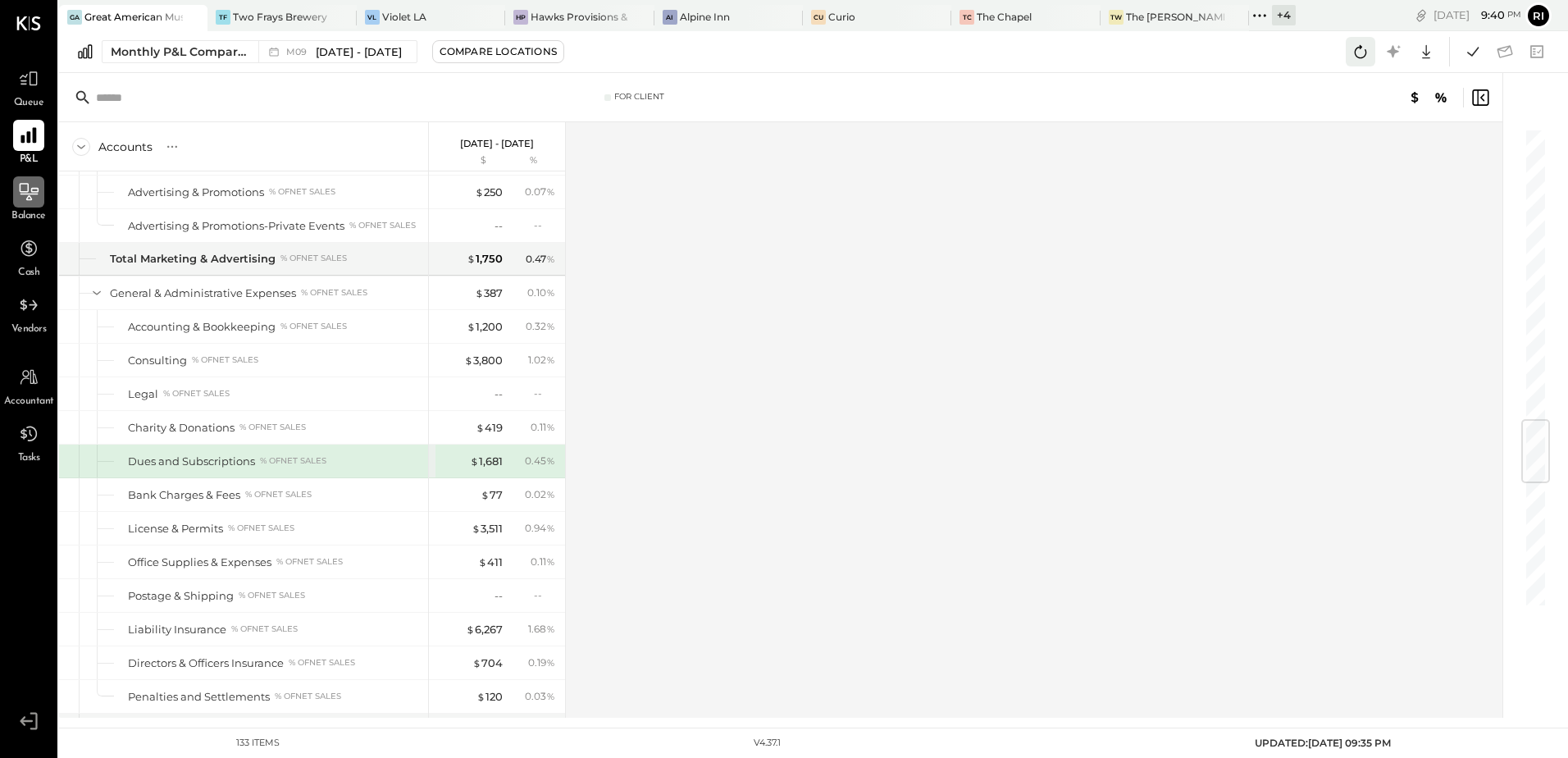
click at [1360, 48] on icon at bounding box center [1361, 51] width 12 height 13
click at [1472, 50] on icon at bounding box center [1473, 52] width 22 height 22
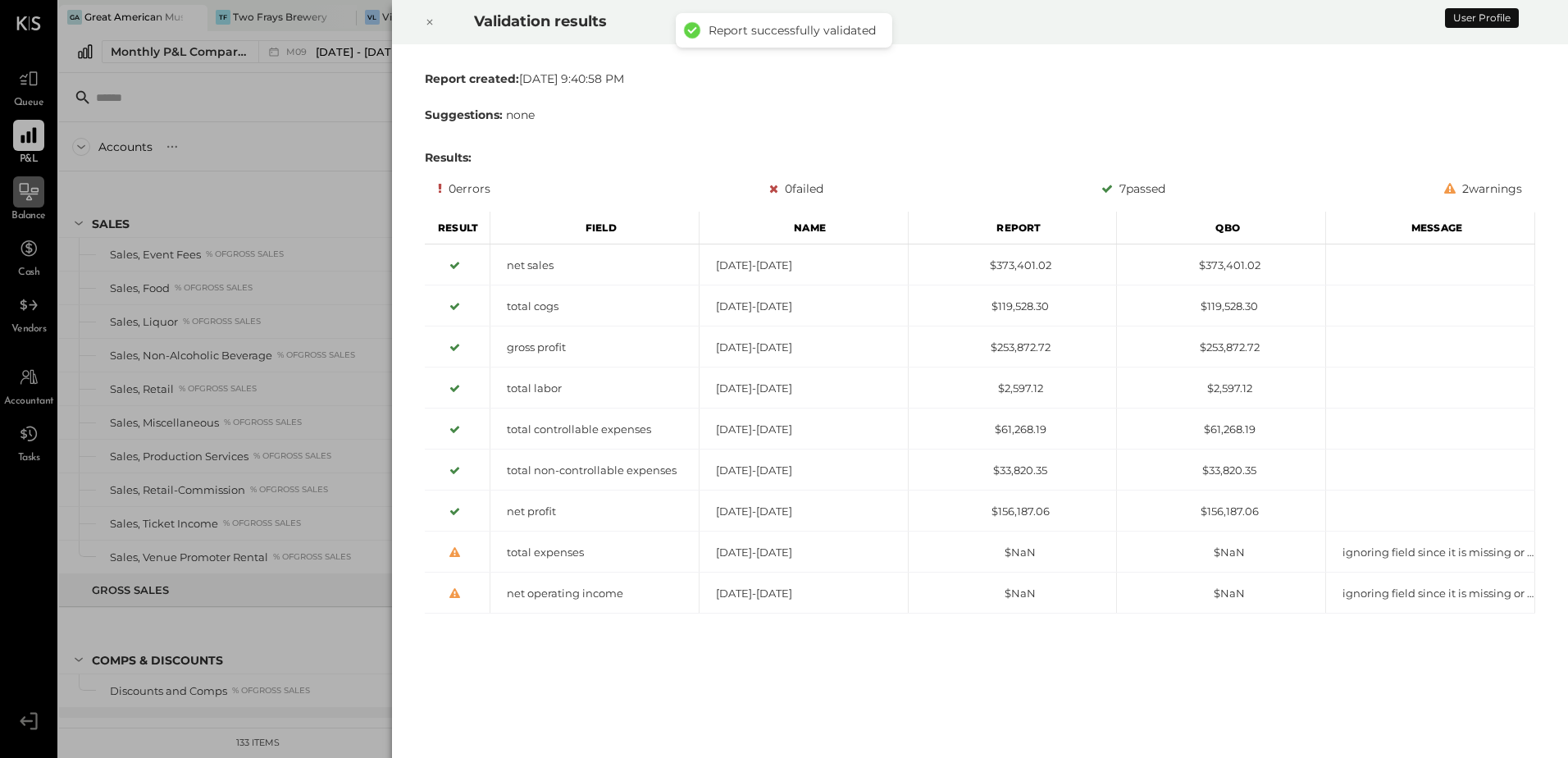
scroll to position [2480, 0]
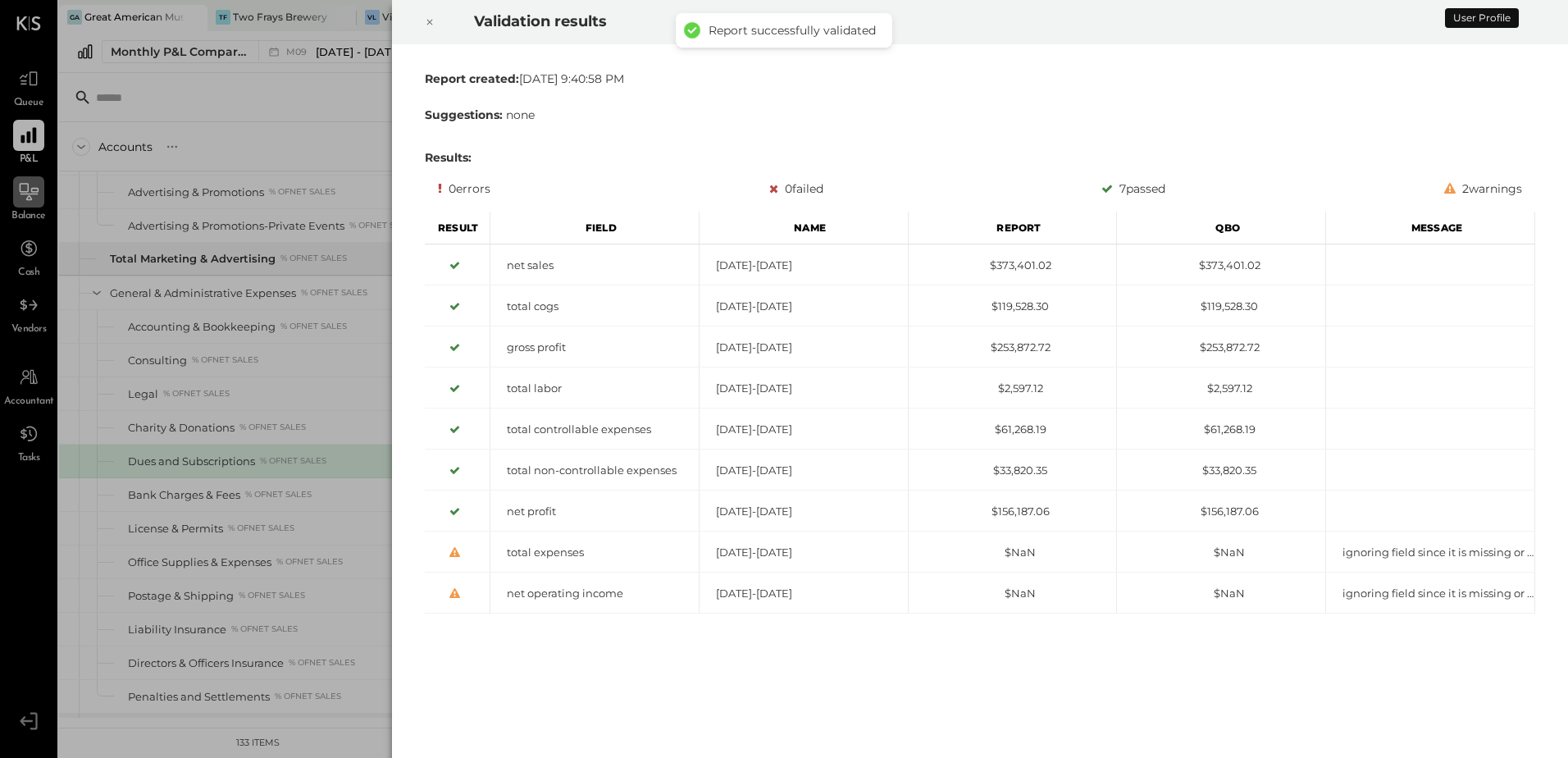
click at [430, 18] on icon at bounding box center [429, 22] width 9 height 20
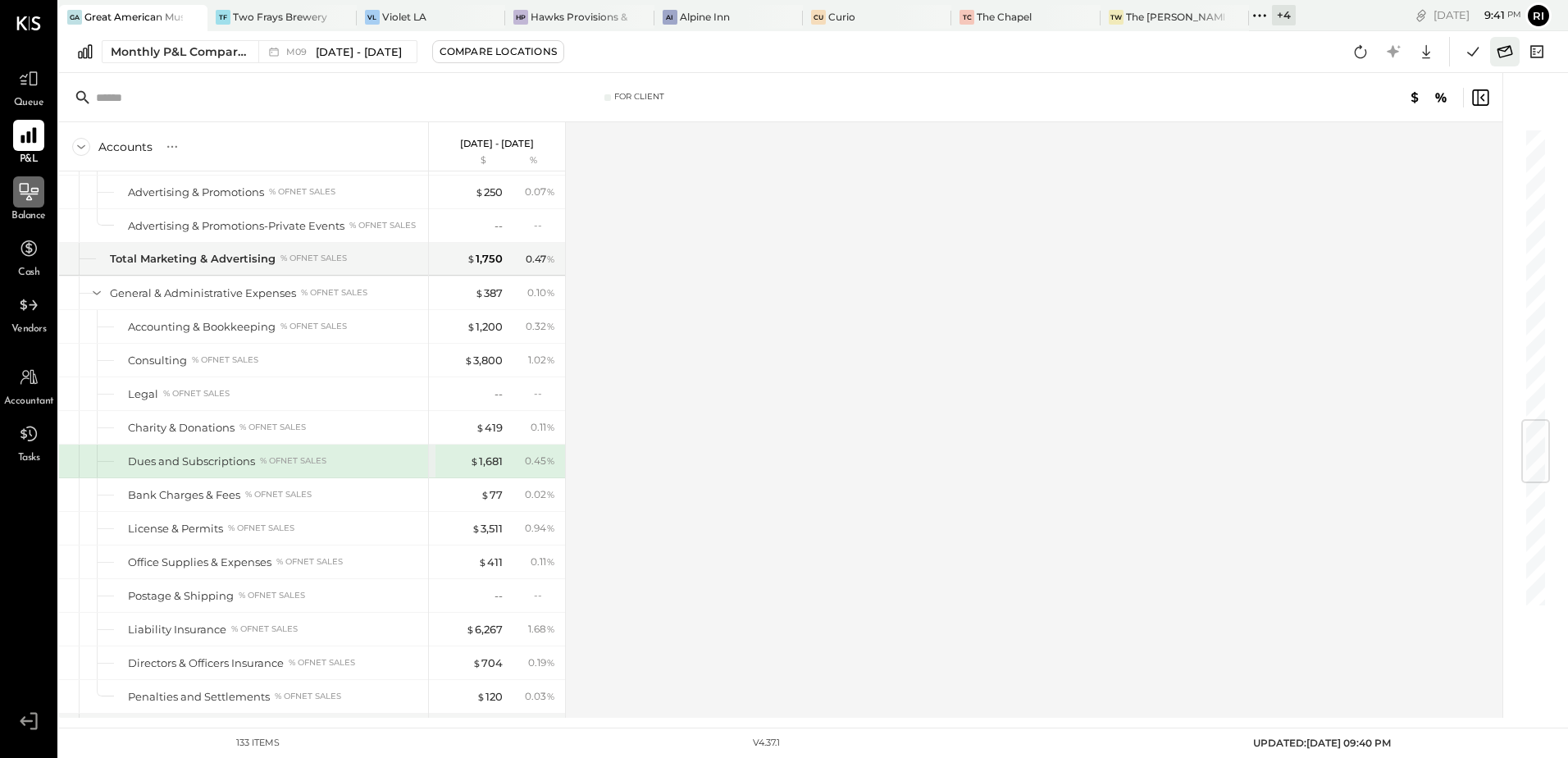
click at [1506, 52] on icon at bounding box center [1505, 52] width 22 height 22
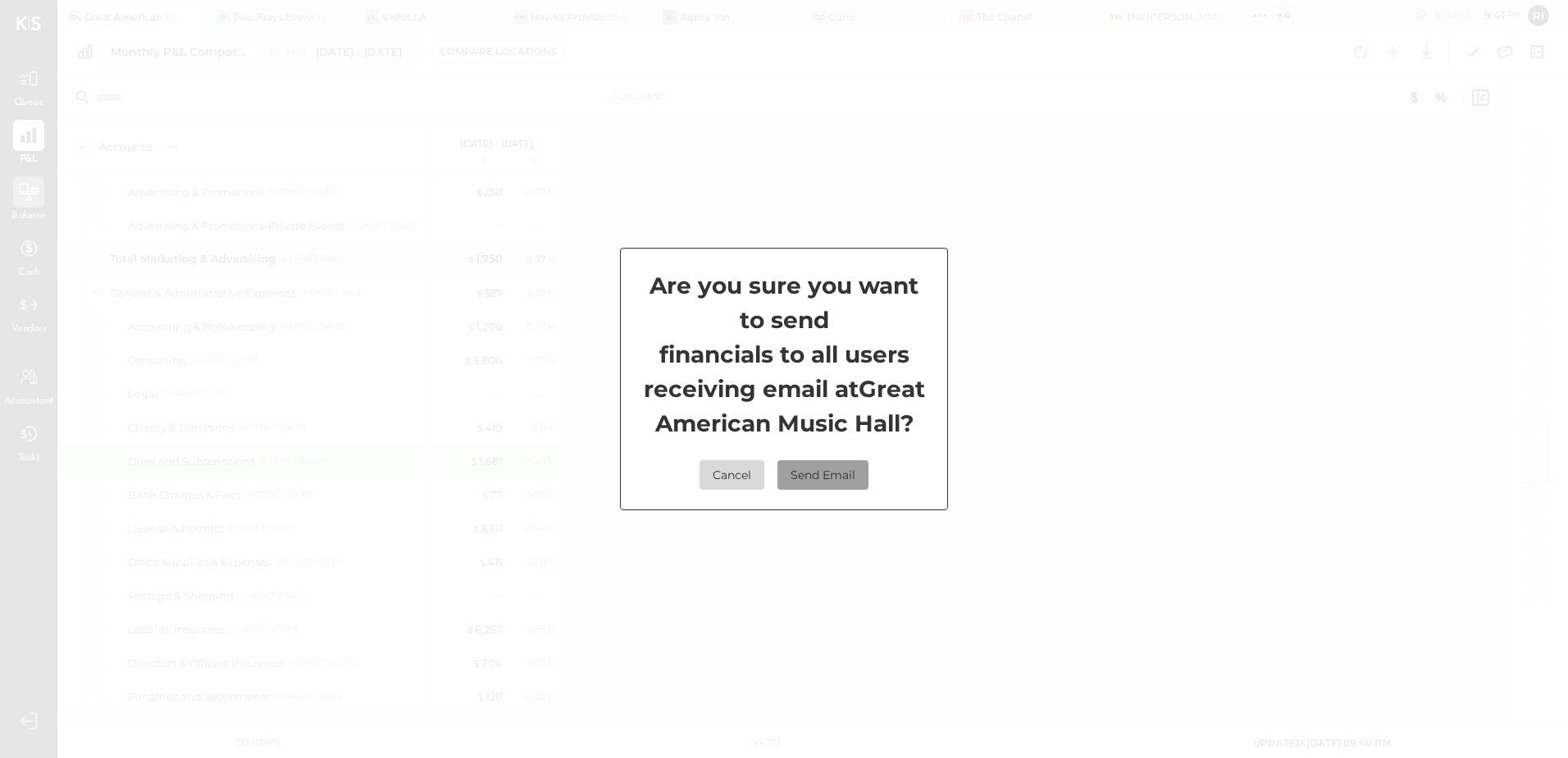
click at [831, 478] on button "Send Email" at bounding box center [824, 475] width 91 height 29
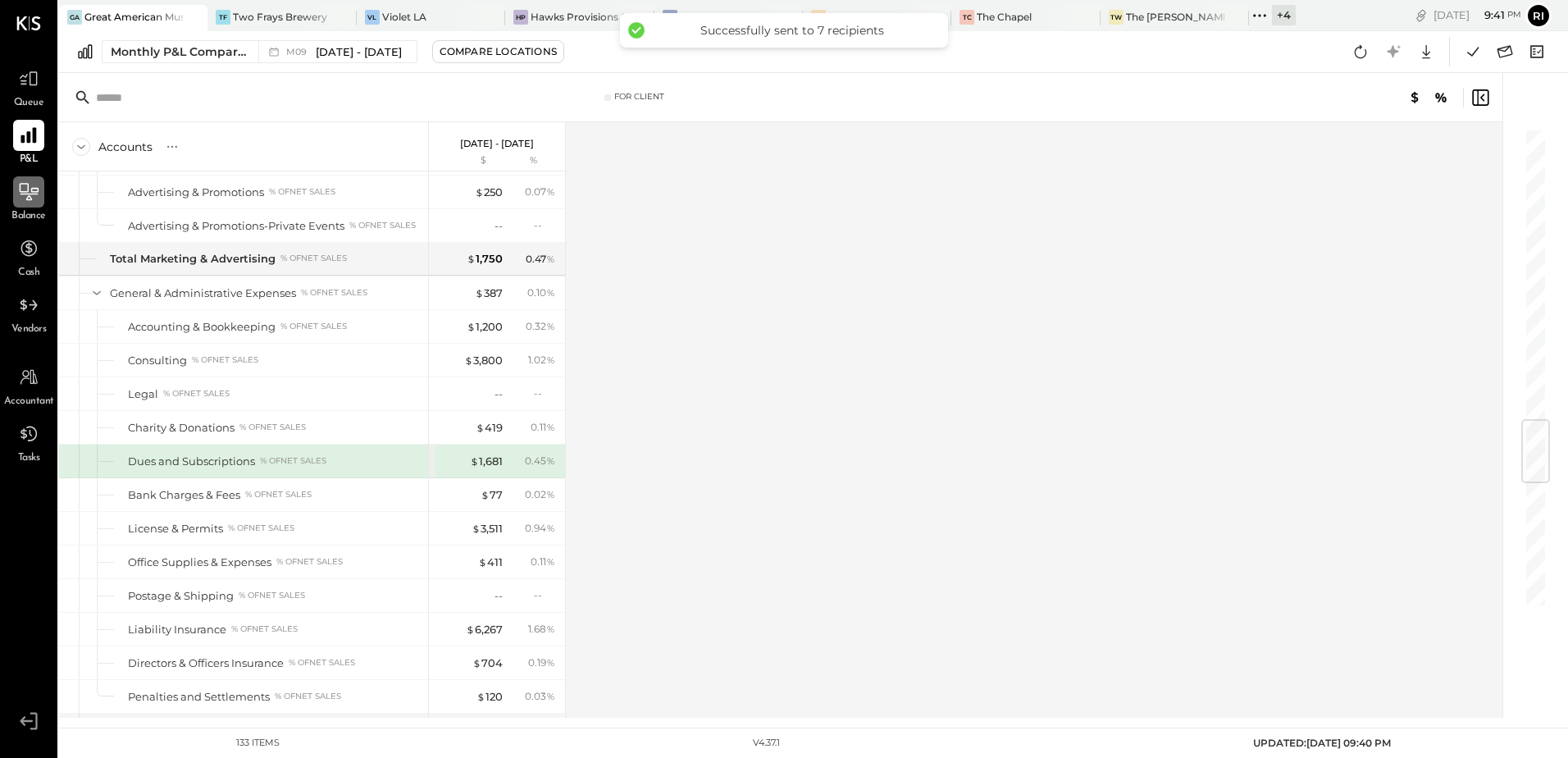
click at [1249, 23] on icon at bounding box center [1260, 16] width 22 height 22
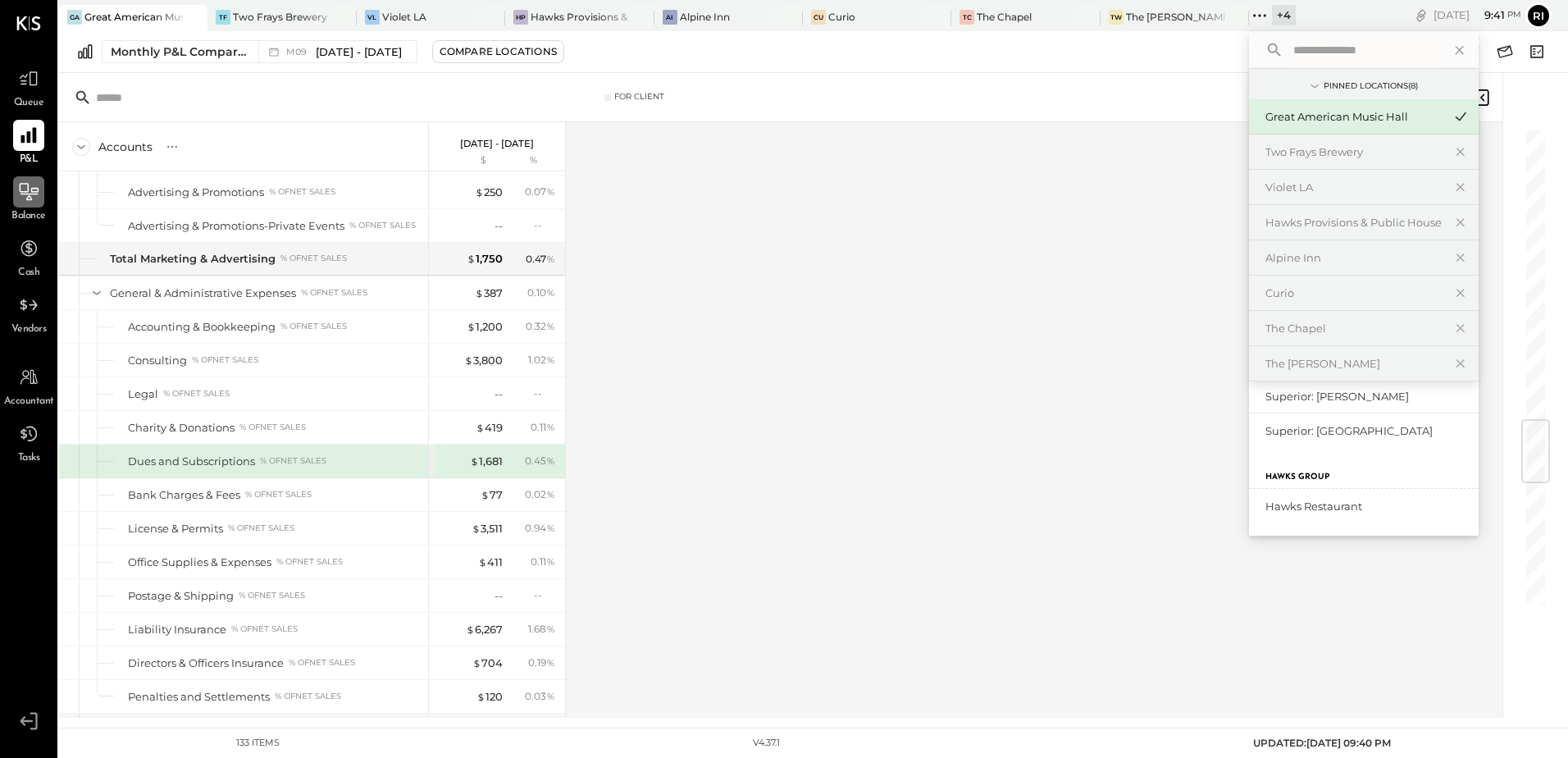
scroll to position [0, 0]
type input "*"
